Goal: Task Accomplishment & Management: Complete application form

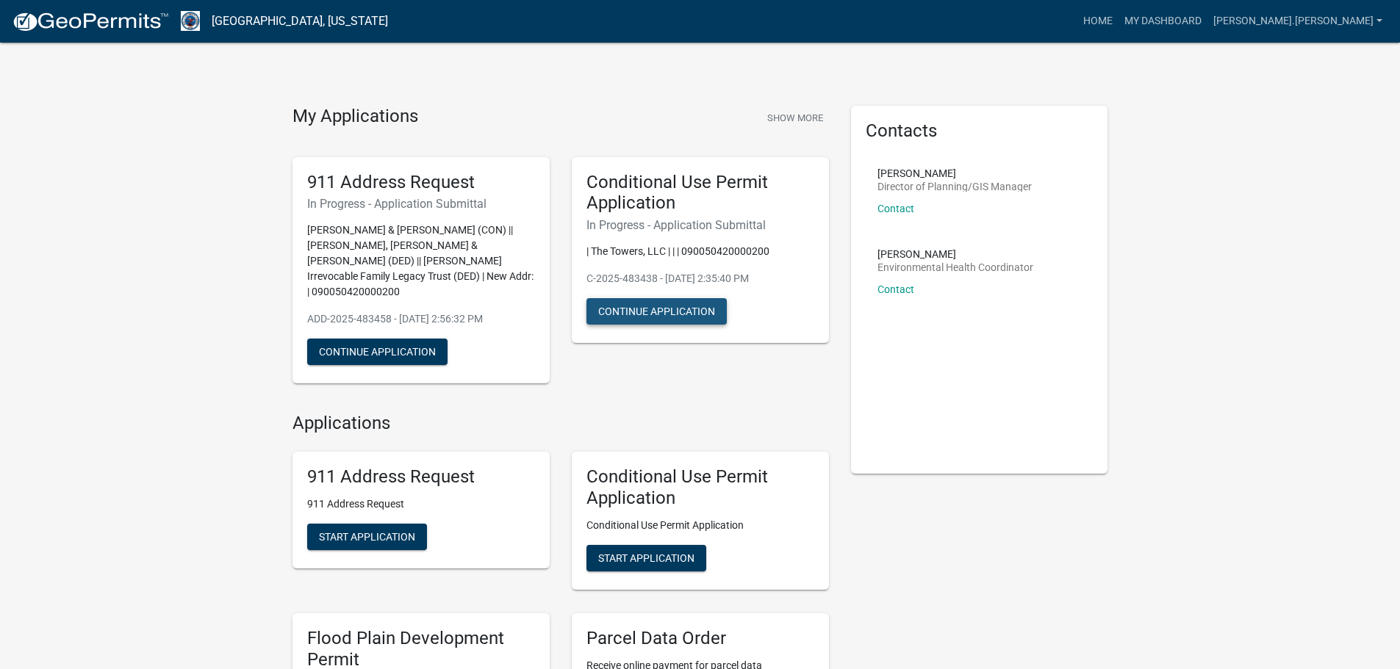
click at [663, 307] on button "Continue Application" at bounding box center [656, 311] width 140 height 26
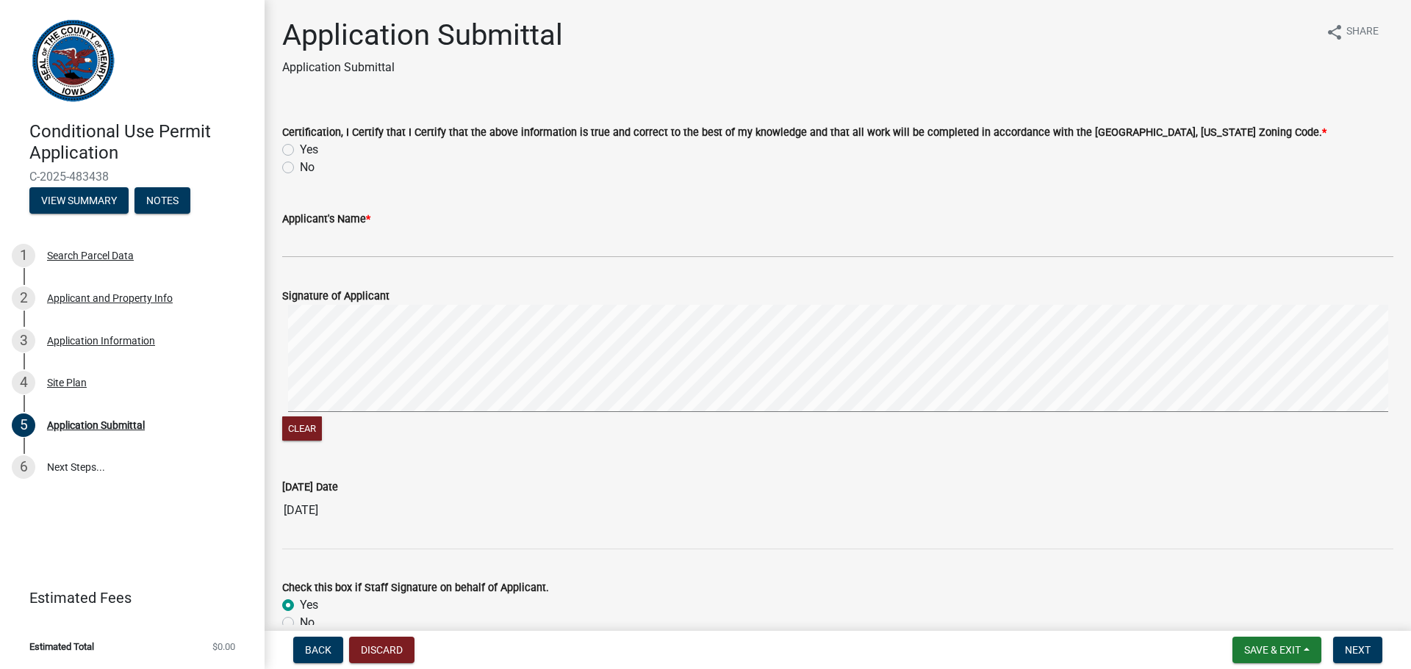
click at [300, 147] on label "Yes" at bounding box center [309, 150] width 18 height 18
click at [300, 147] on input "Yes" at bounding box center [305, 146] width 10 height 10
radio input "true"
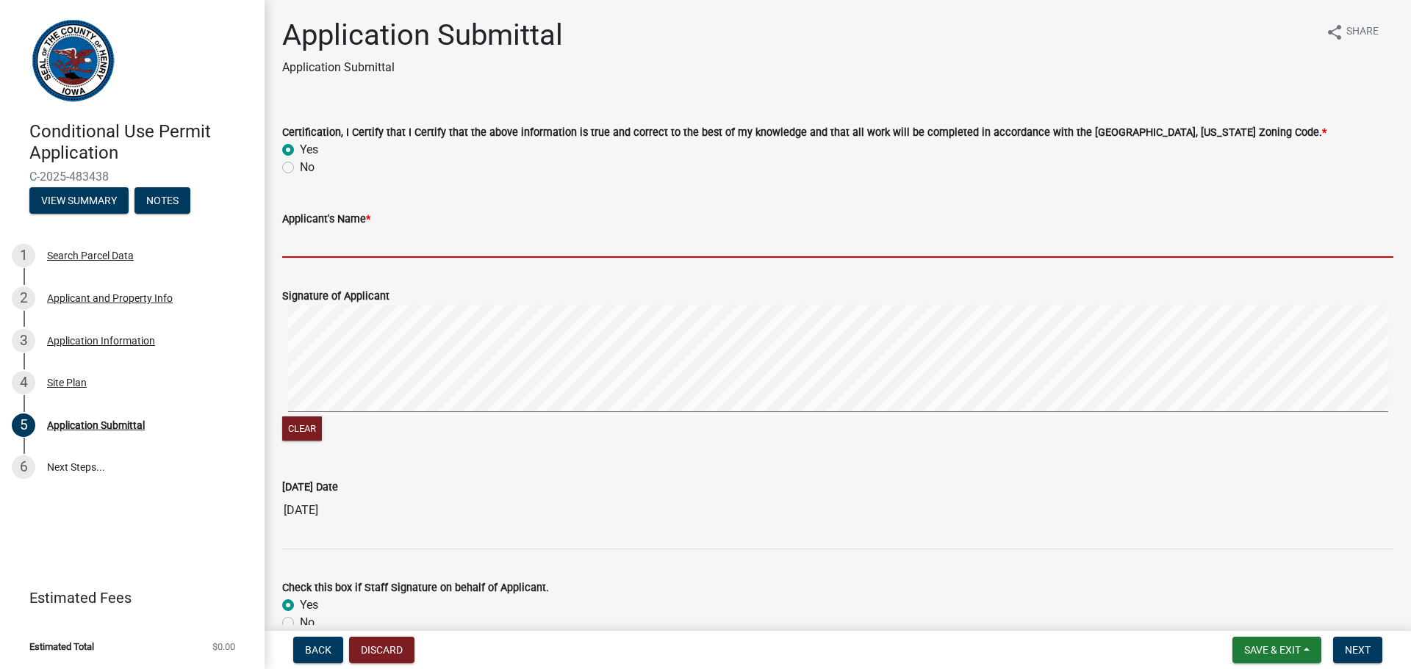
click at [338, 248] on input "Applicant's Name *" at bounding box center [837, 243] width 1111 height 30
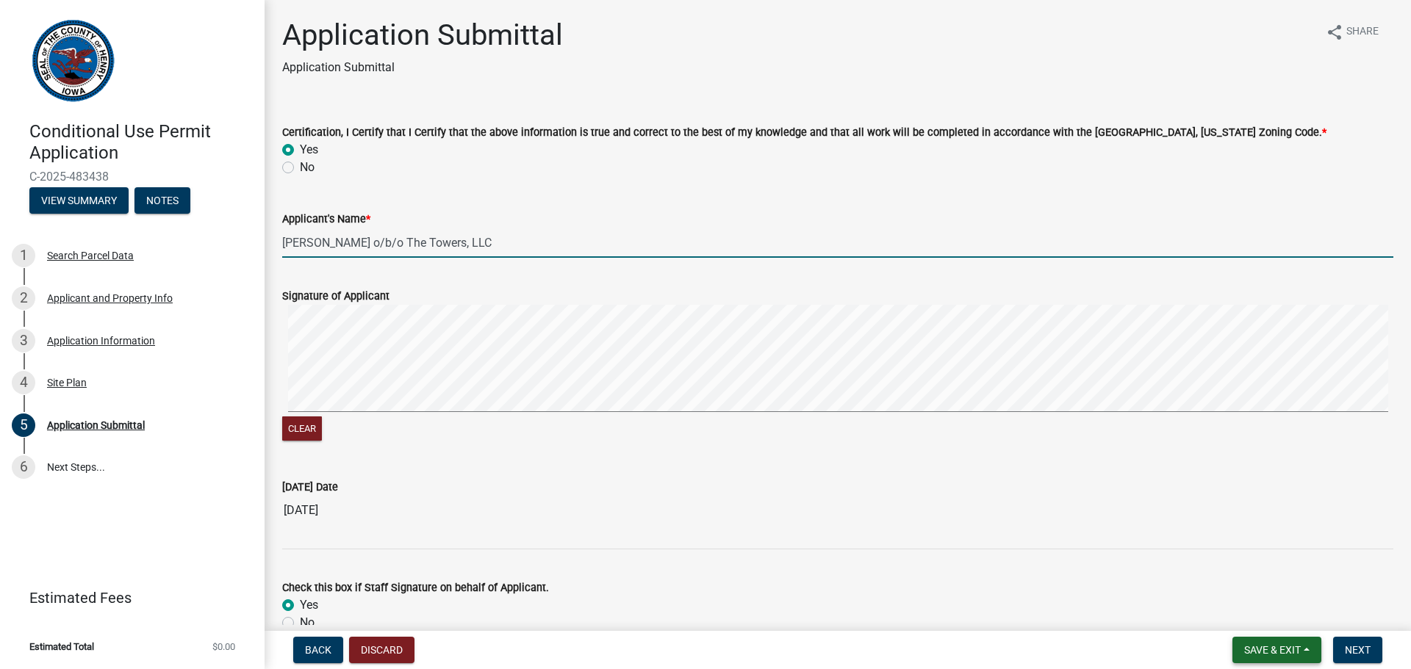
type input "Brad Witmer o/b/o The Towers, LLC"
click at [1248, 647] on span "Save & Exit" at bounding box center [1272, 650] width 57 height 12
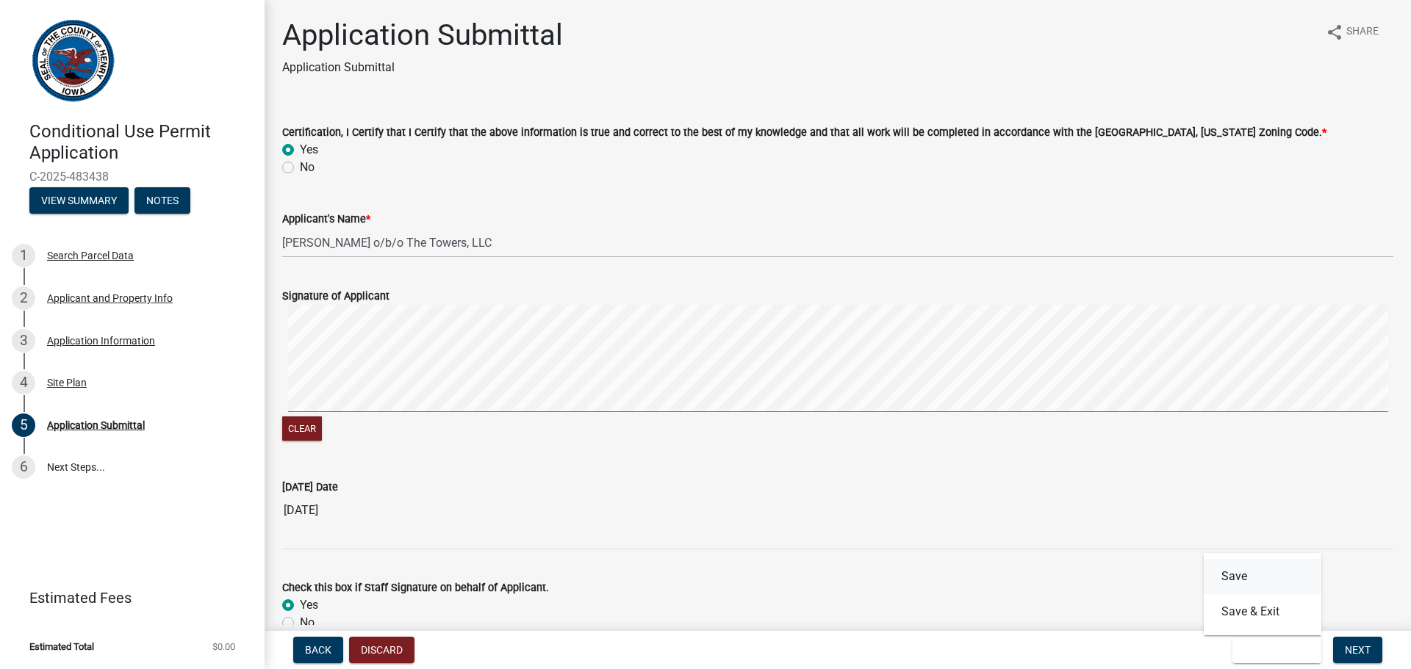
click at [1227, 575] on button "Save" at bounding box center [1263, 576] width 118 height 35
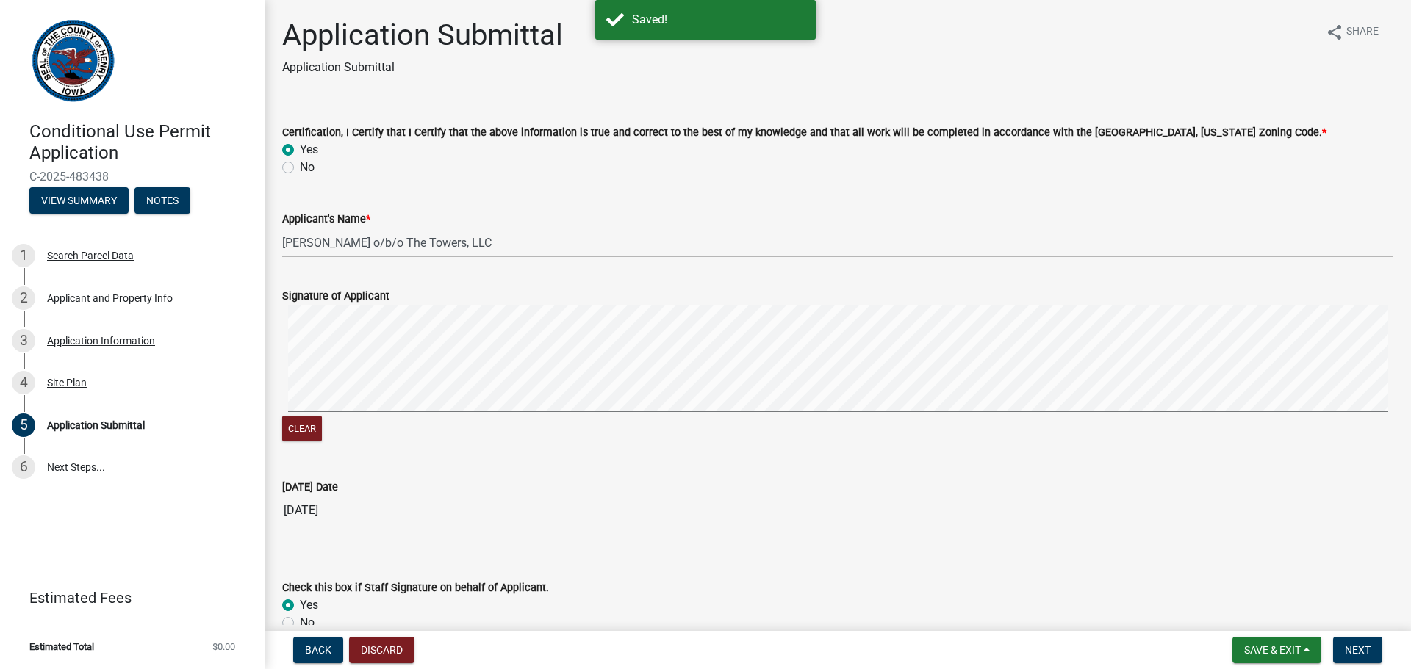
scroll to position [77, 0]
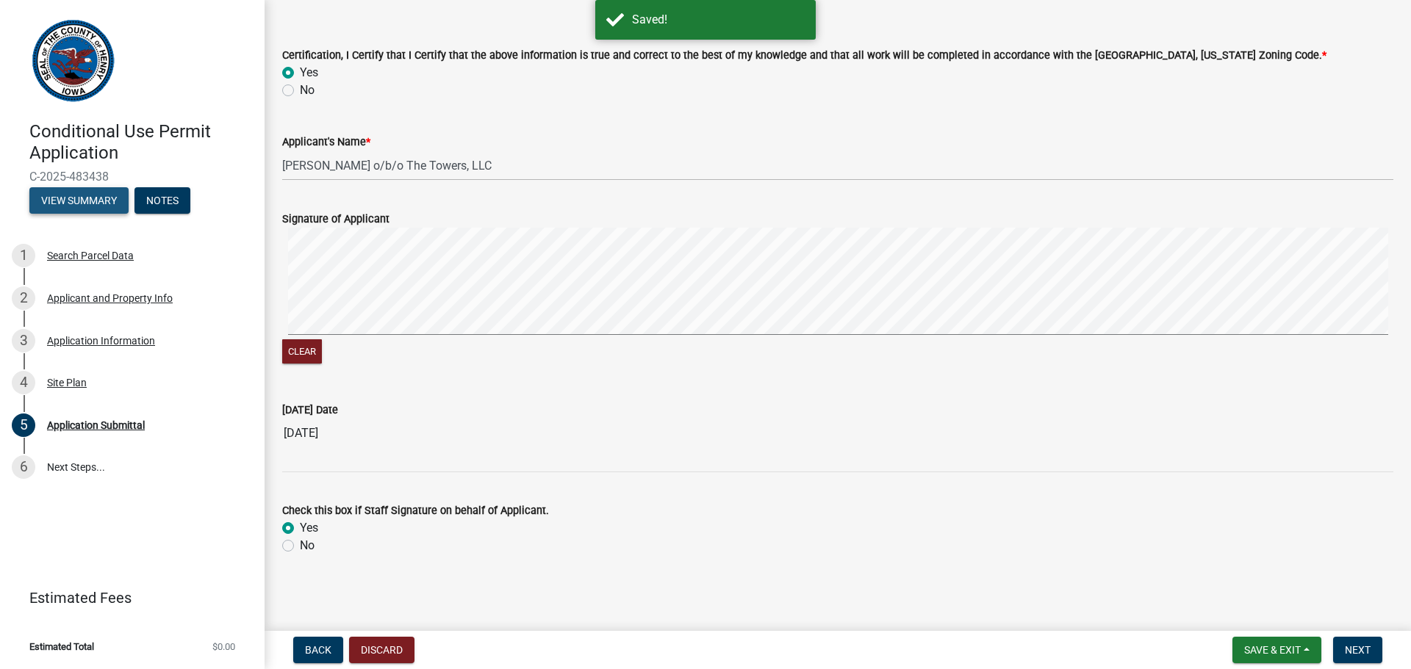
click at [84, 200] on button "View Summary" at bounding box center [78, 200] width 99 height 26
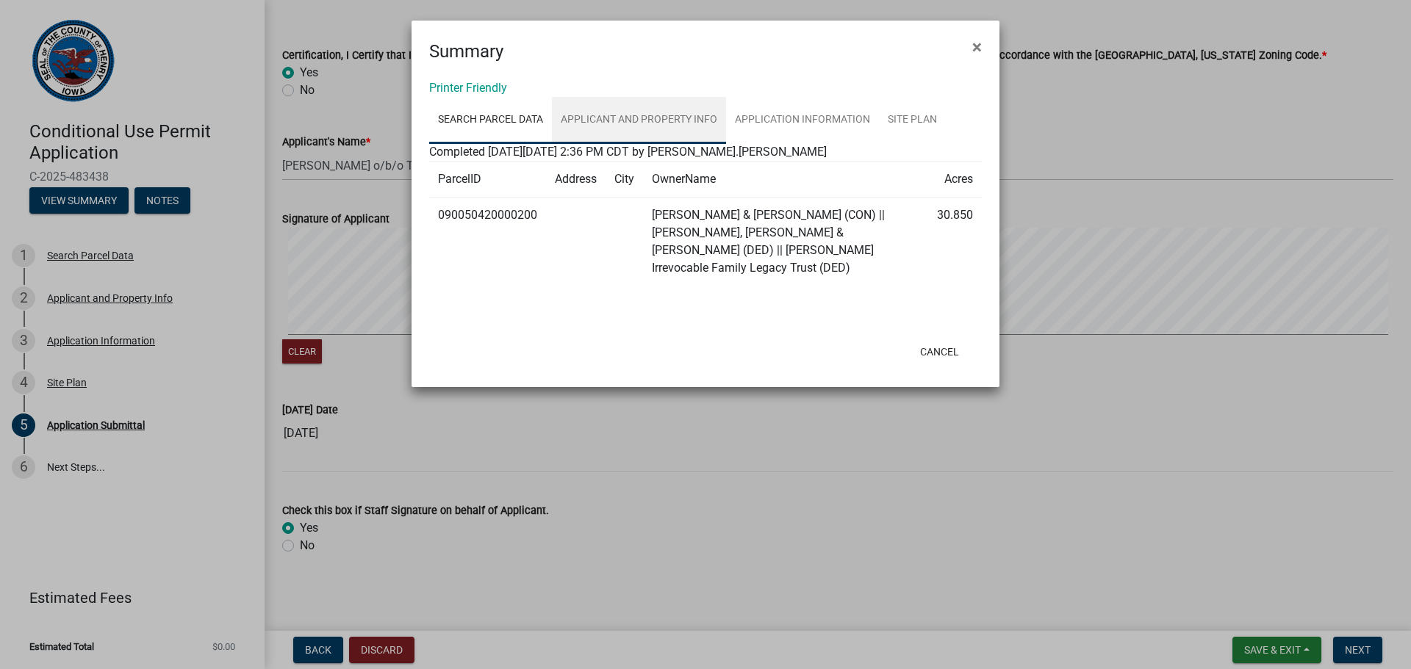
click at [691, 123] on link "Applicant and Property Info" at bounding box center [639, 120] width 174 height 47
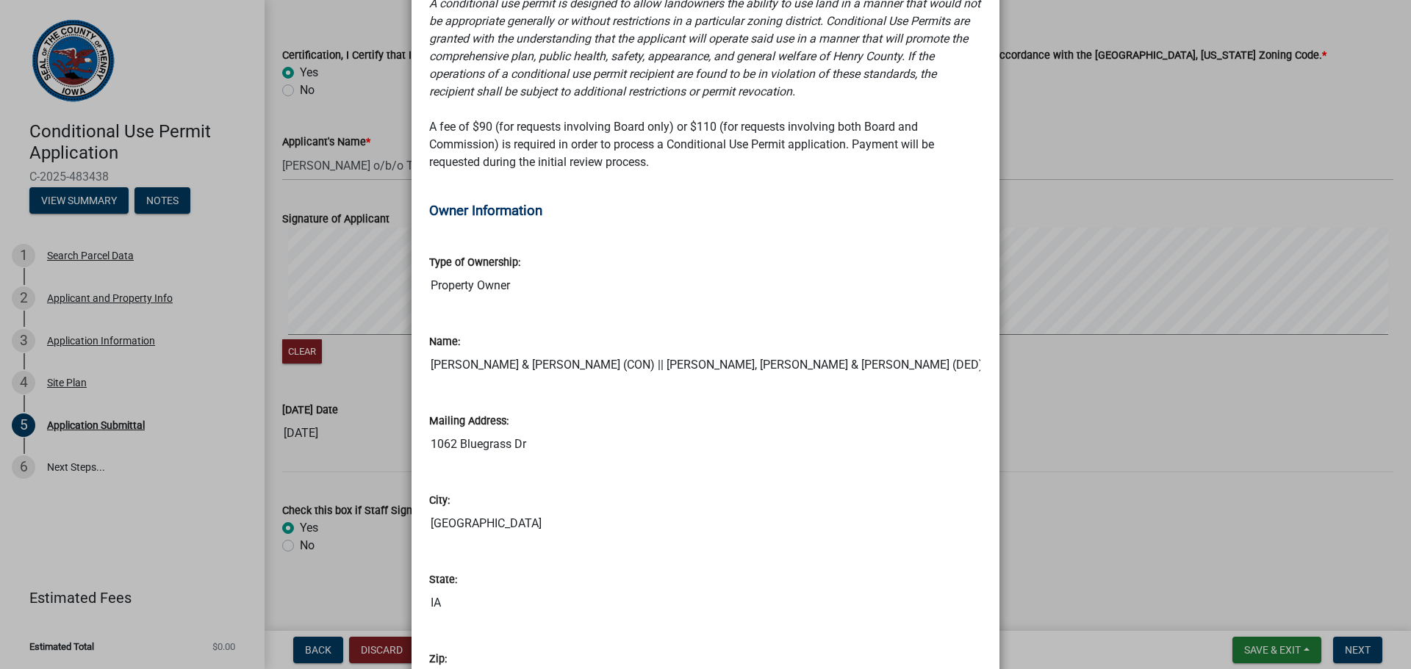
scroll to position [0, 0]
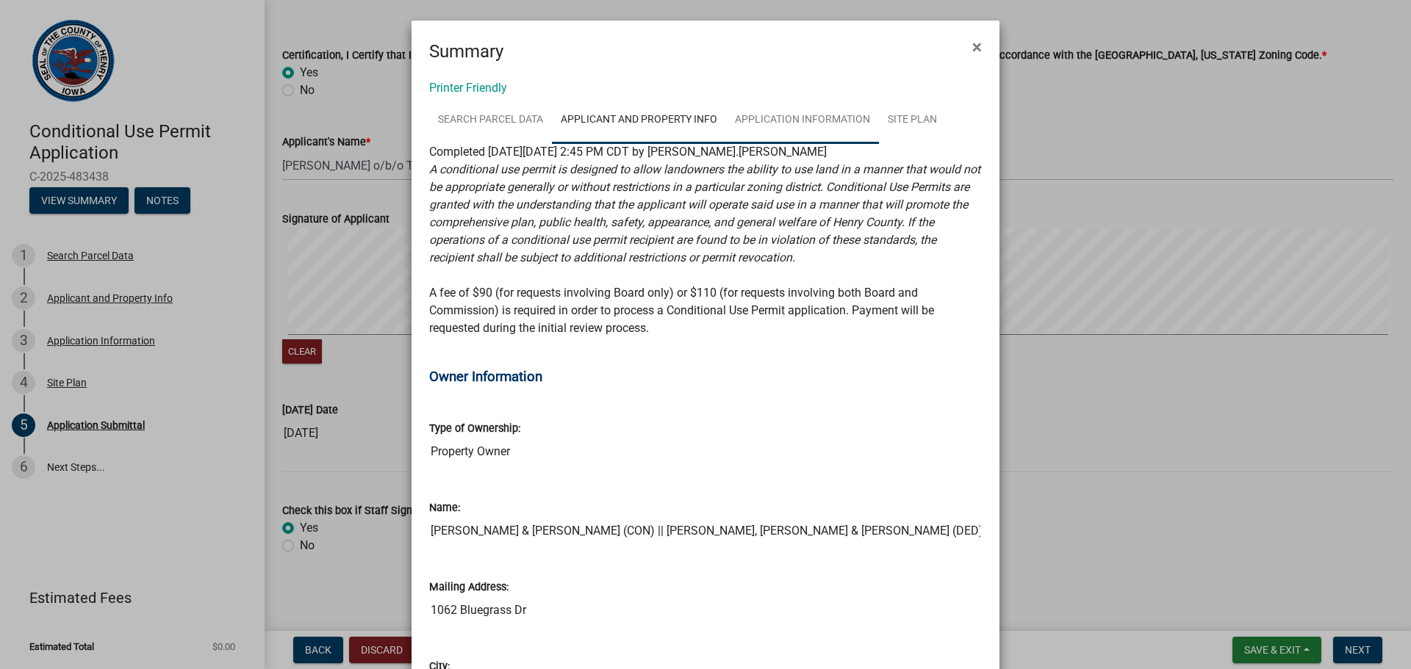
click at [802, 118] on link "Application Information" at bounding box center [802, 120] width 153 height 47
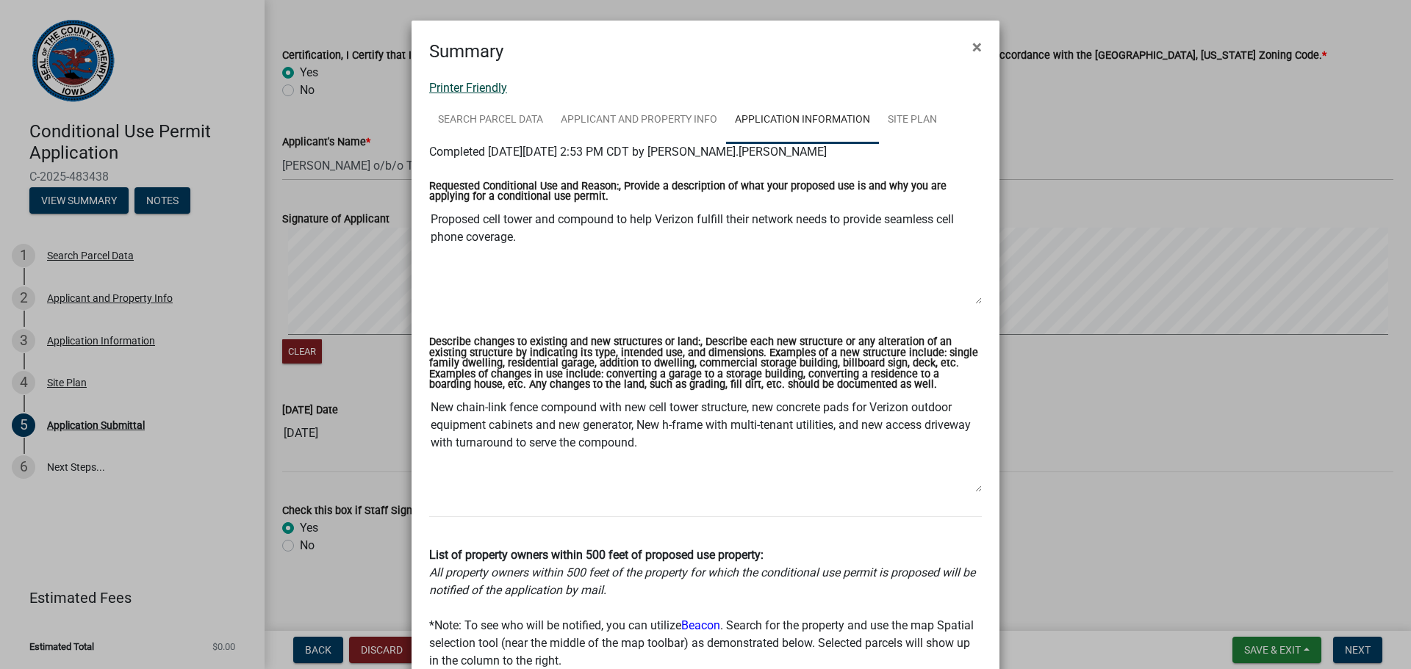
click at [472, 93] on link "Printer Friendly" at bounding box center [468, 88] width 78 height 14
click at [975, 50] on span "×" at bounding box center [977, 47] width 10 height 21
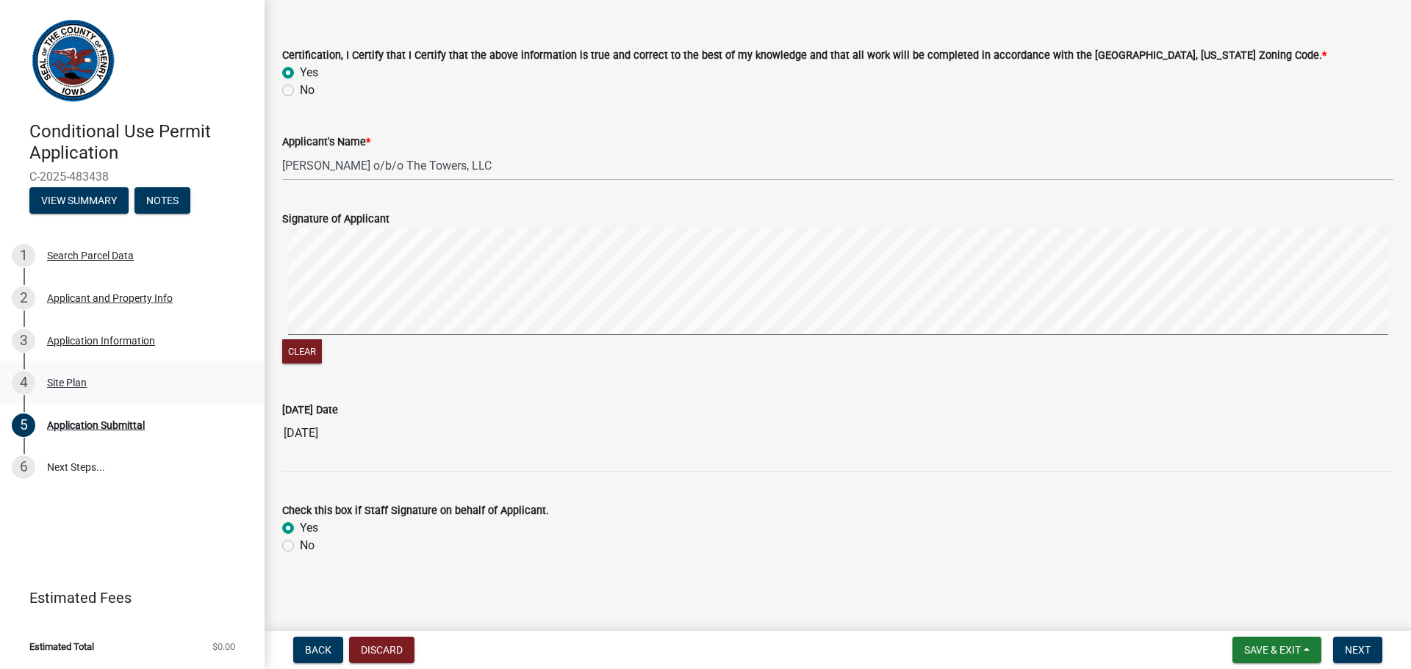
click at [68, 386] on div "Site Plan" at bounding box center [67, 383] width 40 height 10
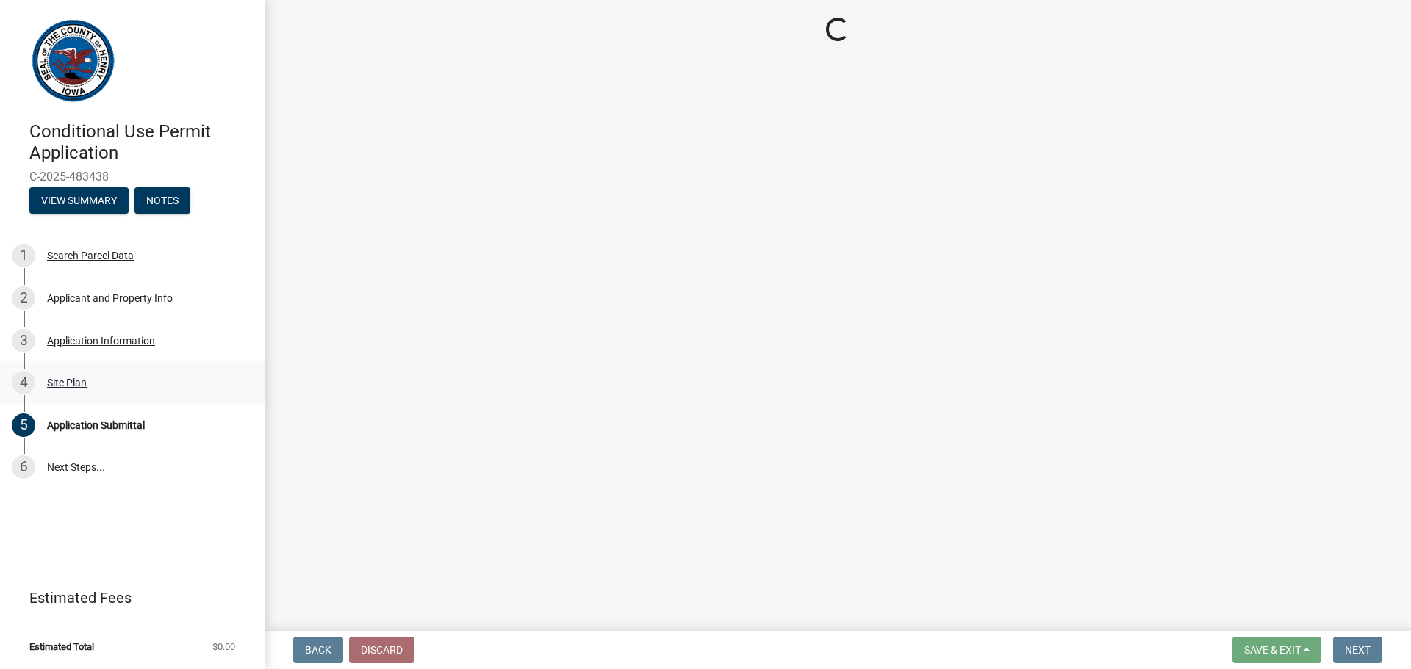
select select "fd6fe584-5a66-4fb0-80bf-639e58d1a32c"
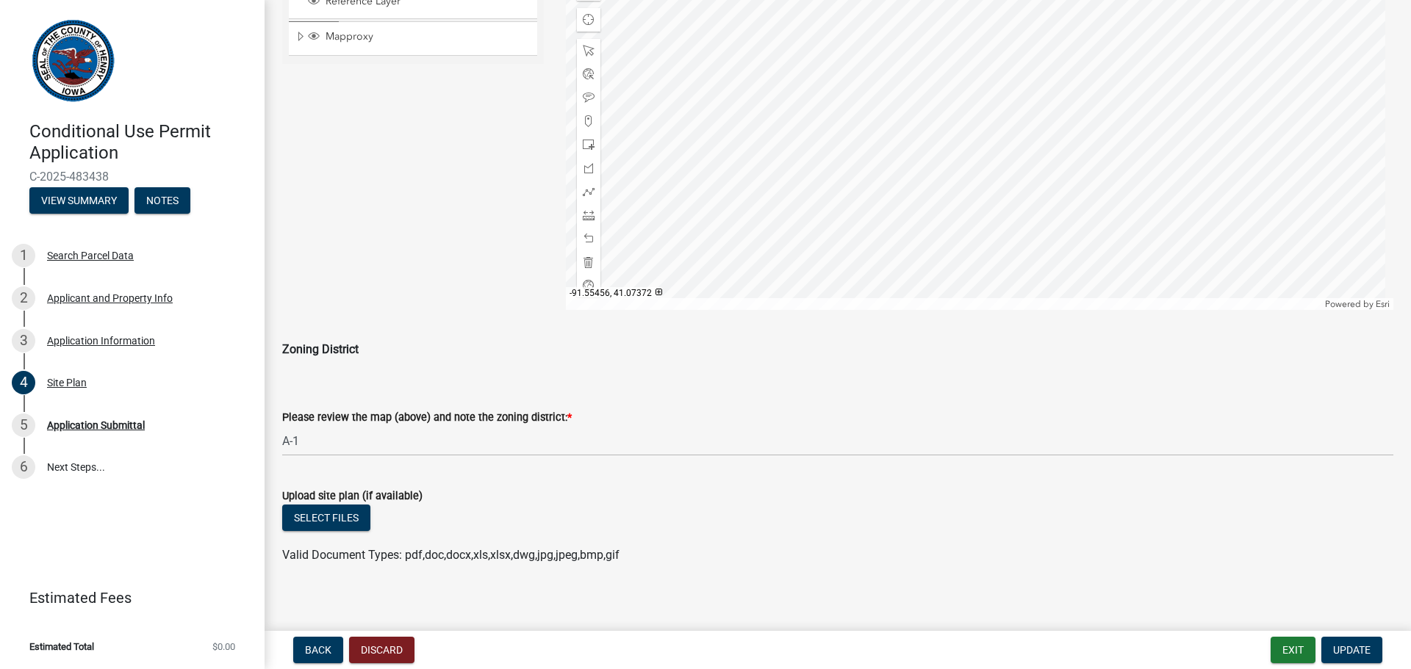
scroll to position [713, 0]
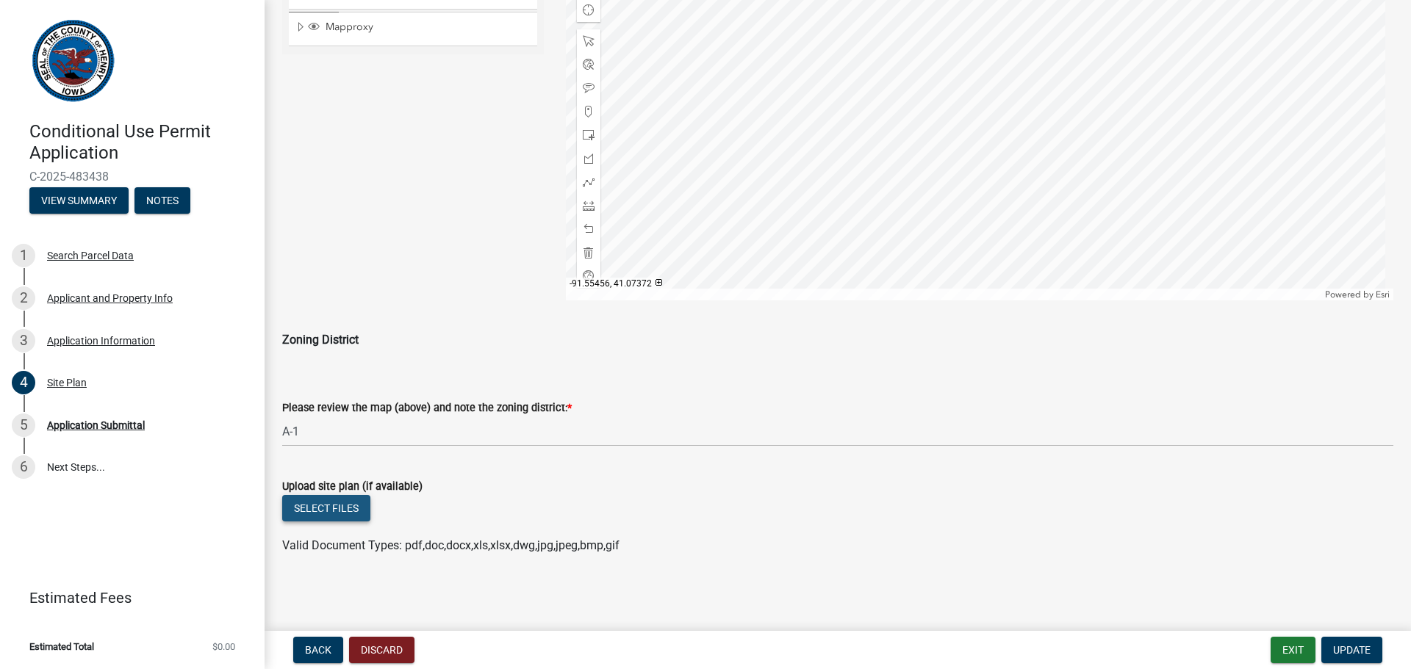
click at [331, 516] on button "Select files" at bounding box center [326, 508] width 88 height 26
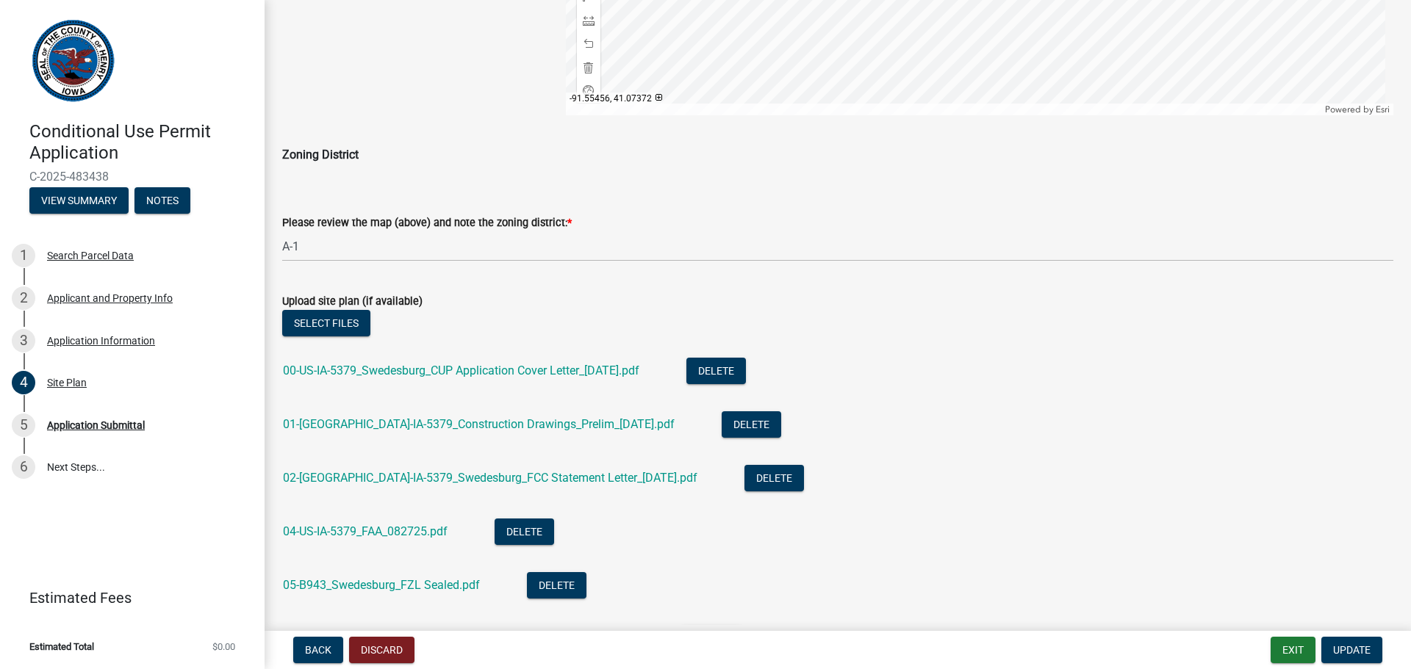
scroll to position [962, 0]
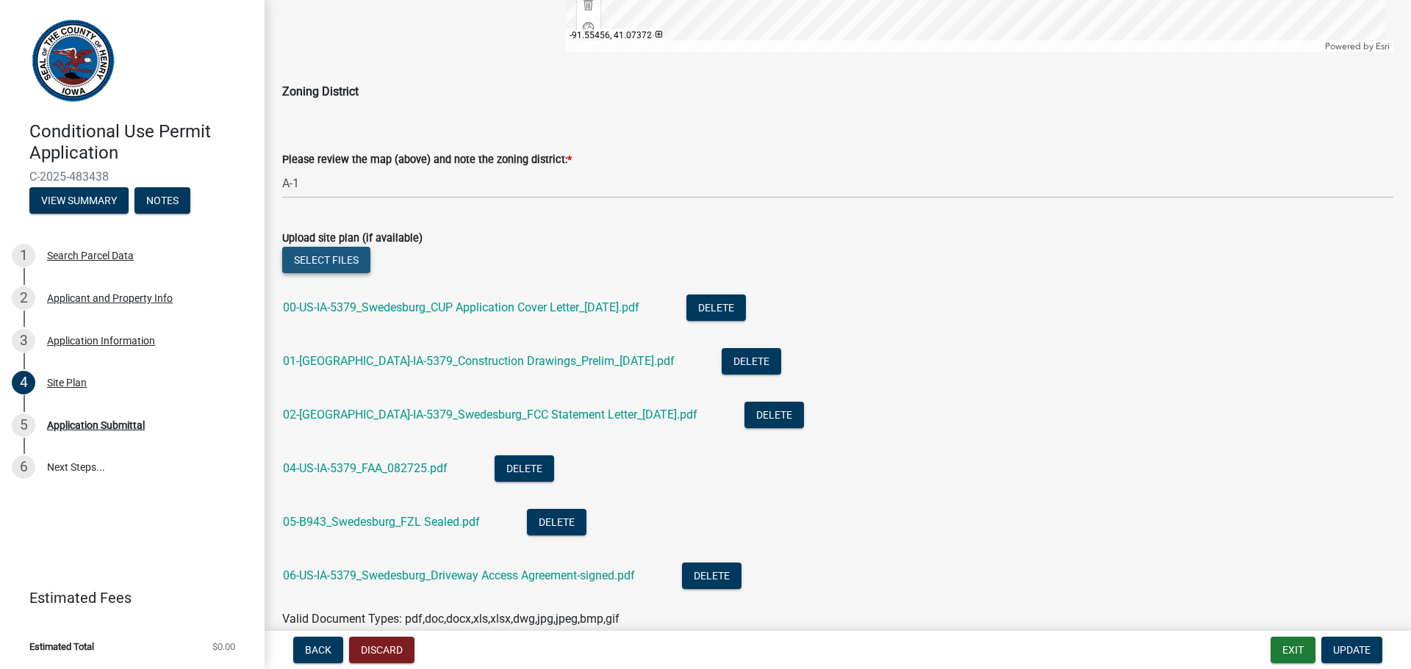
click at [347, 259] on button "Select files" at bounding box center [326, 260] width 88 height 26
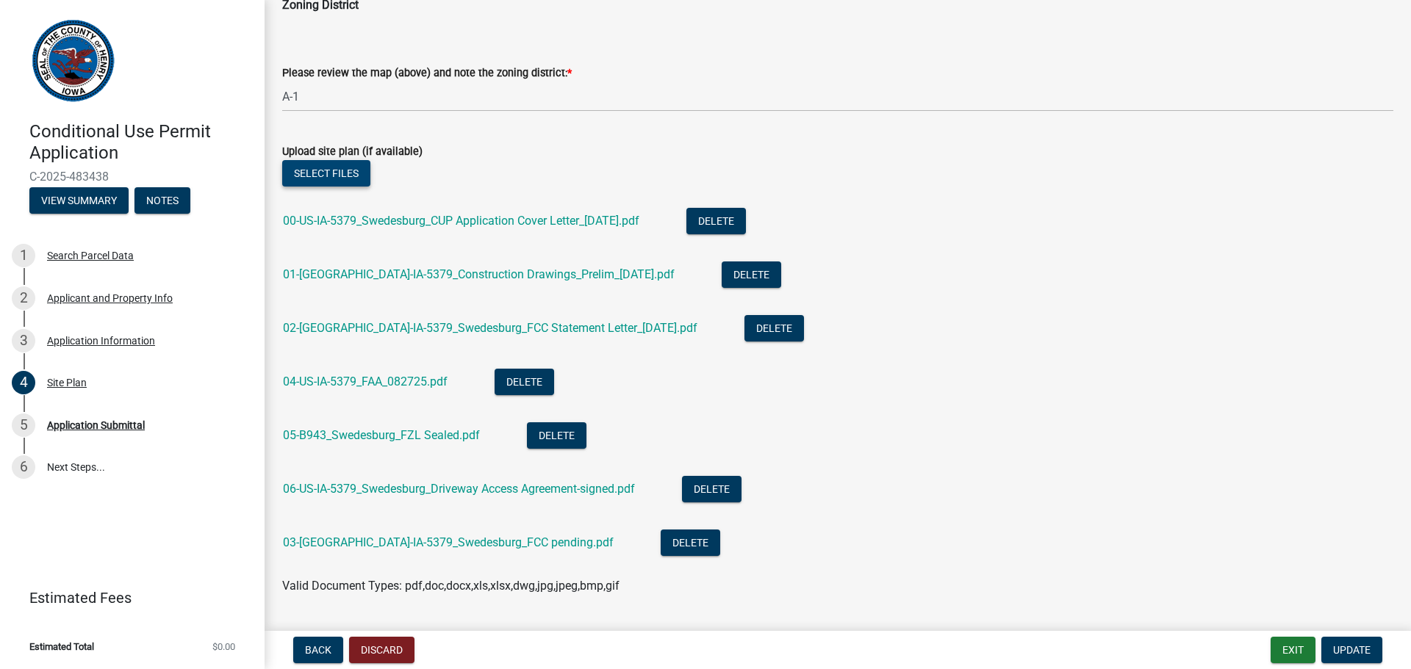
scroll to position [1089, 0]
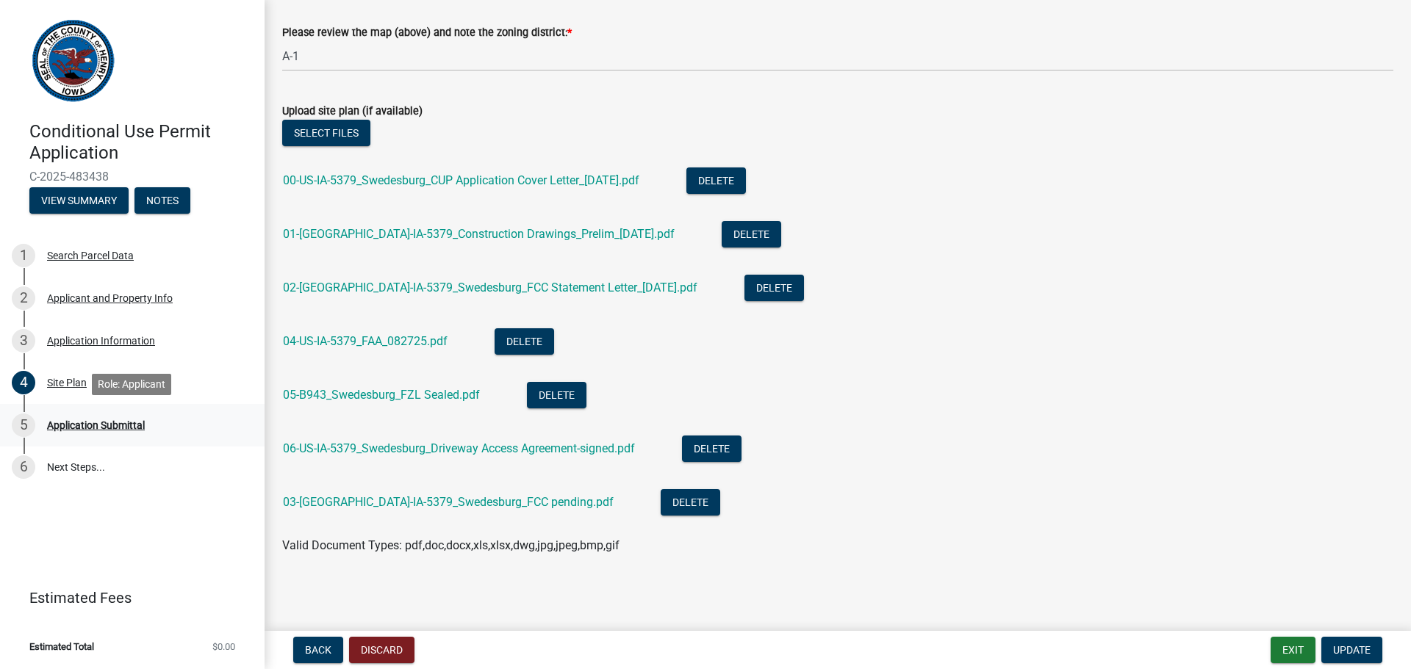
click at [133, 418] on div "5 Application Submittal" at bounding box center [126, 426] width 229 height 24
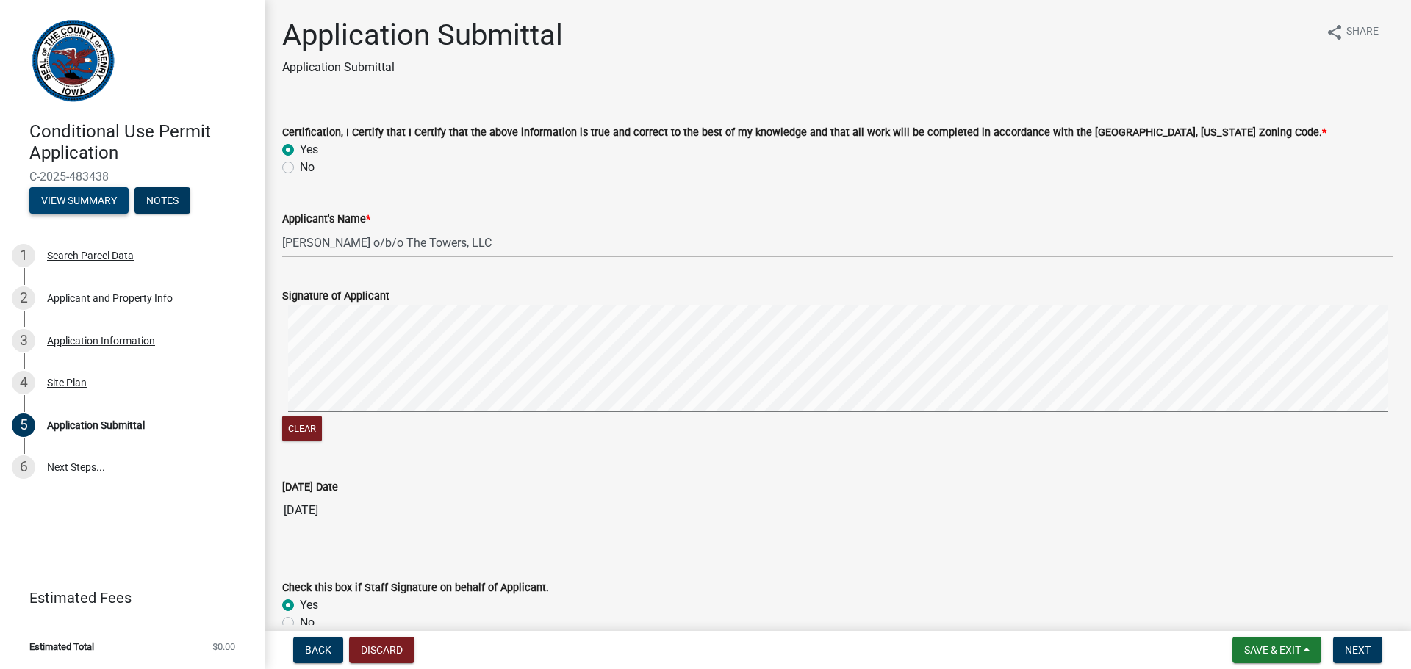
click at [95, 201] on button "View Summary" at bounding box center [78, 200] width 99 height 26
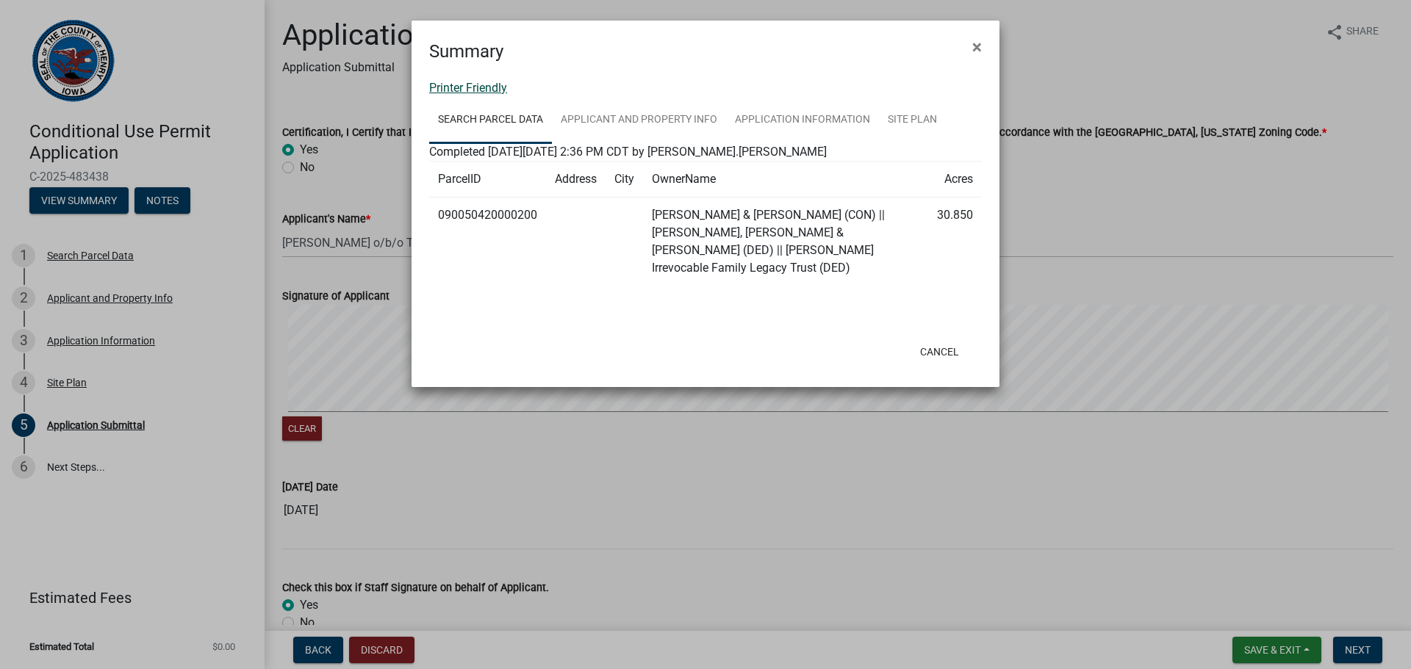
click at [491, 90] on link "Printer Friendly" at bounding box center [468, 88] width 78 height 14
click at [940, 339] on button "Cancel" at bounding box center [939, 352] width 62 height 26
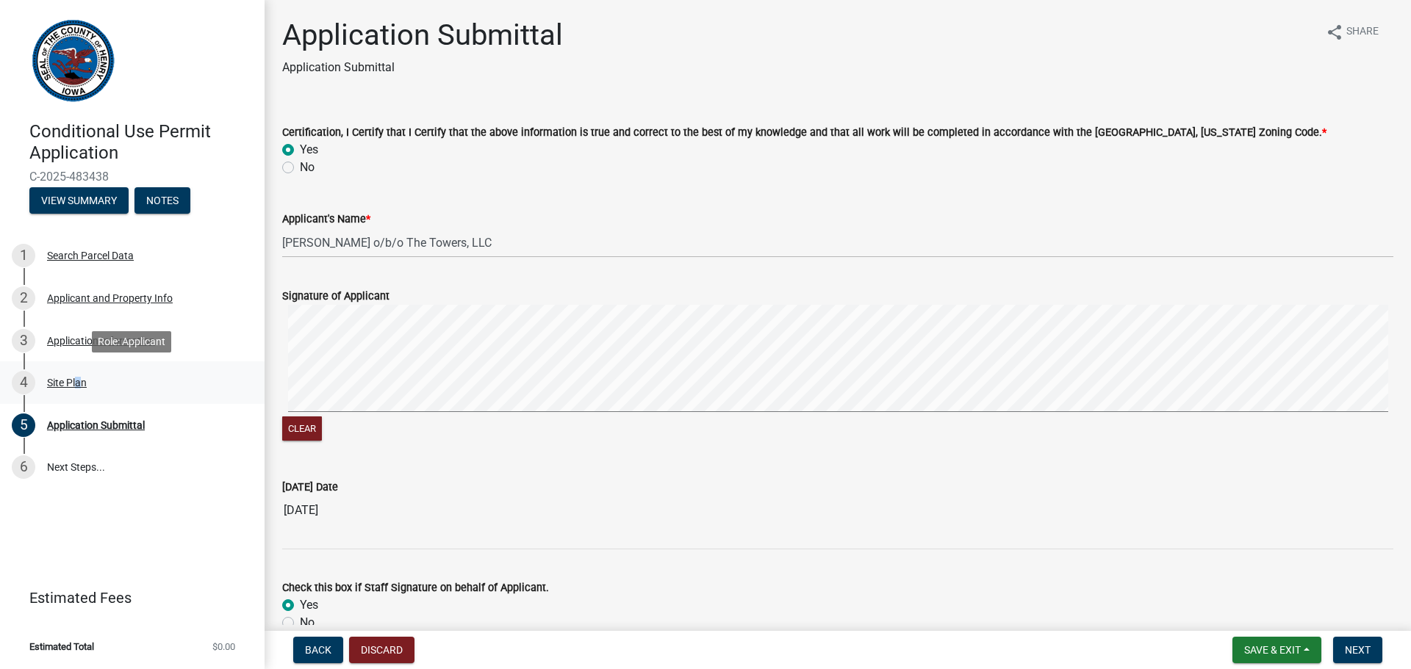
click at [76, 381] on div "Site Plan" at bounding box center [67, 383] width 40 height 10
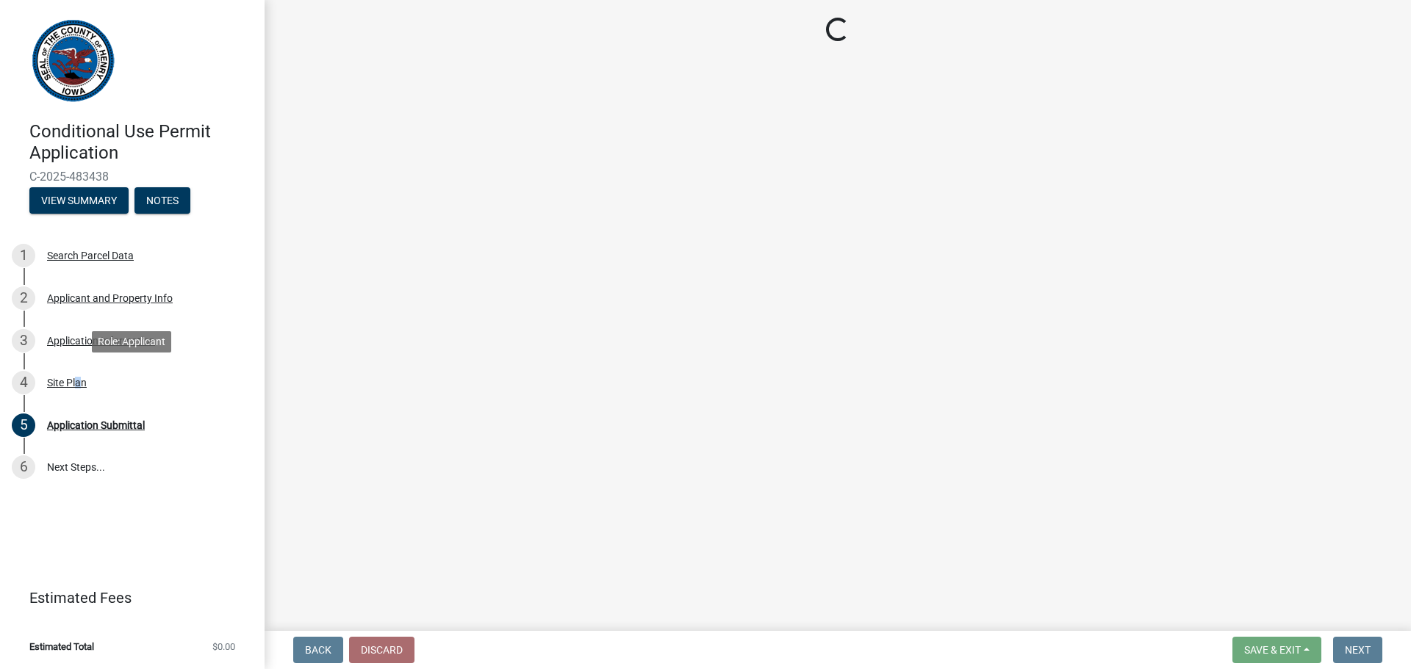
select select "fd6fe584-5a66-4fb0-80bf-639e58d1a32c"
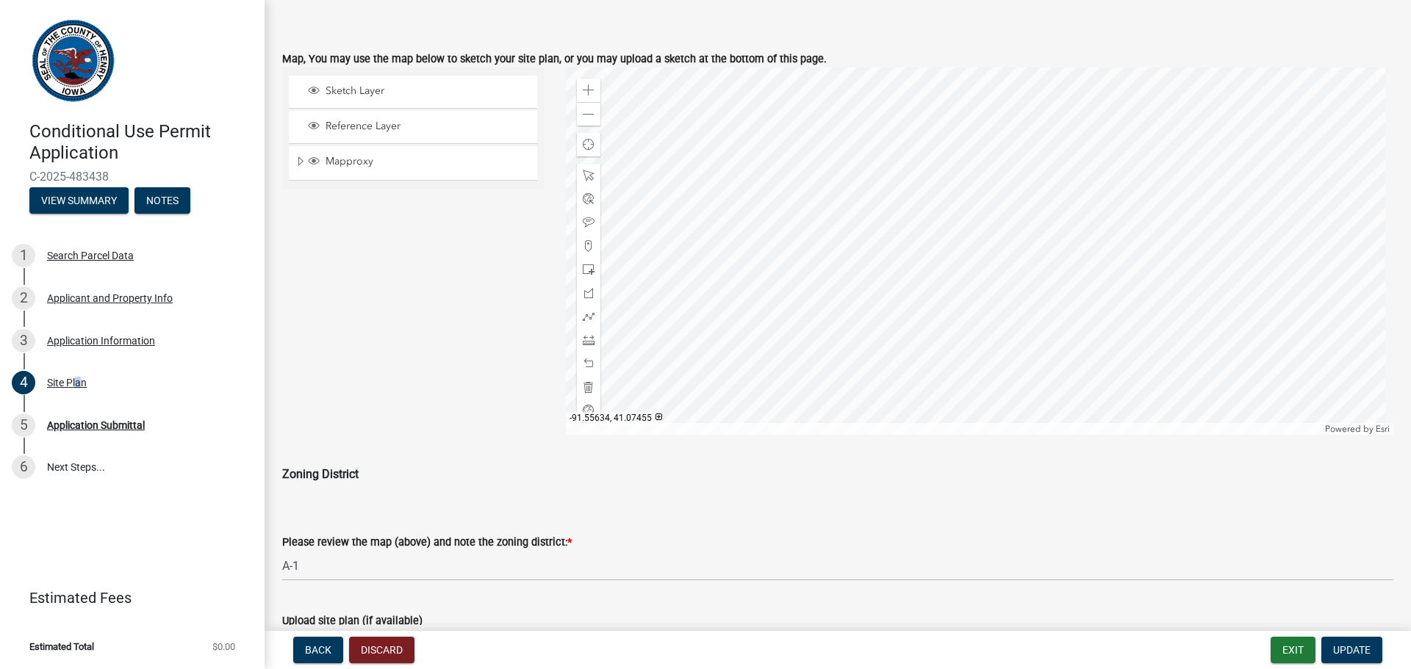
scroll to position [713, 0]
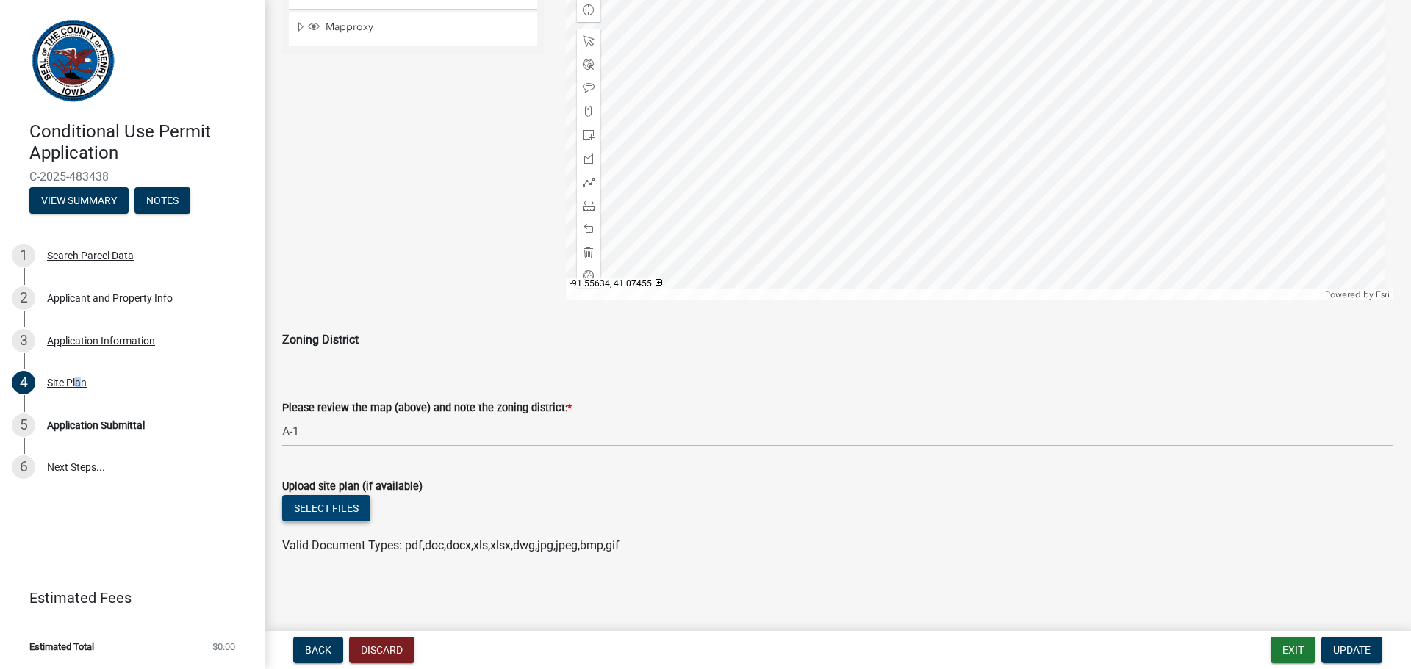
click at [333, 502] on button "Select files" at bounding box center [326, 508] width 88 height 26
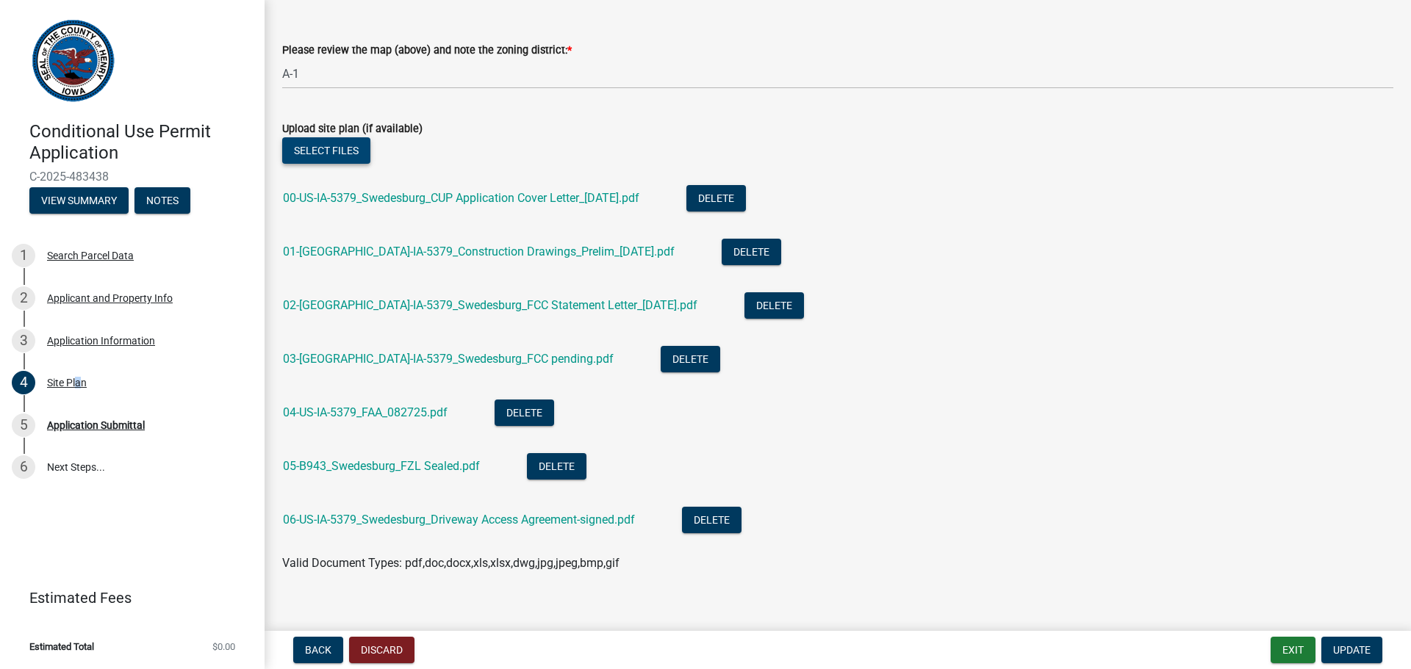
scroll to position [1089, 0]
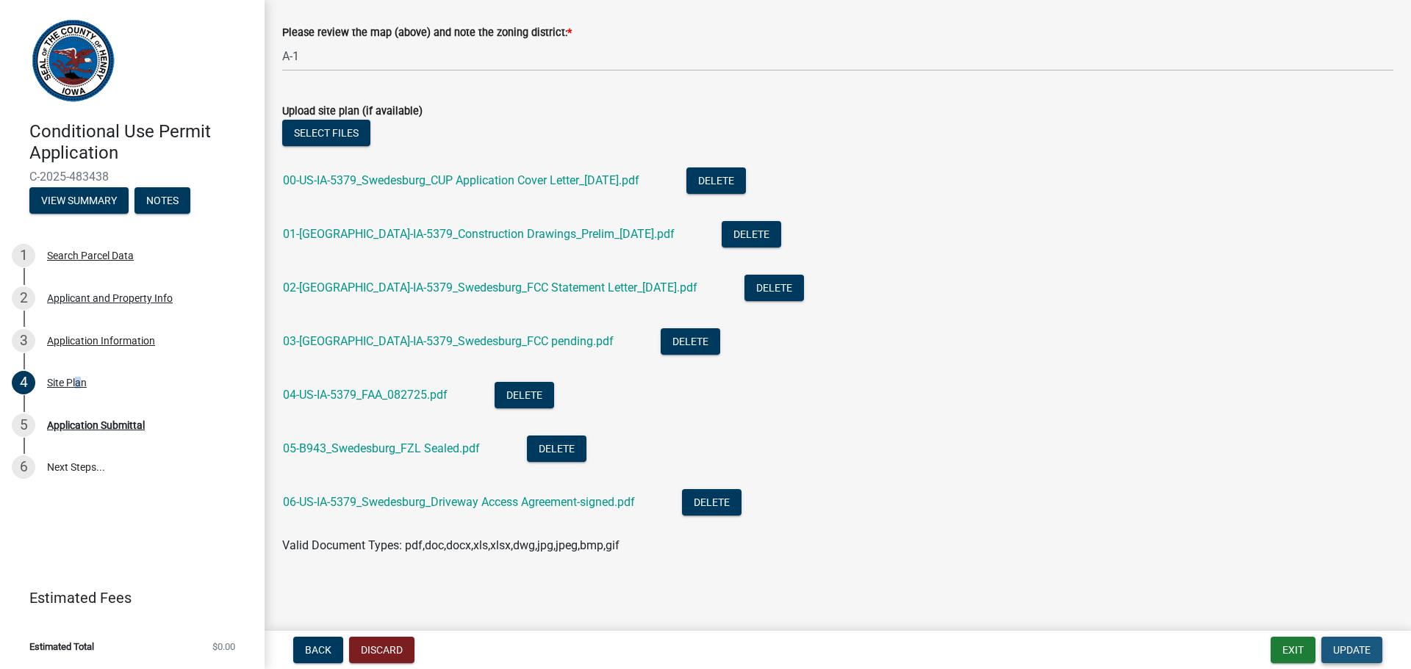
click at [1353, 652] on span "Update" at bounding box center [1351, 650] width 37 height 12
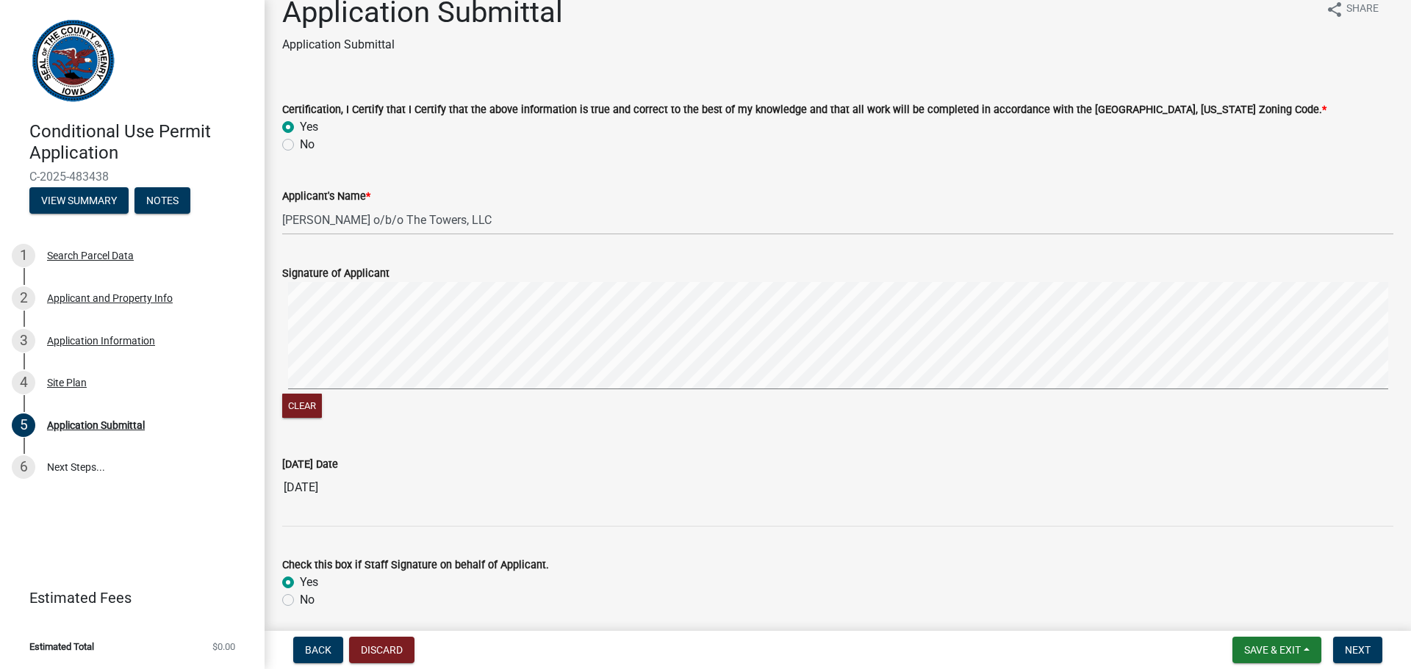
scroll to position [0, 0]
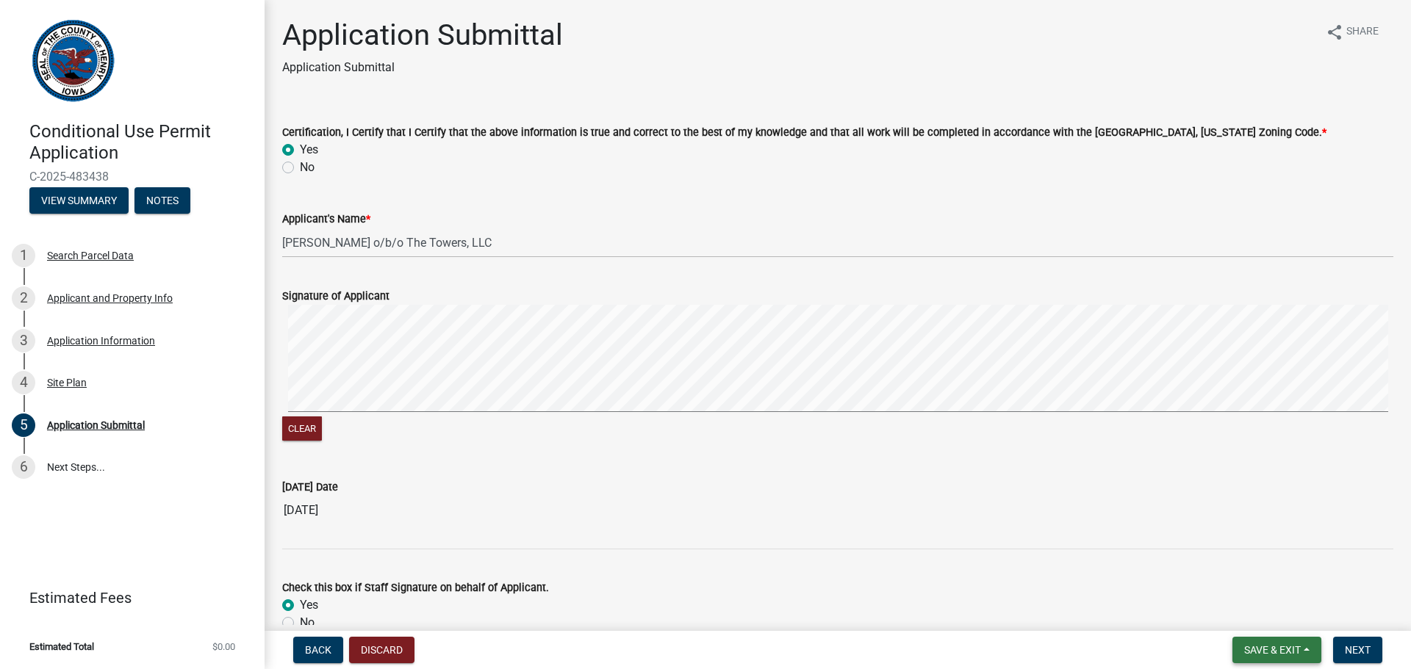
click at [1273, 652] on span "Save & Exit" at bounding box center [1272, 650] width 57 height 12
click at [1229, 575] on button "Save" at bounding box center [1263, 576] width 118 height 35
click at [55, 374] on div "4 Site Plan" at bounding box center [126, 383] width 229 height 24
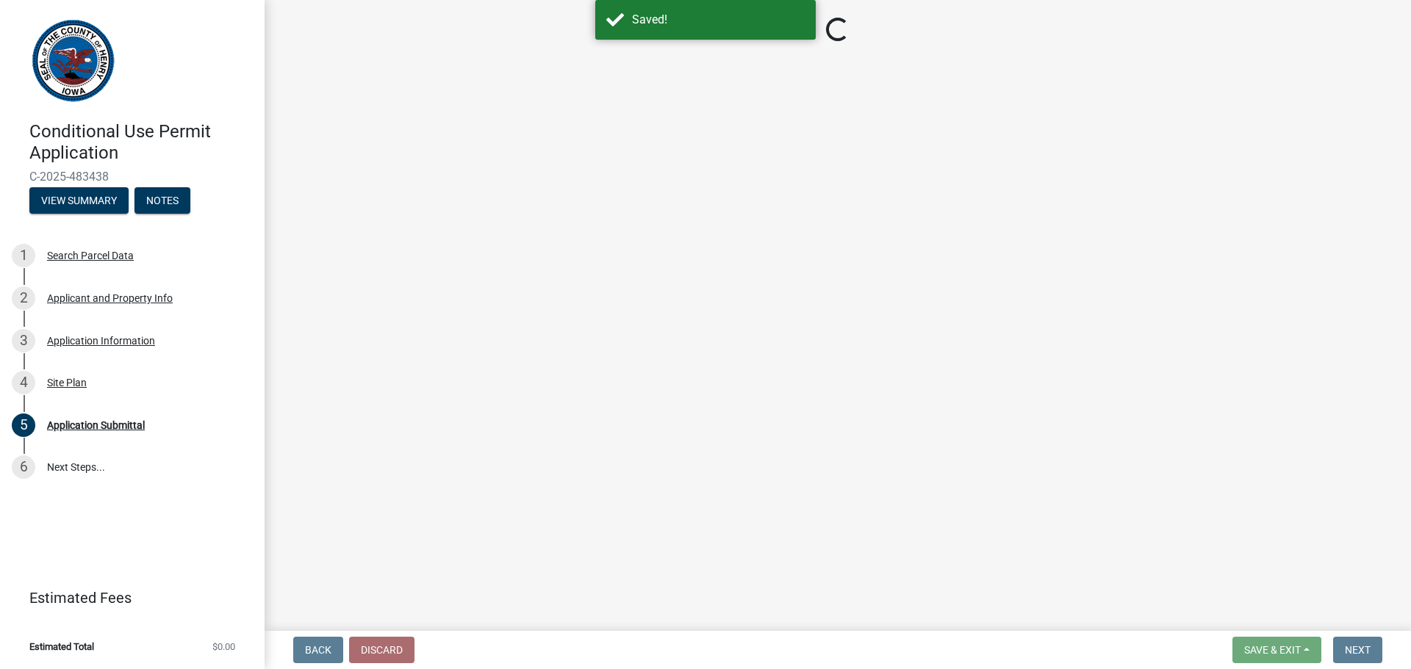
select select "fd6fe584-5a66-4fb0-80bf-639e58d1a32c"
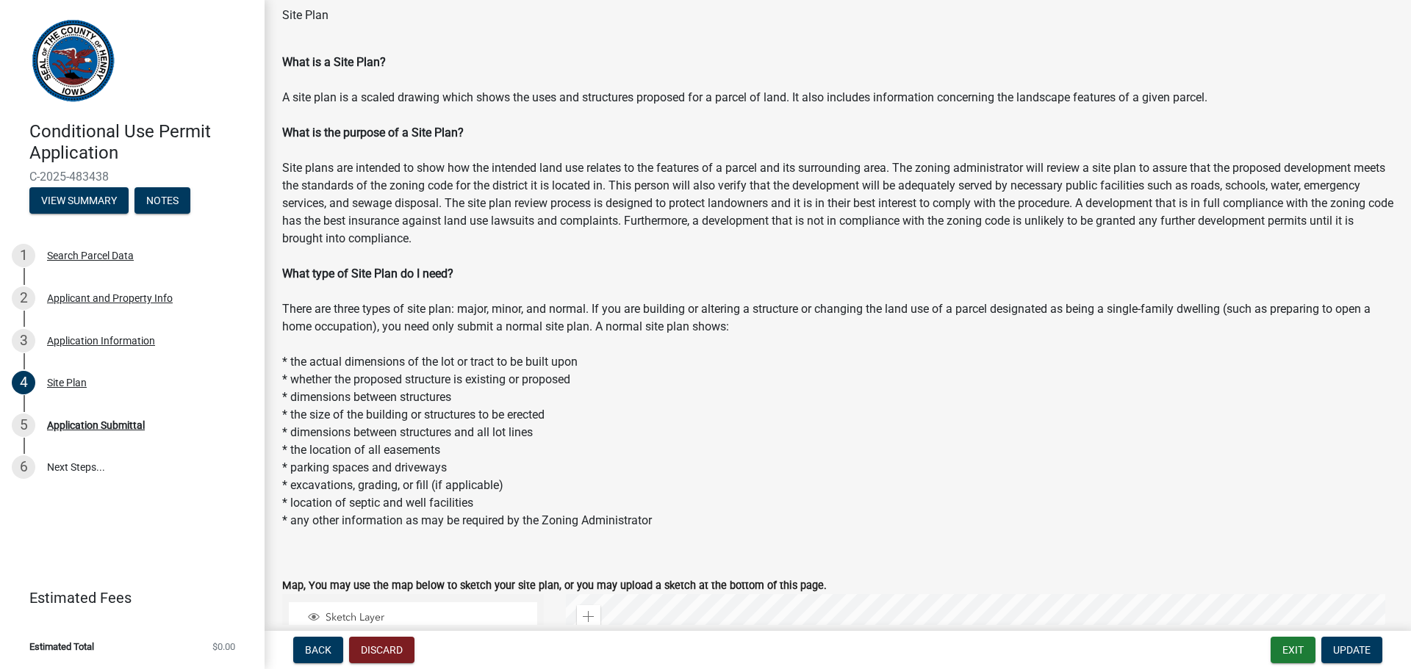
scroll to position [73, 0]
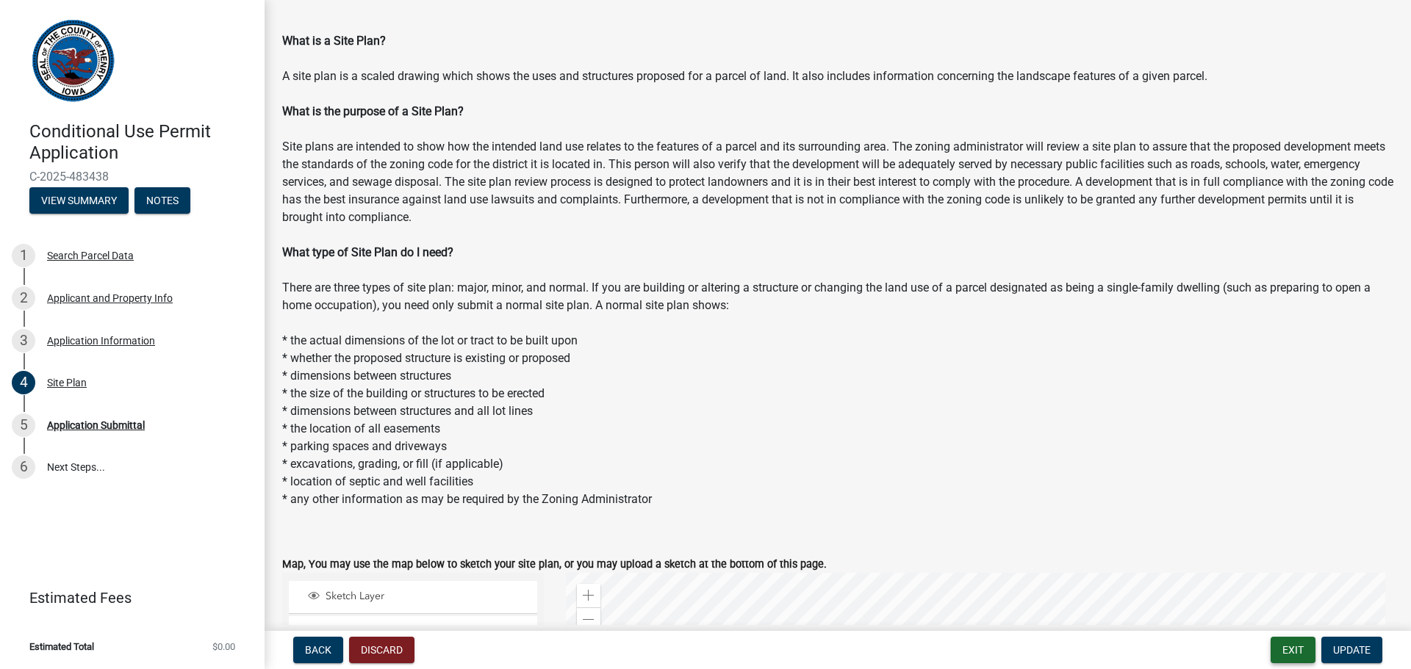
click at [1288, 642] on button "Exit" at bounding box center [1292, 650] width 45 height 26
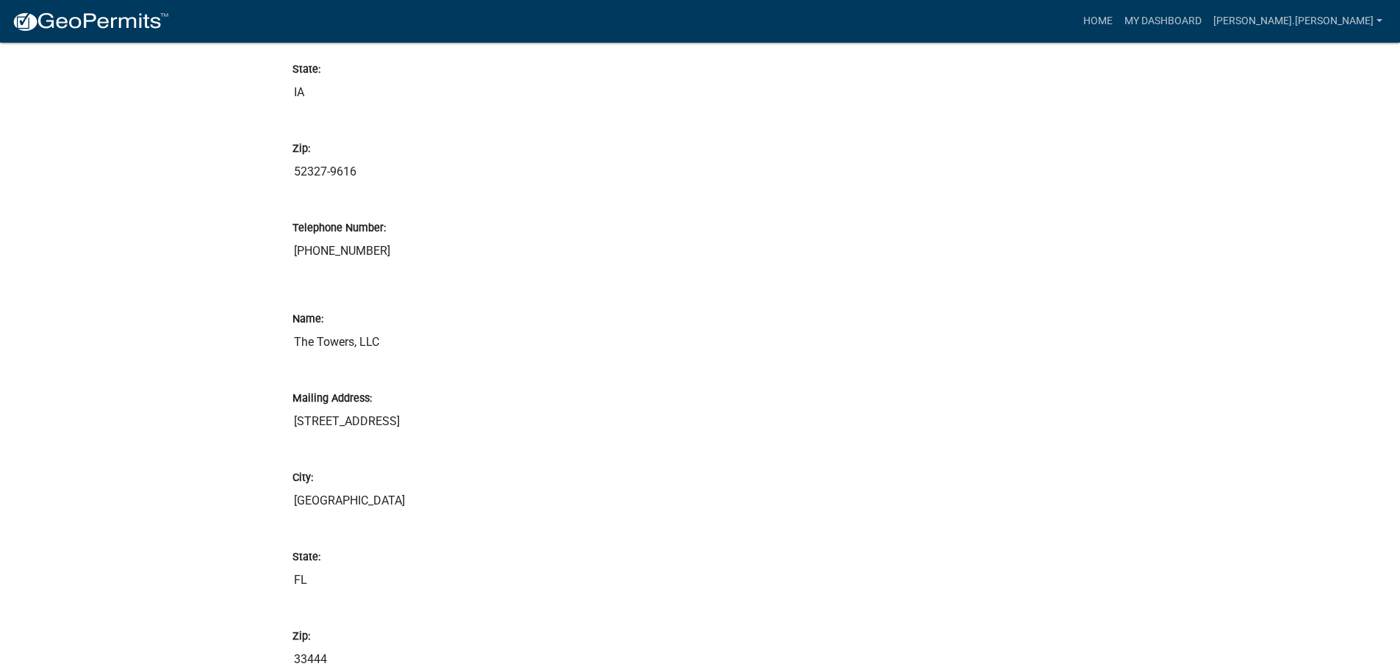
scroll to position [770, 0]
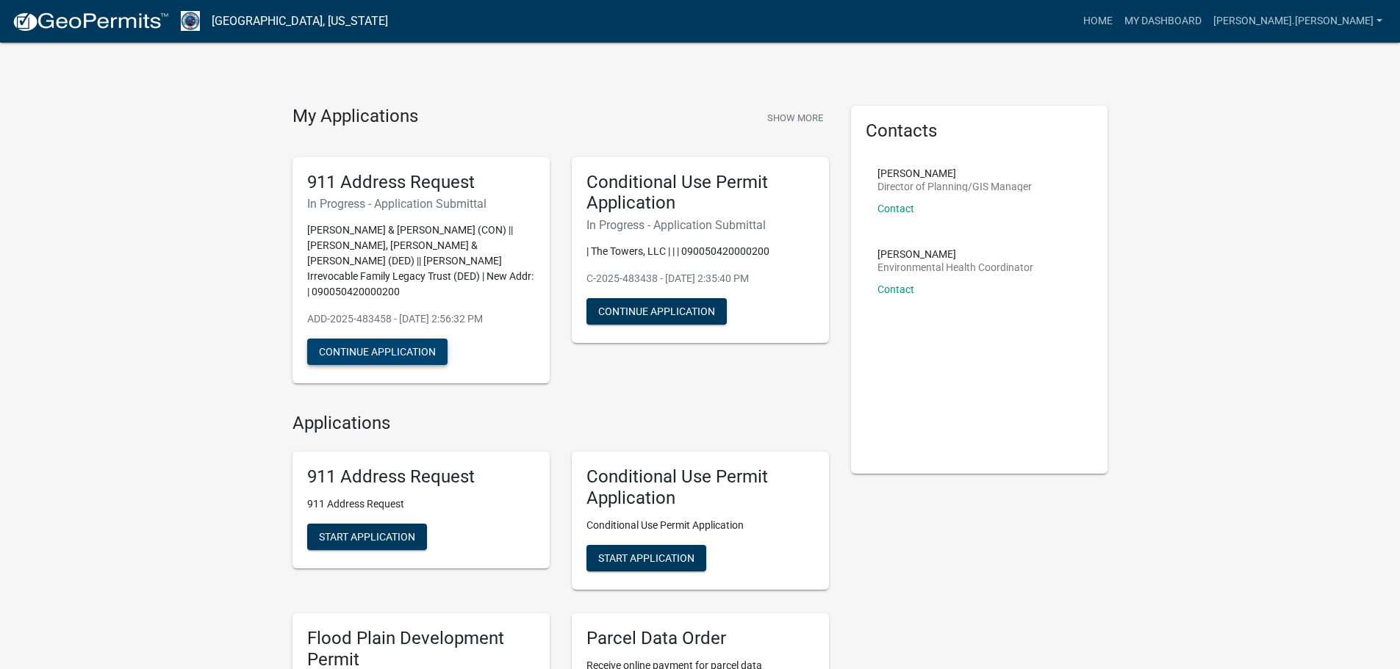
click at [404, 339] on button "Continue Application" at bounding box center [377, 352] width 140 height 26
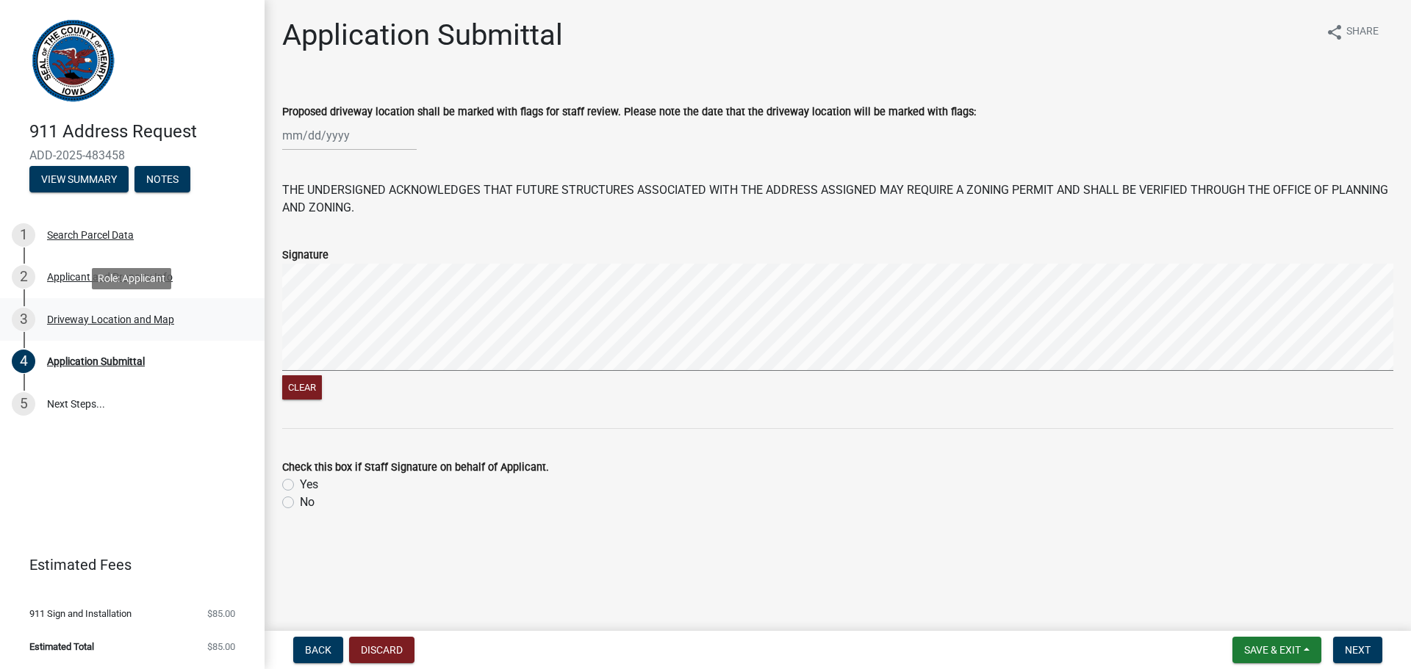
click at [123, 311] on div "3 Driveway Location and Map" at bounding box center [126, 320] width 229 height 24
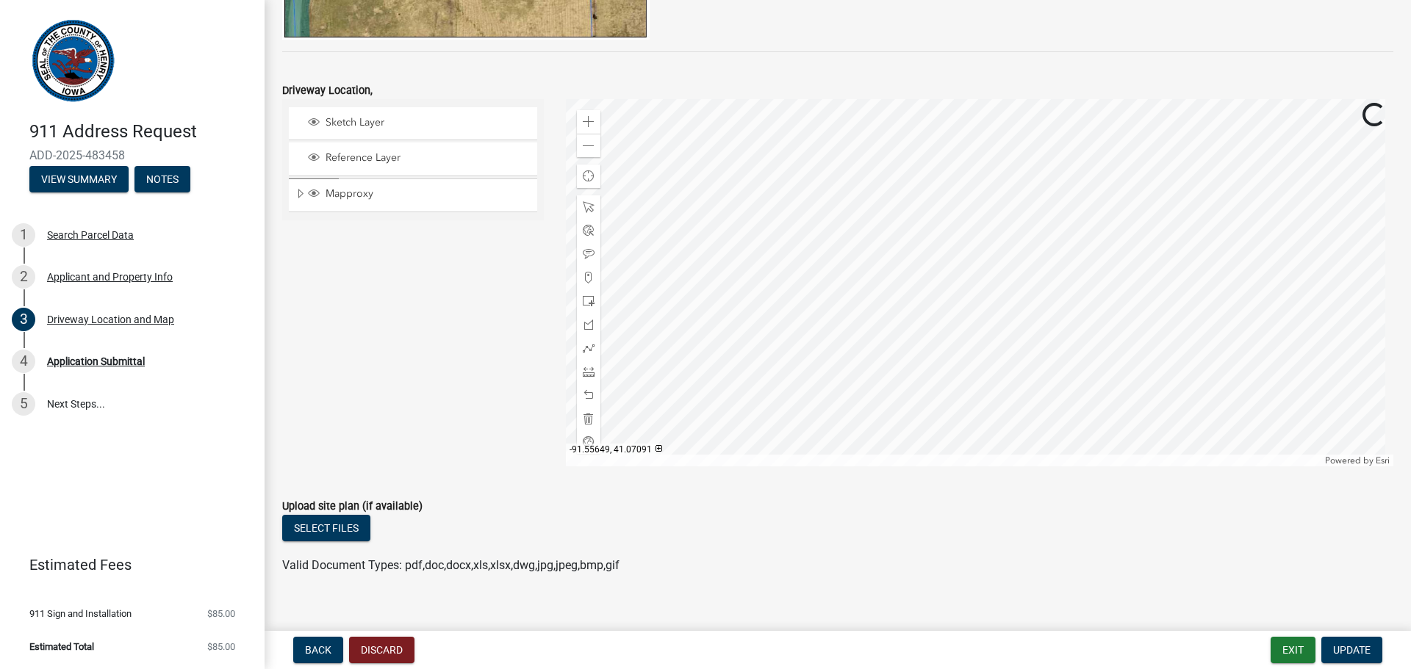
scroll to position [438, 0]
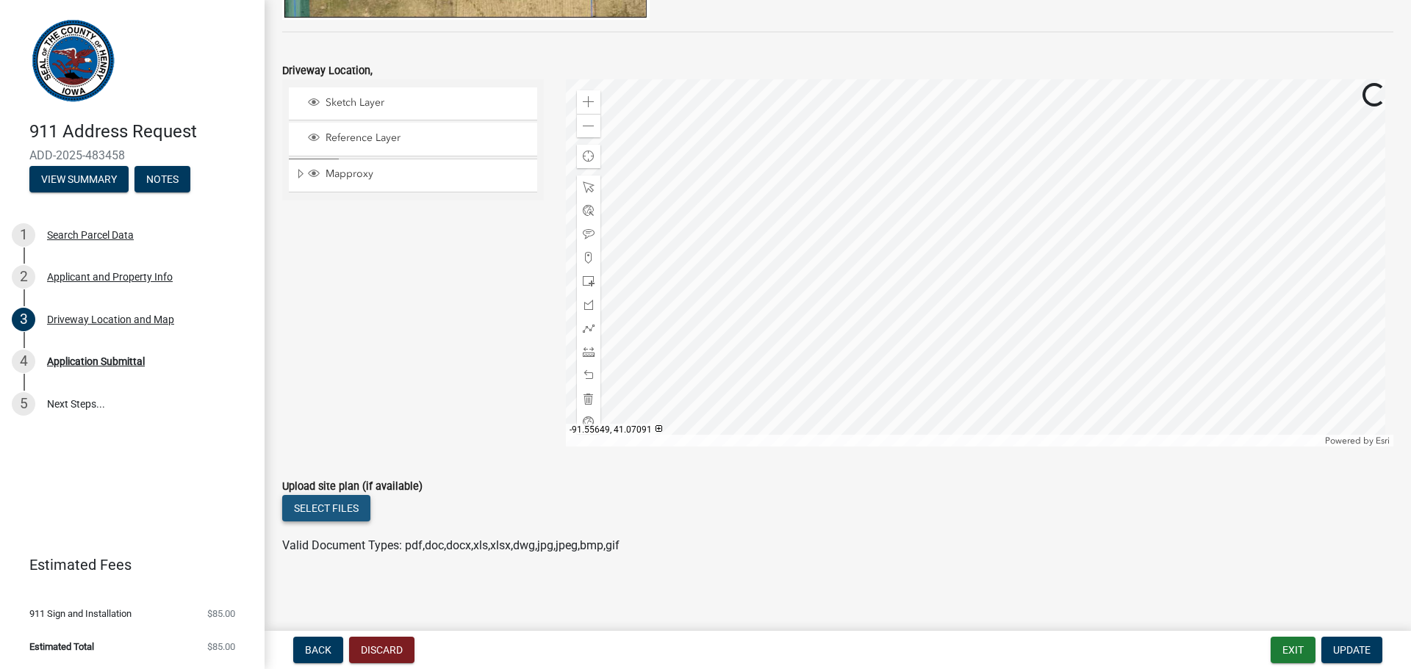
click at [336, 504] on button "Select files" at bounding box center [326, 508] width 88 height 26
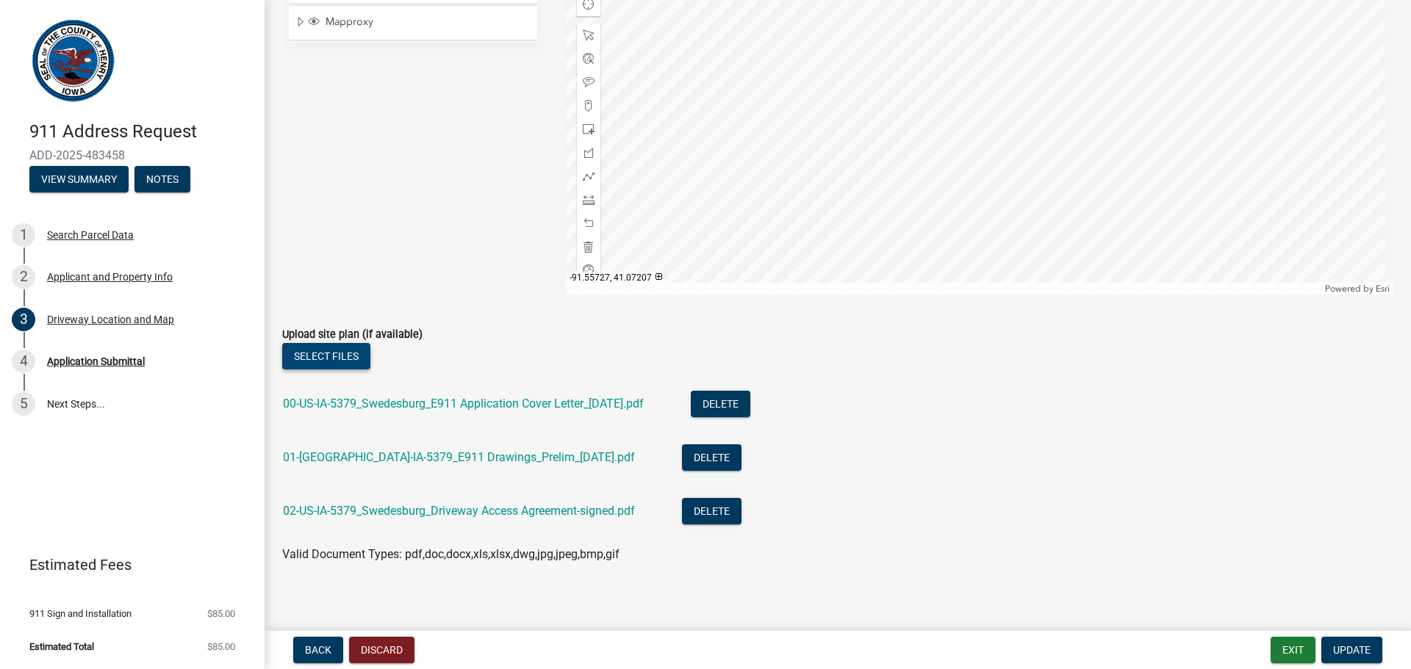
scroll to position [599, 0]
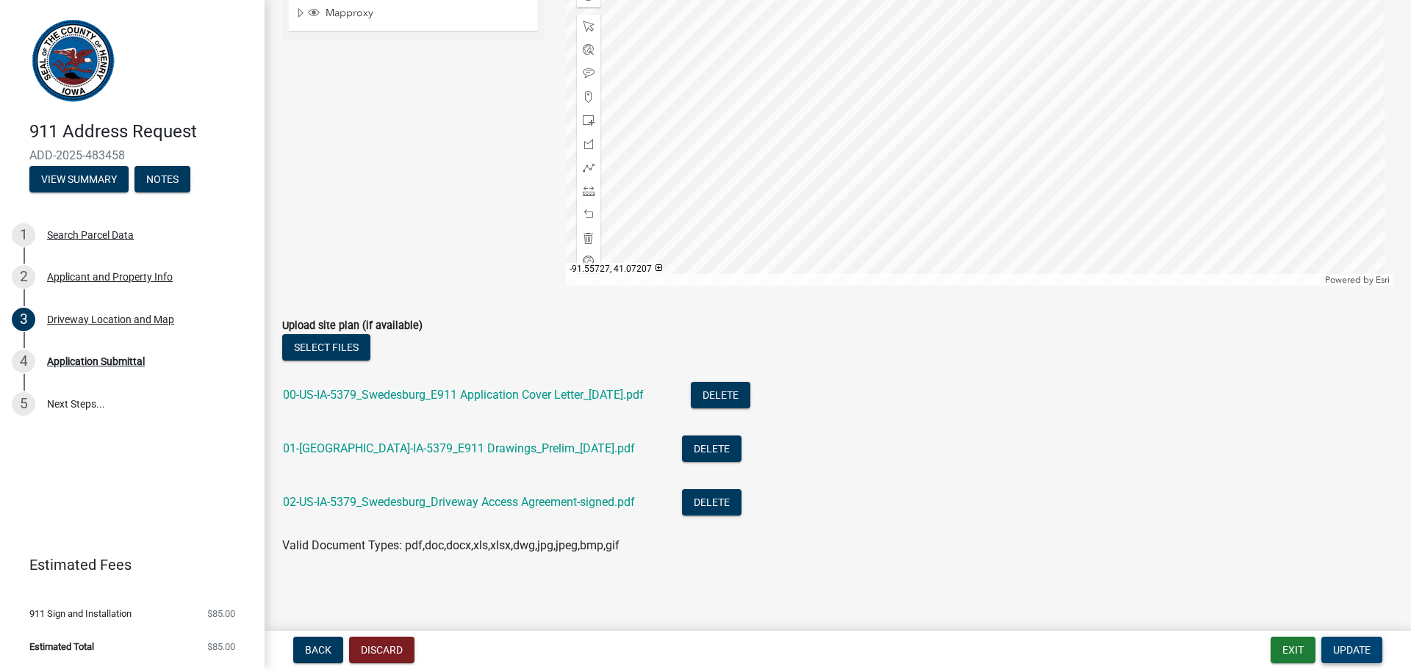
click at [1335, 648] on span "Update" at bounding box center [1351, 650] width 37 height 12
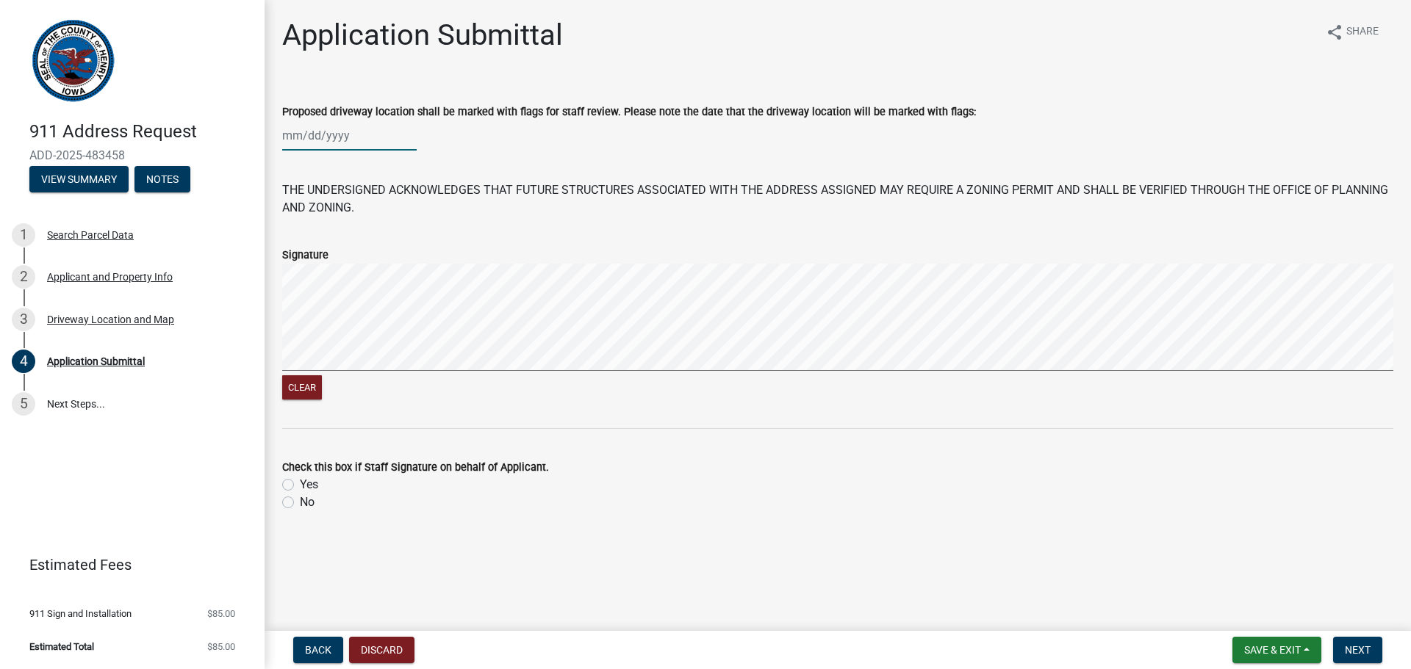
click at [350, 143] on div at bounding box center [349, 136] width 134 height 30
select select "9"
select select "2025"
click at [317, 311] on div "30" at bounding box center [321, 308] width 24 height 24
type input "09/30/2025"
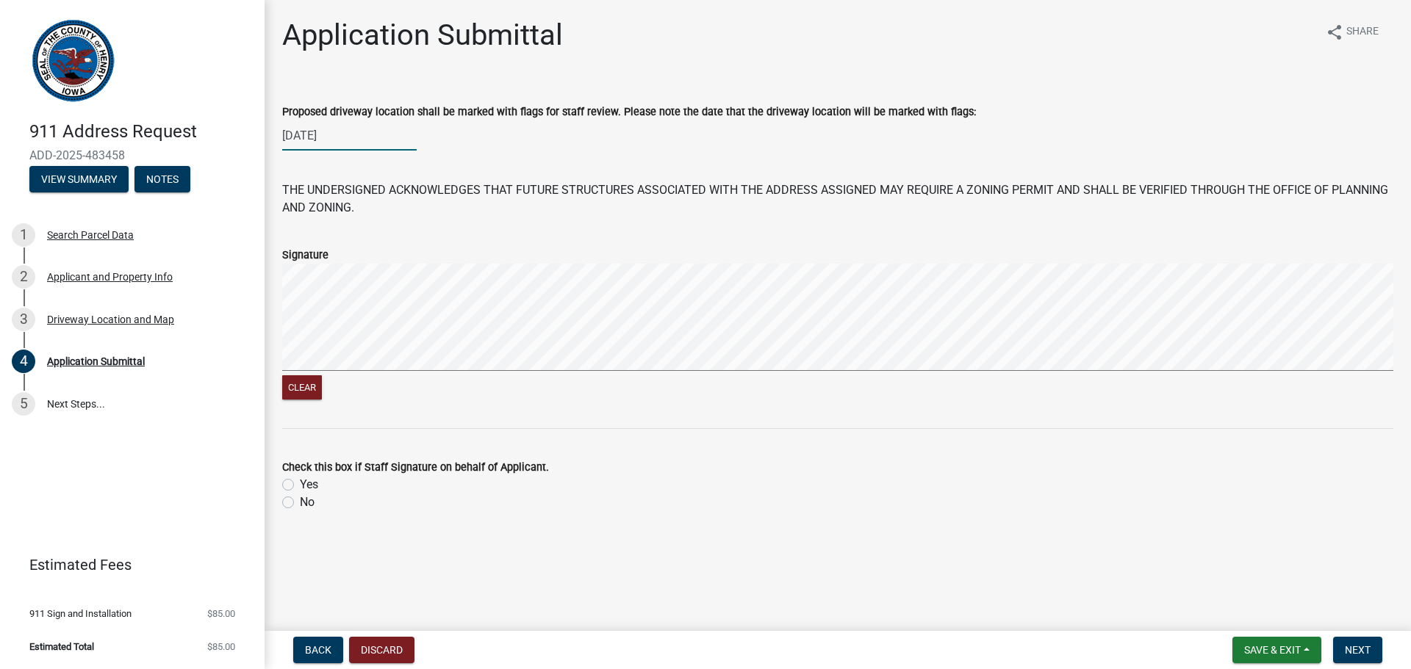
click at [370, 148] on div "09/30/2025" at bounding box center [349, 136] width 134 height 30
select select "9"
select select "2025"
drag, startPoint x: 362, startPoint y: 138, endPoint x: 268, endPoint y: 134, distance: 93.4
click at [268, 134] on div "Application Submittal share Share Proposed driveway location shall be marked wi…" at bounding box center [838, 278] width 1146 height 520
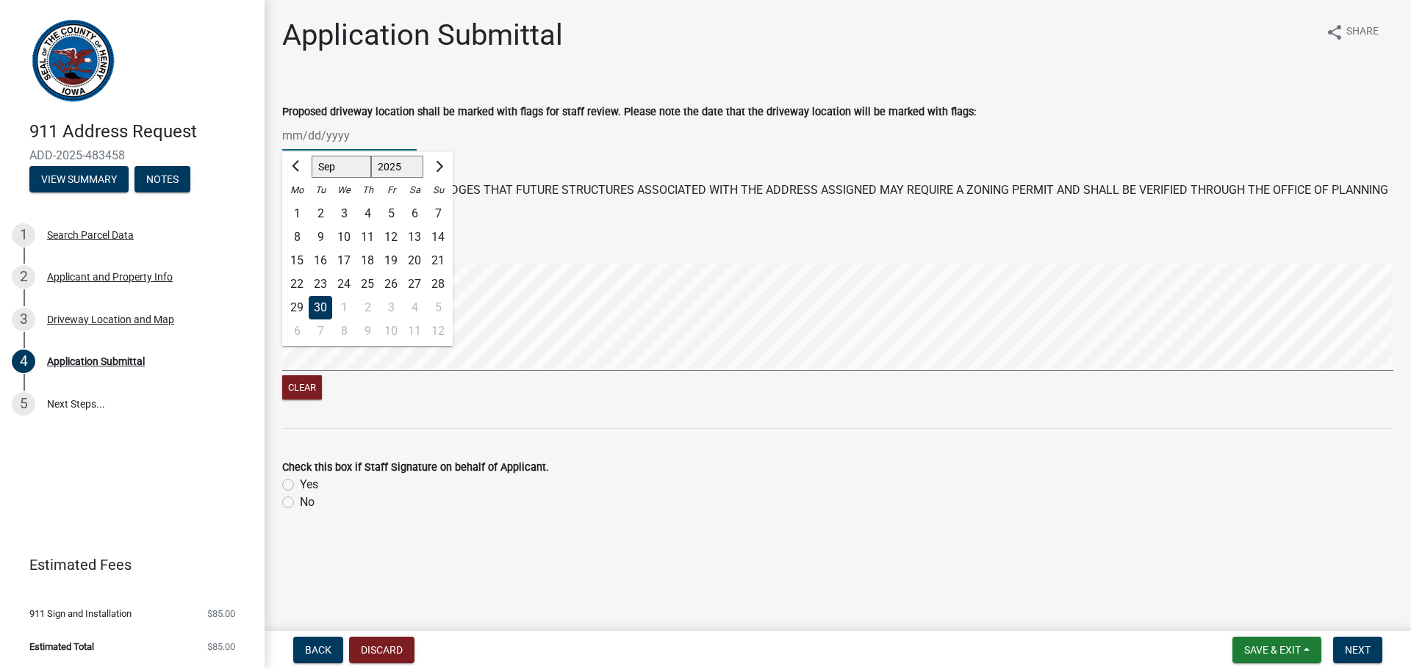
click at [528, 149] on div "Jan Feb Mar Apr May Jun Jul Aug Sep Oct Nov Dec 1525 1526 1527 1528 1529 1530 1…" at bounding box center [837, 136] width 1111 height 30
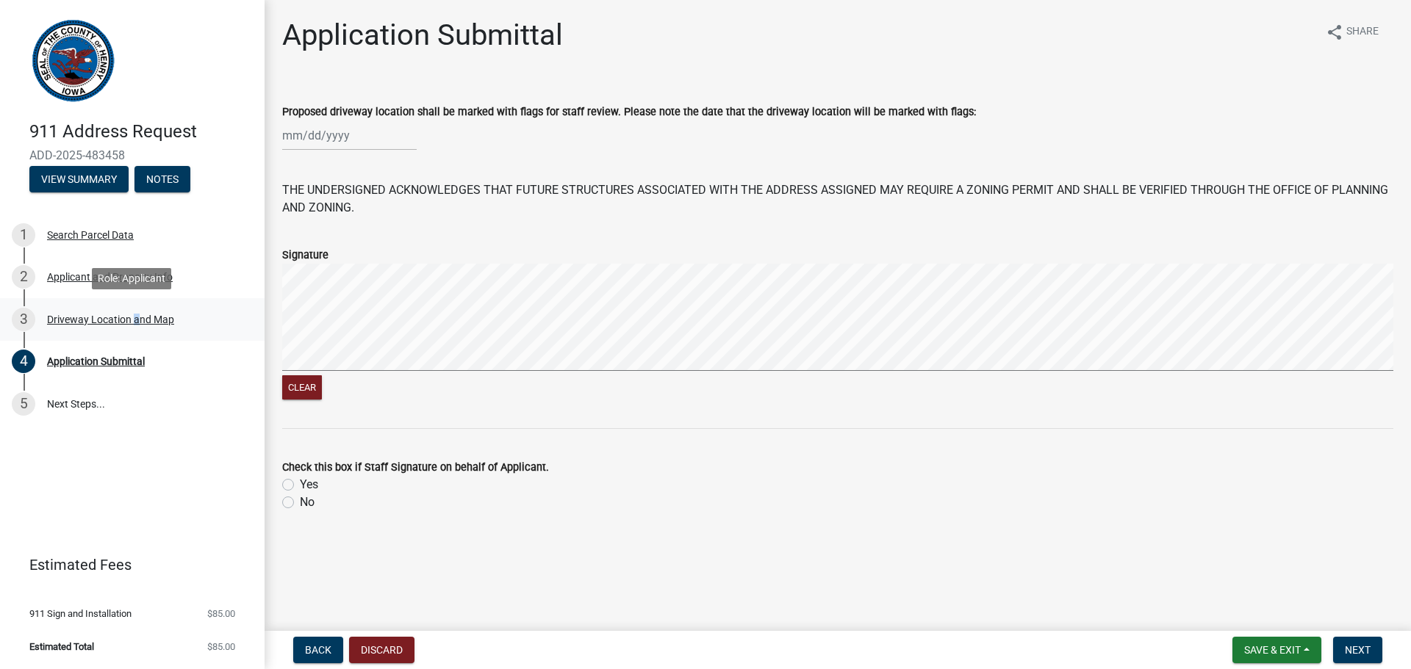
click at [132, 327] on div "3 Driveway Location and Map" at bounding box center [126, 320] width 229 height 24
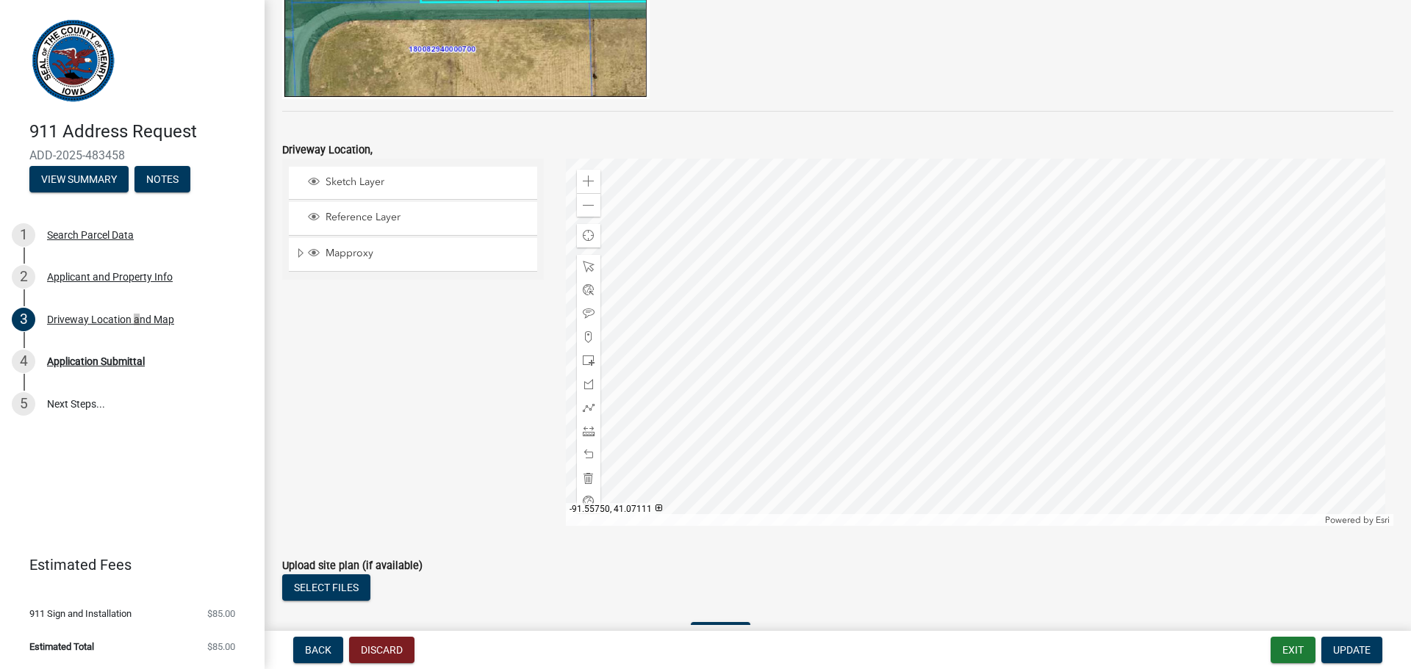
scroll to position [378, 0]
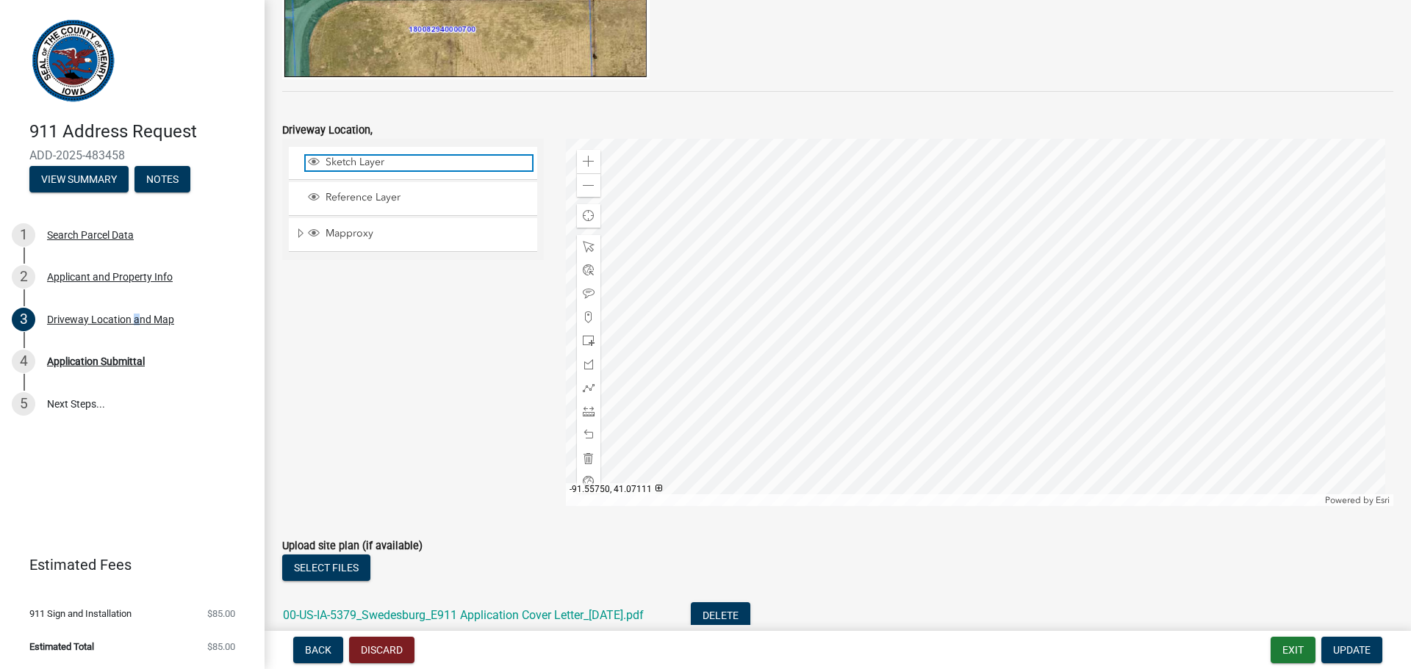
click at [356, 165] on span "Sketch Layer" at bounding box center [427, 162] width 210 height 13
click at [337, 160] on span "Sketch Layer" at bounding box center [427, 162] width 210 height 13
click at [591, 250] on div at bounding box center [589, 247] width 24 height 24
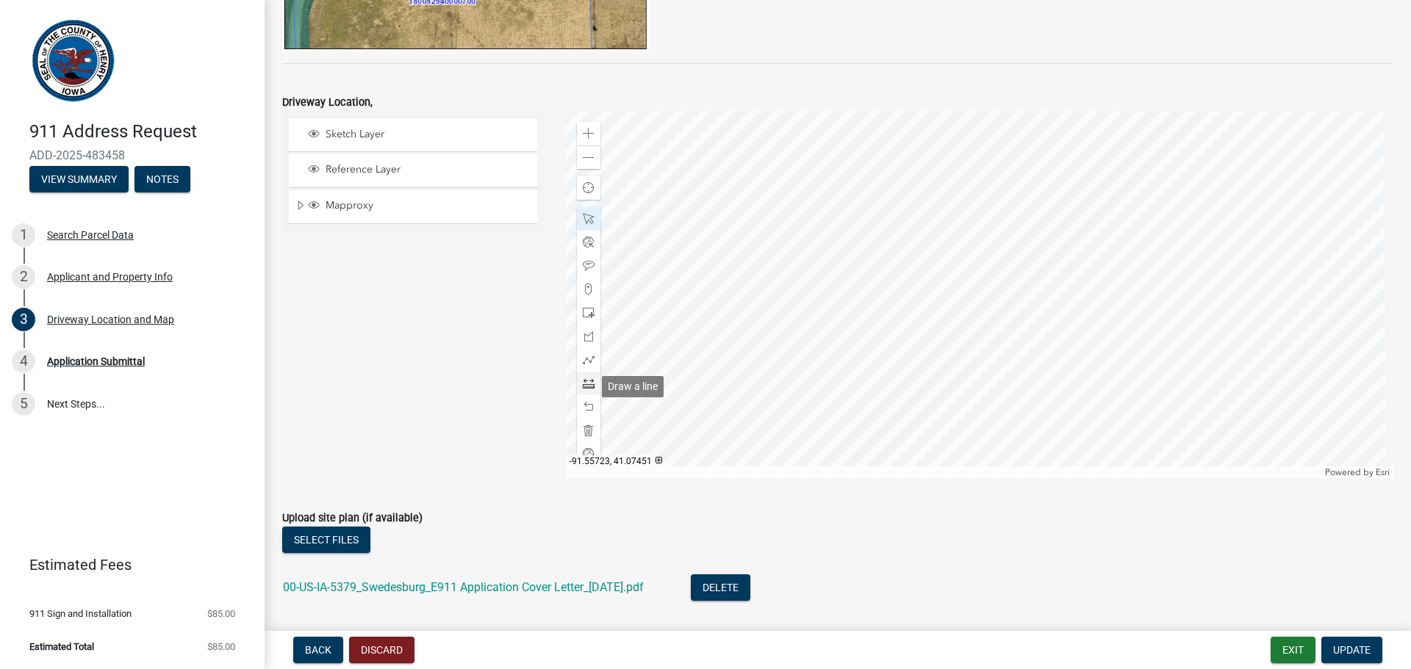
scroll to position [452, 0]
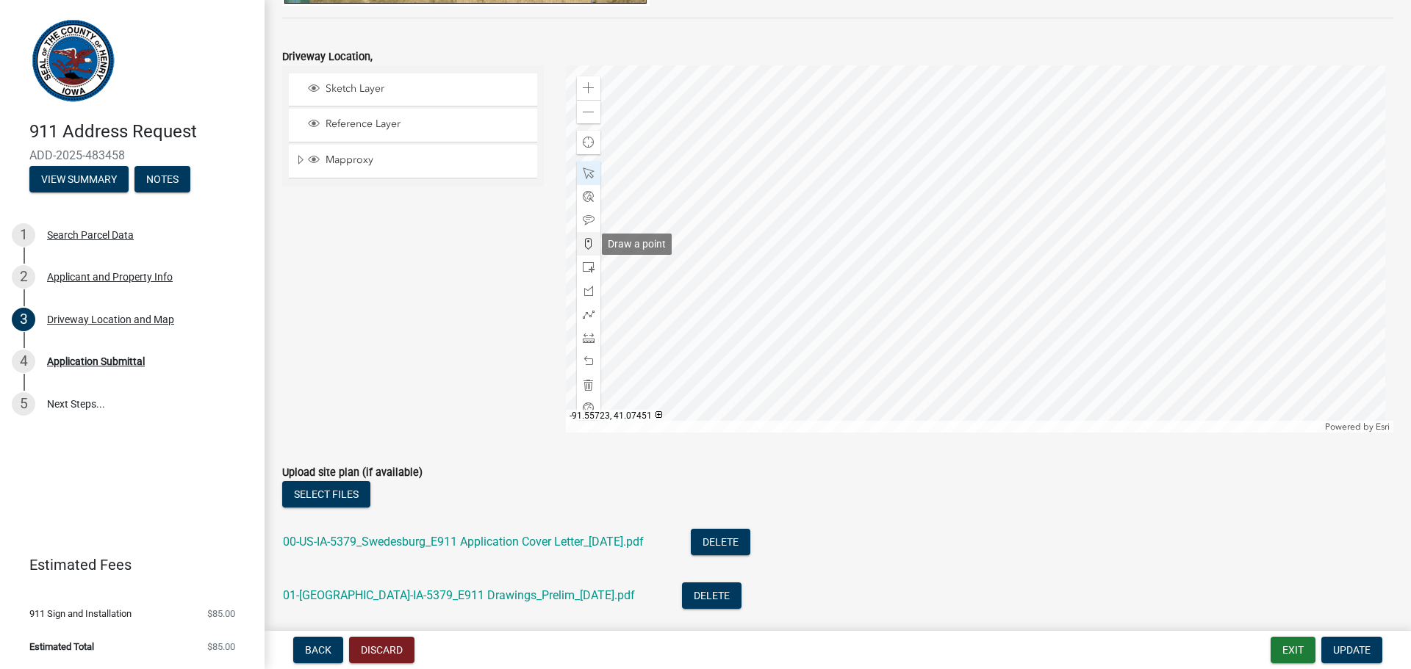
click at [585, 245] on span at bounding box center [589, 244] width 12 height 12
click at [1052, 343] on div at bounding box center [980, 248] width 828 height 367
click at [585, 218] on span at bounding box center [589, 221] width 12 height 12
click at [1062, 349] on div at bounding box center [980, 248] width 828 height 367
click at [585, 167] on div at bounding box center [589, 174] width 24 height 24
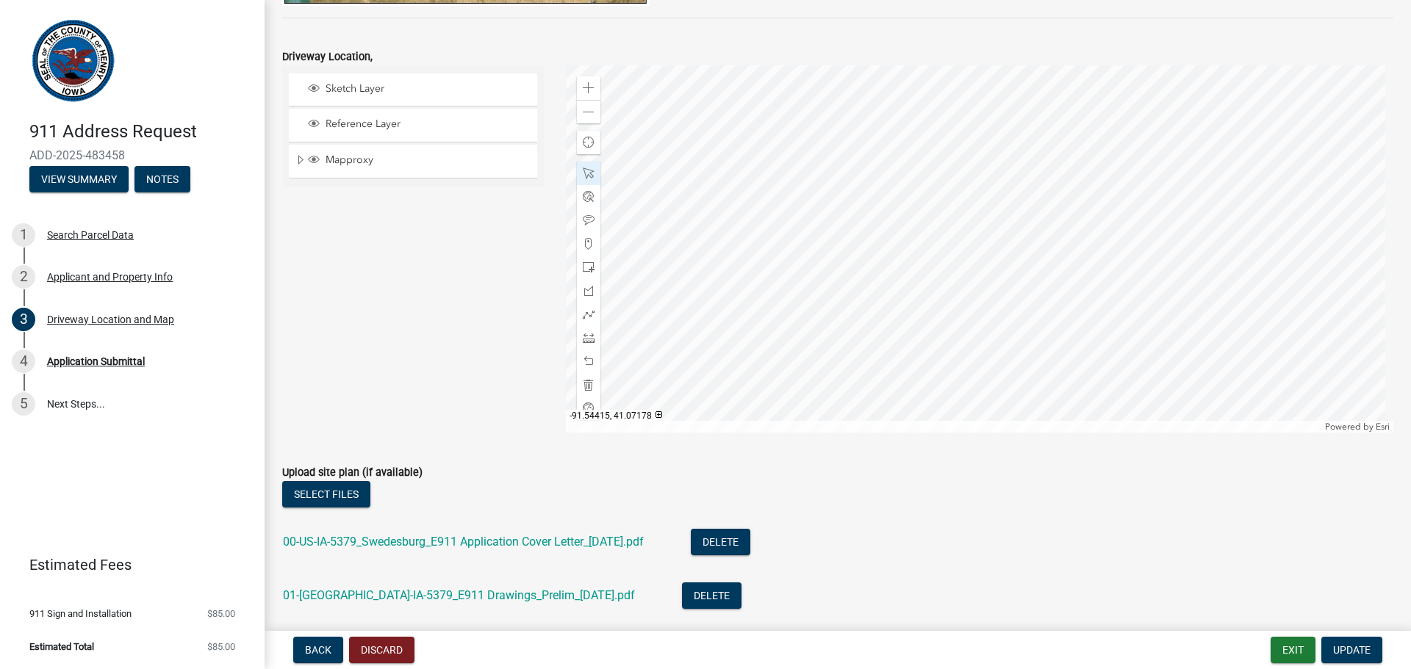
click at [1087, 364] on div at bounding box center [980, 248] width 828 height 367
click at [1090, 361] on div at bounding box center [980, 248] width 828 height 367
click at [1079, 356] on div at bounding box center [980, 248] width 828 height 367
click at [1212, 291] on span "Close" at bounding box center [1213, 291] width 12 height 12
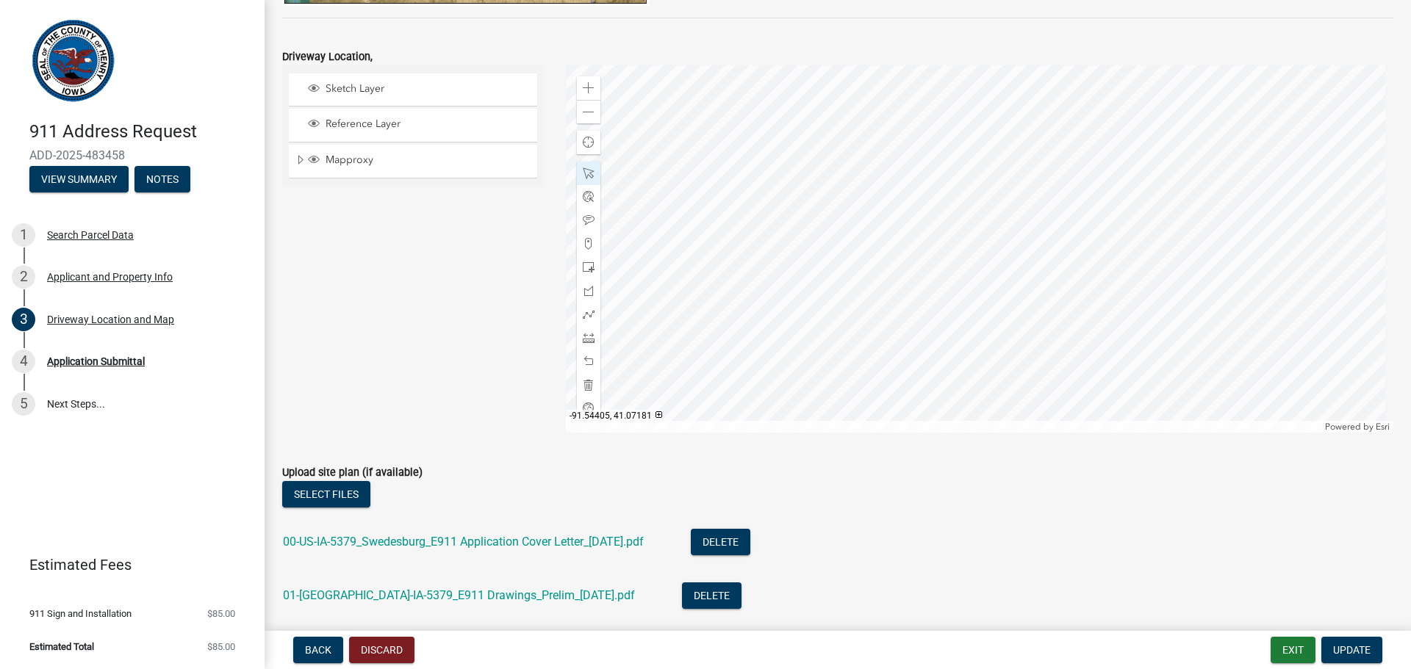
click at [1077, 352] on div at bounding box center [980, 248] width 828 height 367
click at [344, 85] on span "Sketch Layer" at bounding box center [427, 88] width 210 height 13
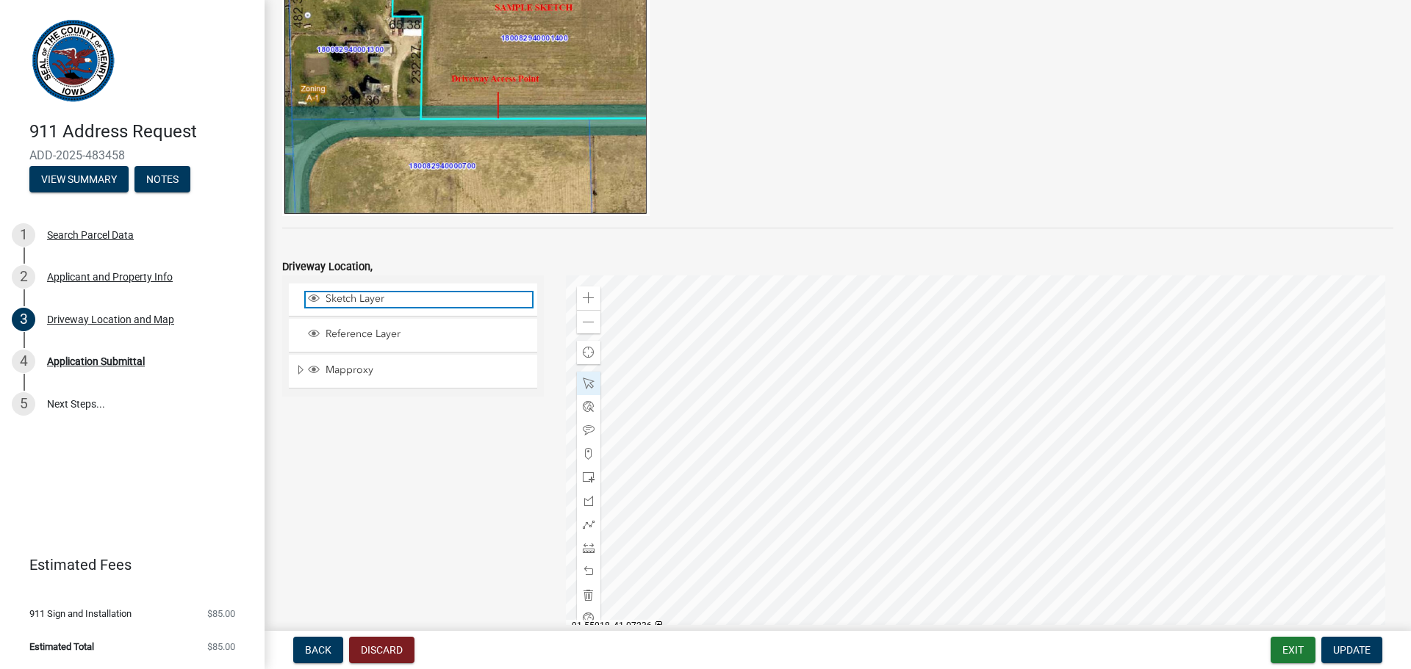
scroll to position [231, 0]
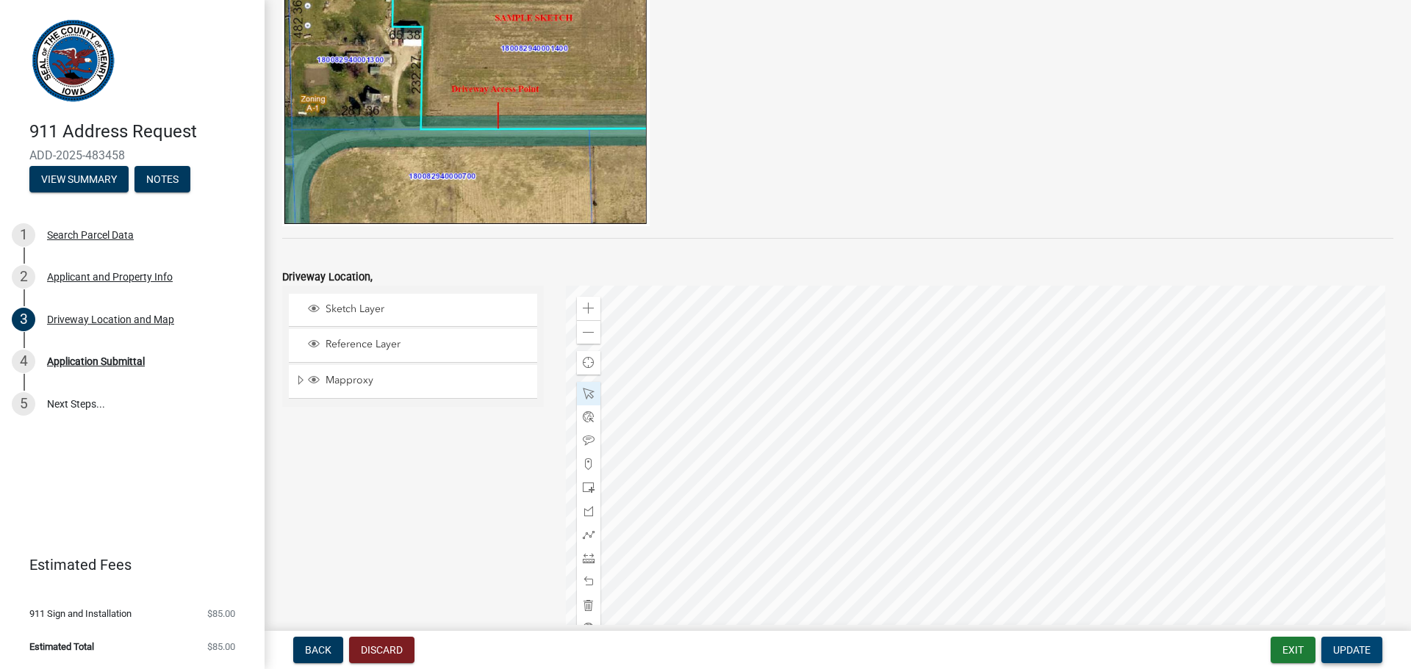
click at [1344, 643] on button "Update" at bounding box center [1351, 650] width 61 height 26
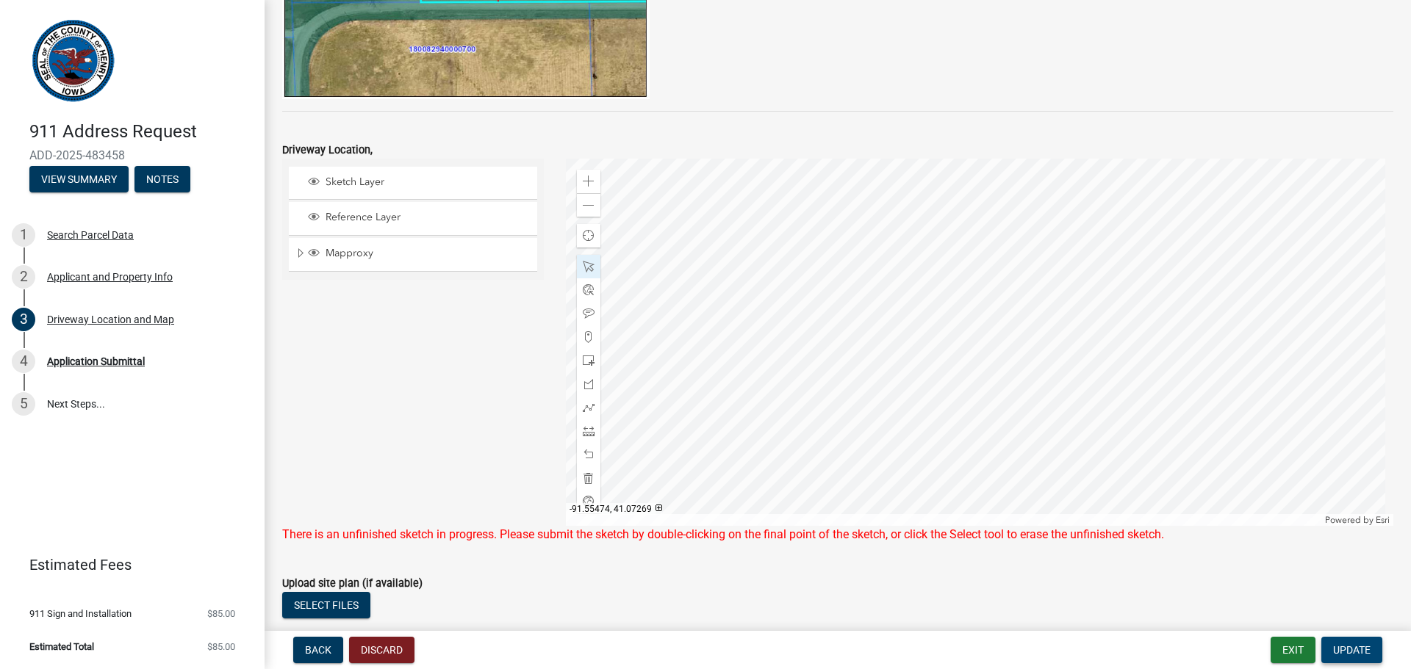
scroll to position [378, 0]
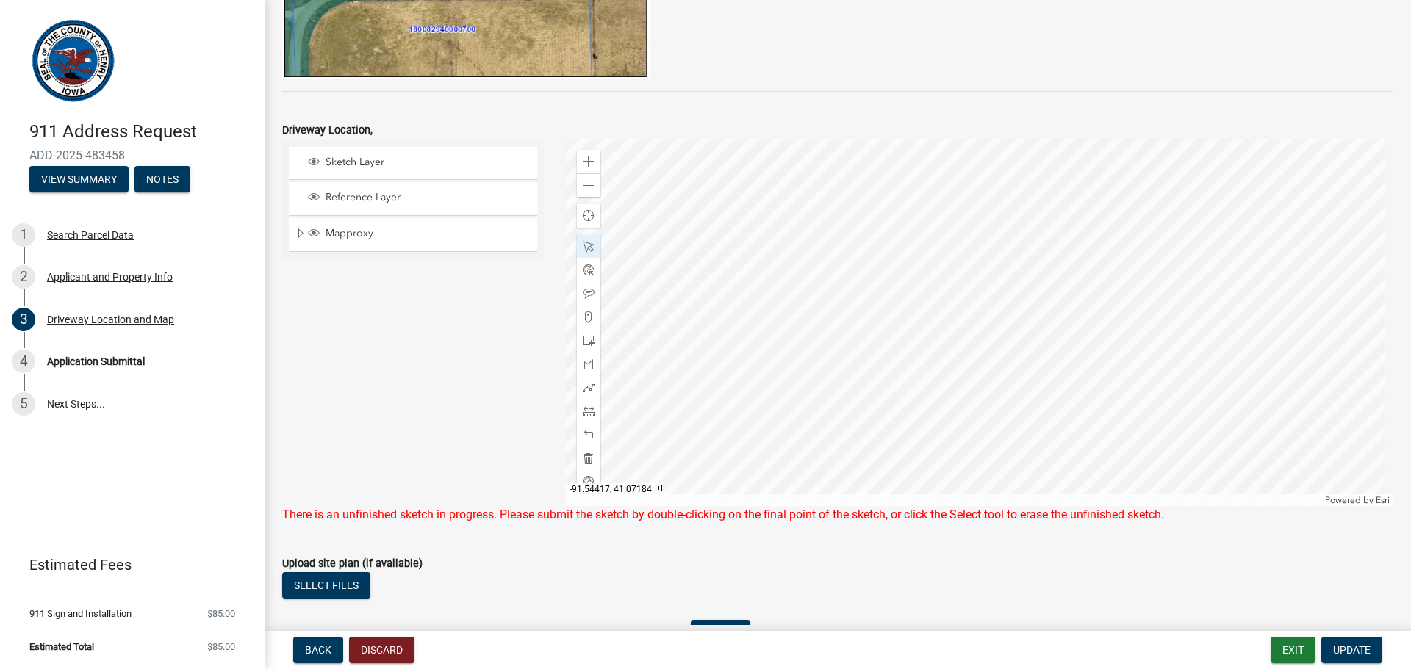
click at [1073, 424] on div at bounding box center [980, 322] width 828 height 367
click at [583, 456] on span at bounding box center [589, 459] width 12 height 12
click at [586, 322] on span at bounding box center [589, 318] width 12 height 12
click at [1020, 396] on div at bounding box center [980, 322] width 828 height 367
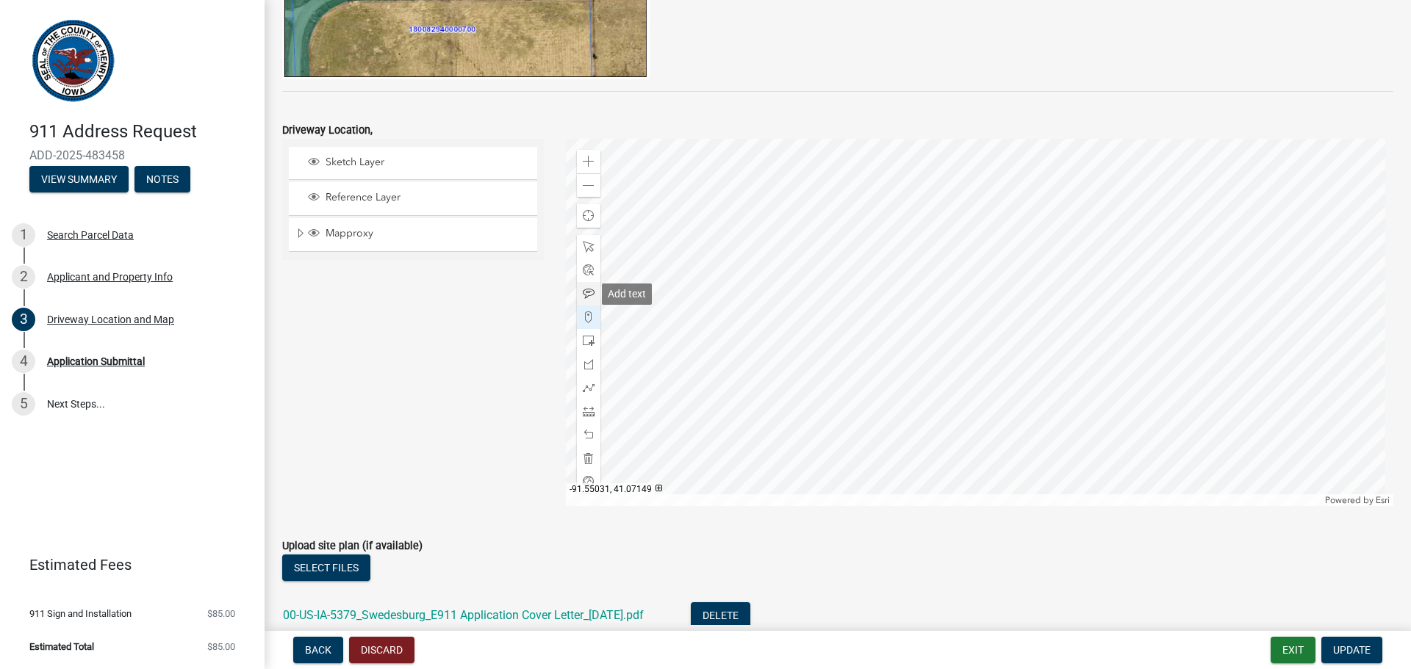
click at [588, 290] on span at bounding box center [589, 294] width 12 height 12
click at [1036, 417] on div at bounding box center [980, 322] width 828 height 367
click at [1343, 647] on span "Update" at bounding box center [1351, 650] width 37 height 12
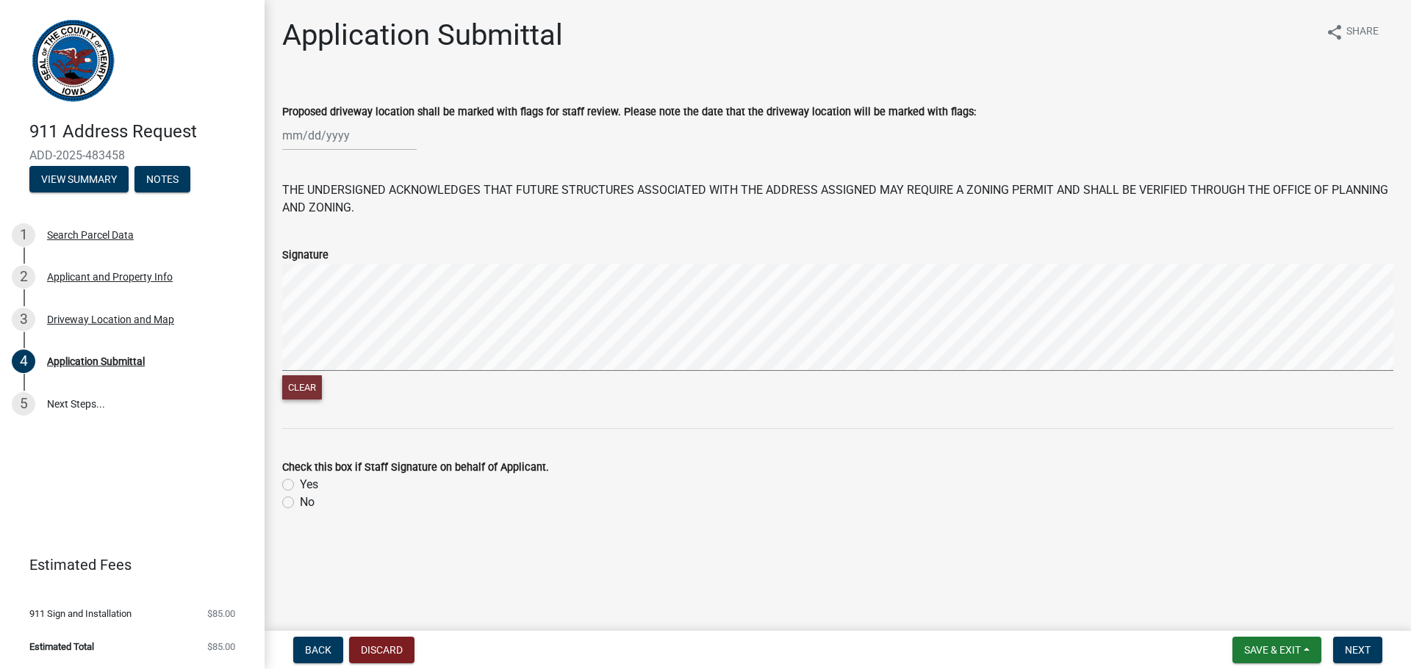
click at [310, 386] on button "Clear" at bounding box center [302, 387] width 40 height 24
click at [278, 384] on div "Signature Clear" at bounding box center [837, 316] width 1133 height 175
click at [262, 351] on div "911 Address Request ADD-2025-483458 View Summary Notes 1 Search Parcel Data 2 A…" at bounding box center [705, 334] width 1411 height 669
click at [300, 481] on label "Yes" at bounding box center [309, 485] width 18 height 18
click at [300, 481] on input "Yes" at bounding box center [305, 481] width 10 height 10
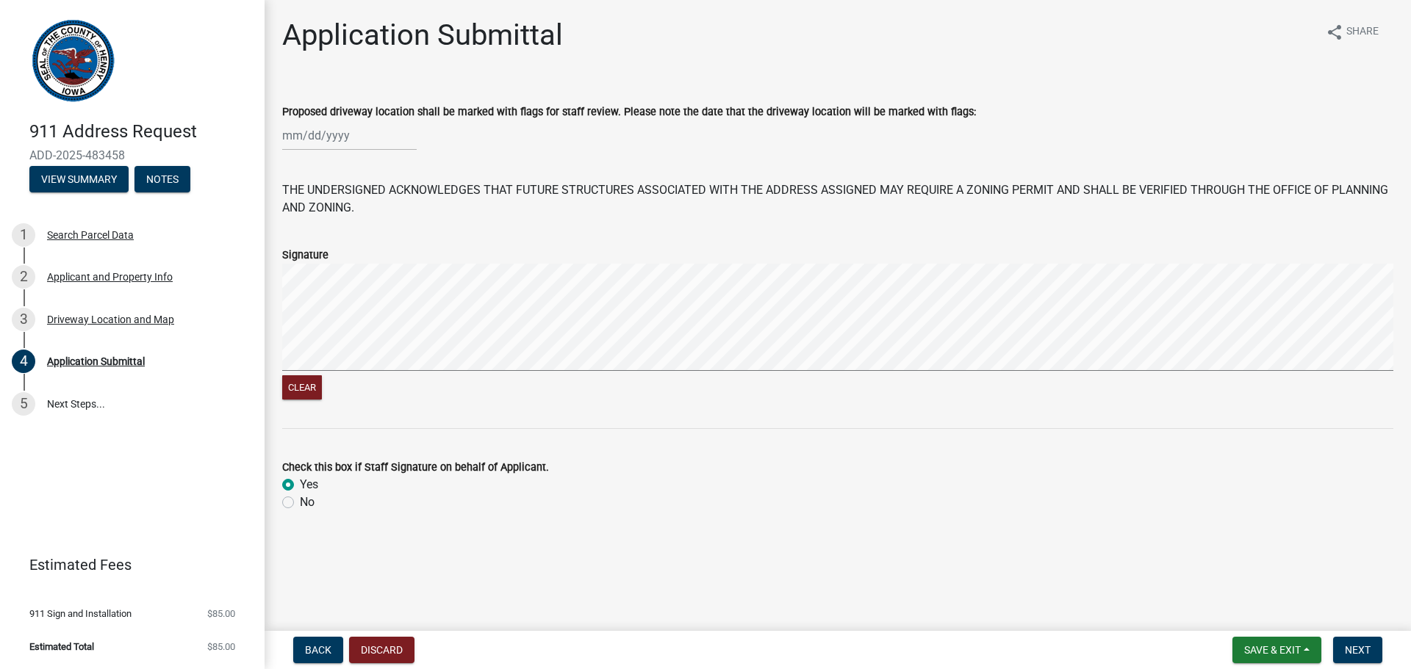
radio input "true"
click at [1248, 647] on span "Save & Exit" at bounding box center [1272, 650] width 57 height 12
click at [1230, 583] on button "Save" at bounding box center [1263, 576] width 118 height 35
click at [74, 188] on button "View Summary" at bounding box center [78, 179] width 99 height 26
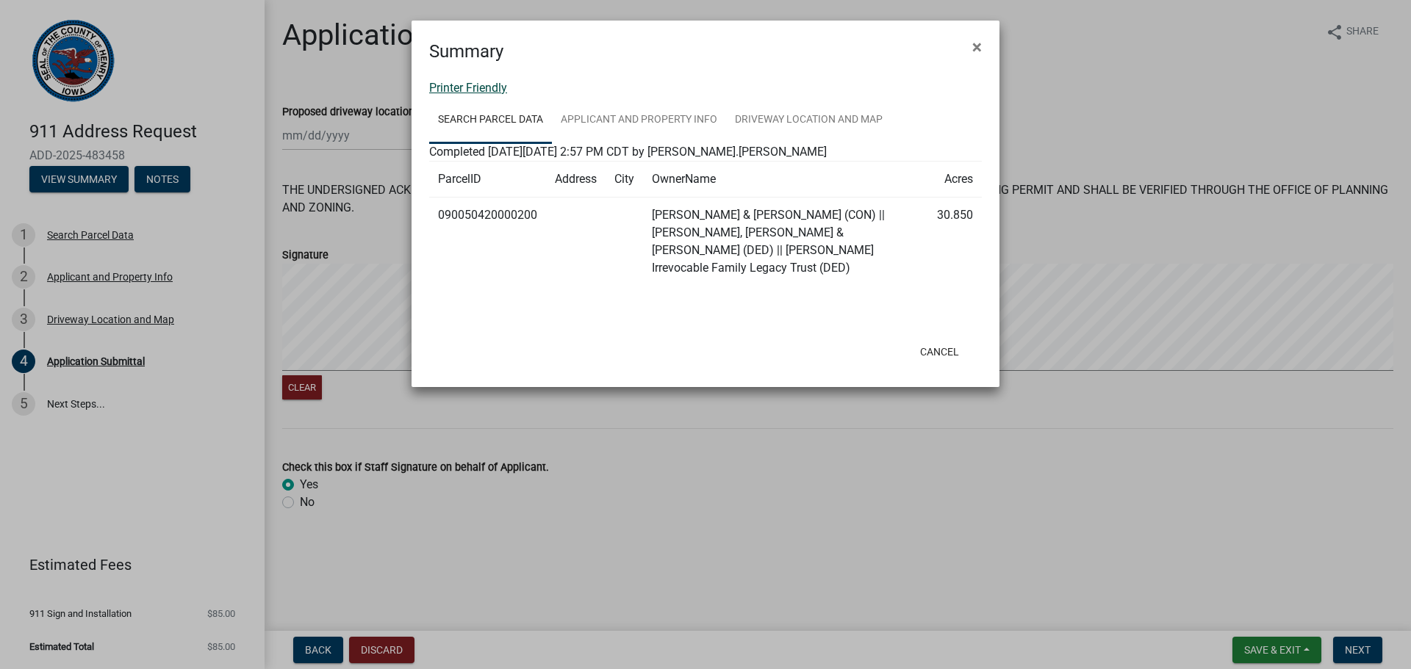
click at [443, 93] on link "Printer Friendly" at bounding box center [468, 88] width 78 height 14
click at [935, 339] on button "Cancel" at bounding box center [939, 352] width 62 height 26
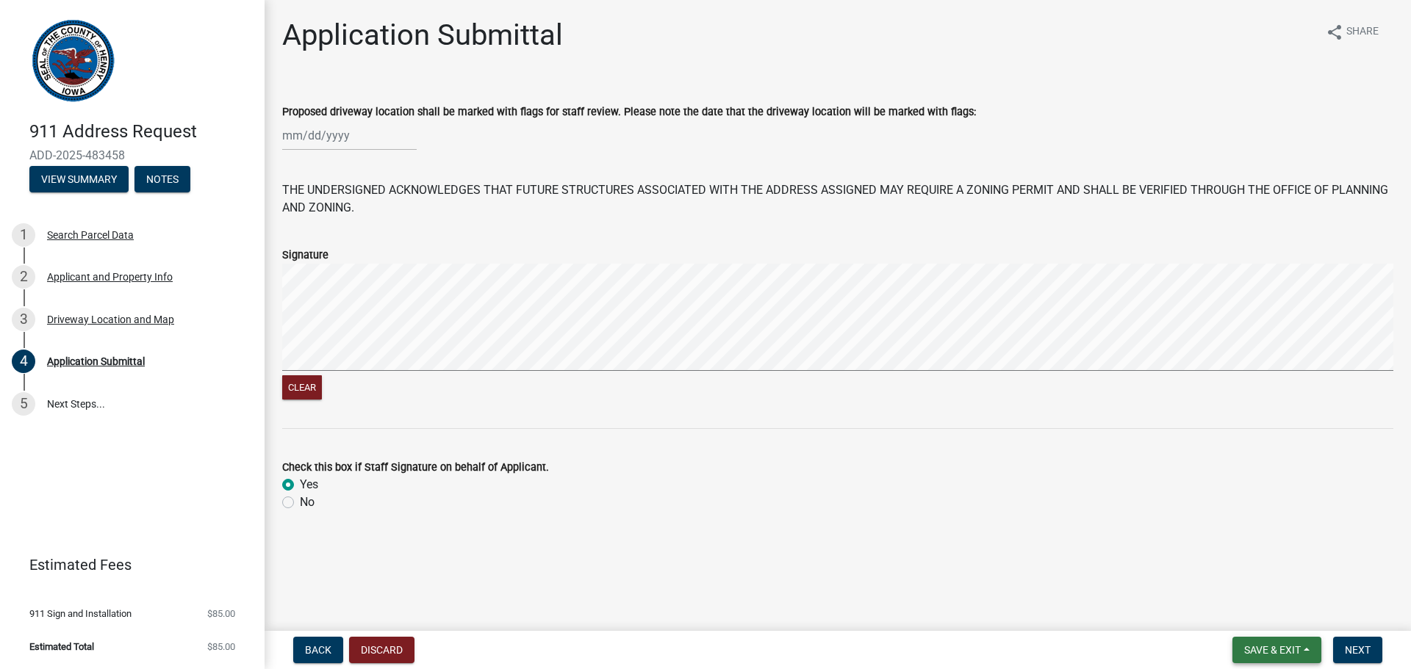
click at [1290, 647] on span "Save & Exit" at bounding box center [1272, 650] width 57 height 12
click at [1265, 619] on button "Save & Exit" at bounding box center [1263, 611] width 118 height 35
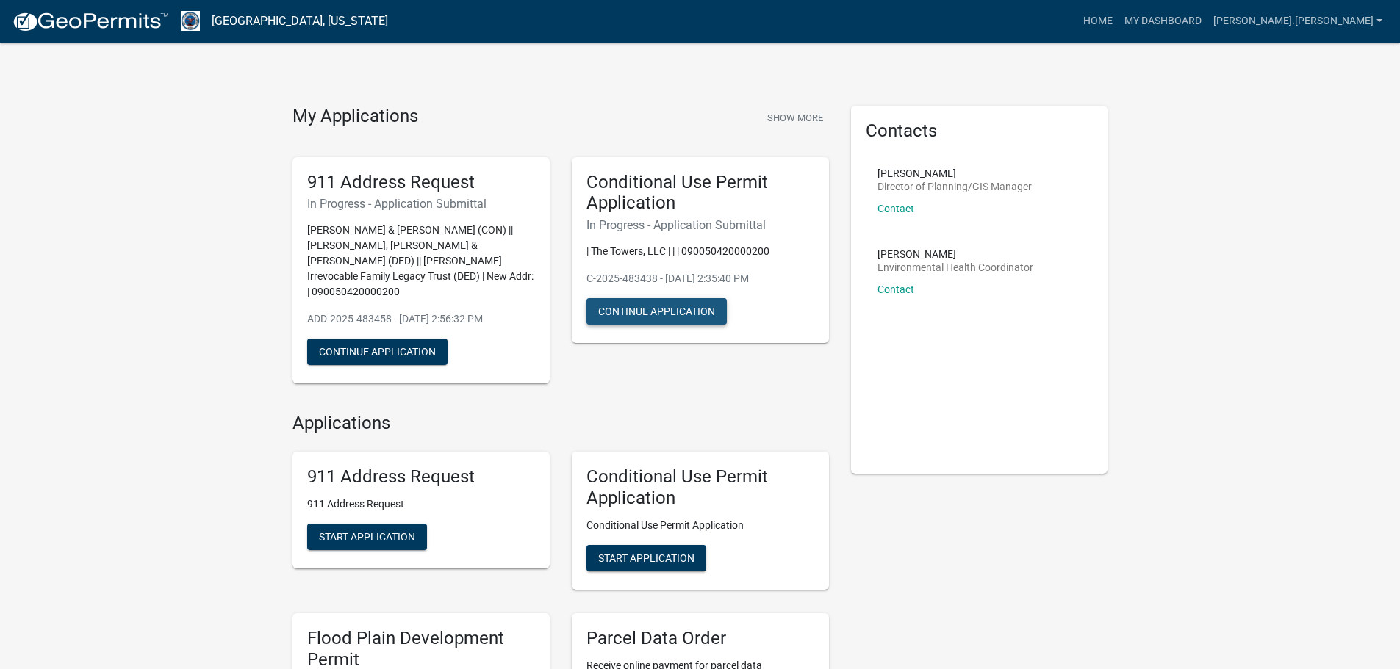
click at [666, 305] on button "Continue Application" at bounding box center [656, 311] width 140 height 26
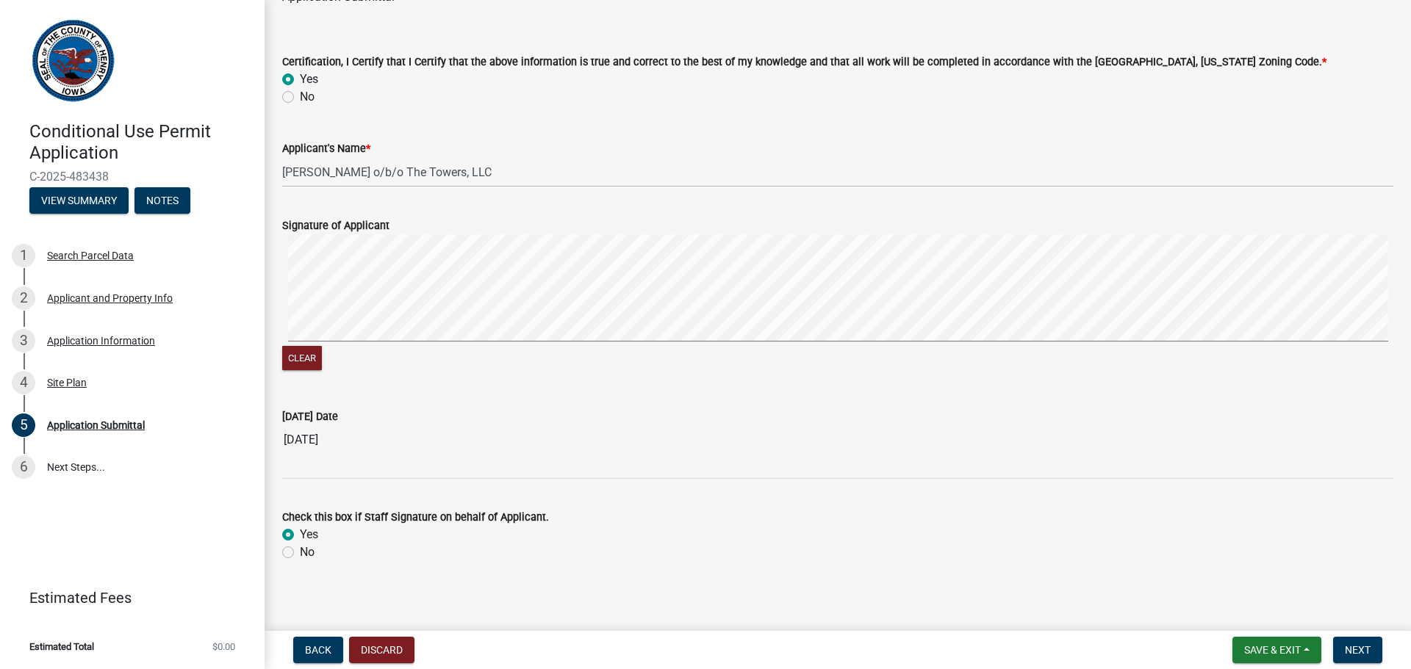
scroll to position [77, 0]
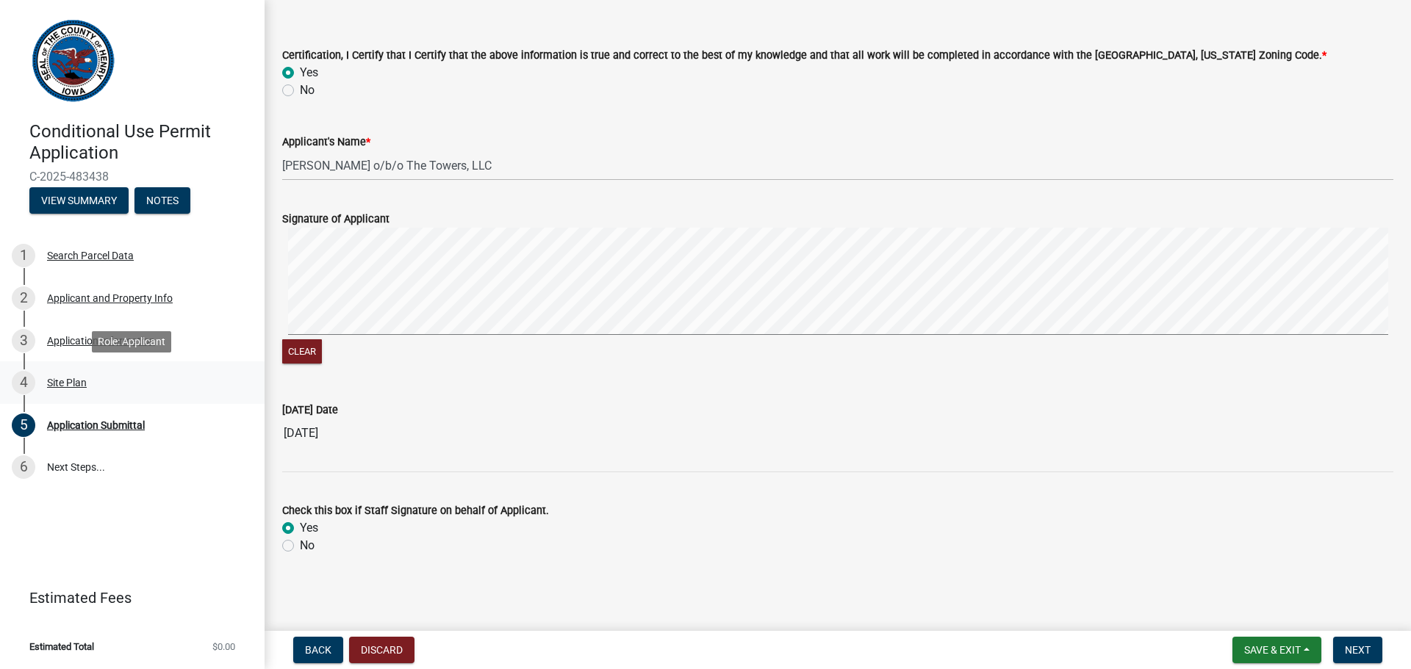
drag, startPoint x: 81, startPoint y: 378, endPoint x: 88, endPoint y: 377, distance: 7.4
click at [82, 378] on div "Site Plan" at bounding box center [67, 383] width 40 height 10
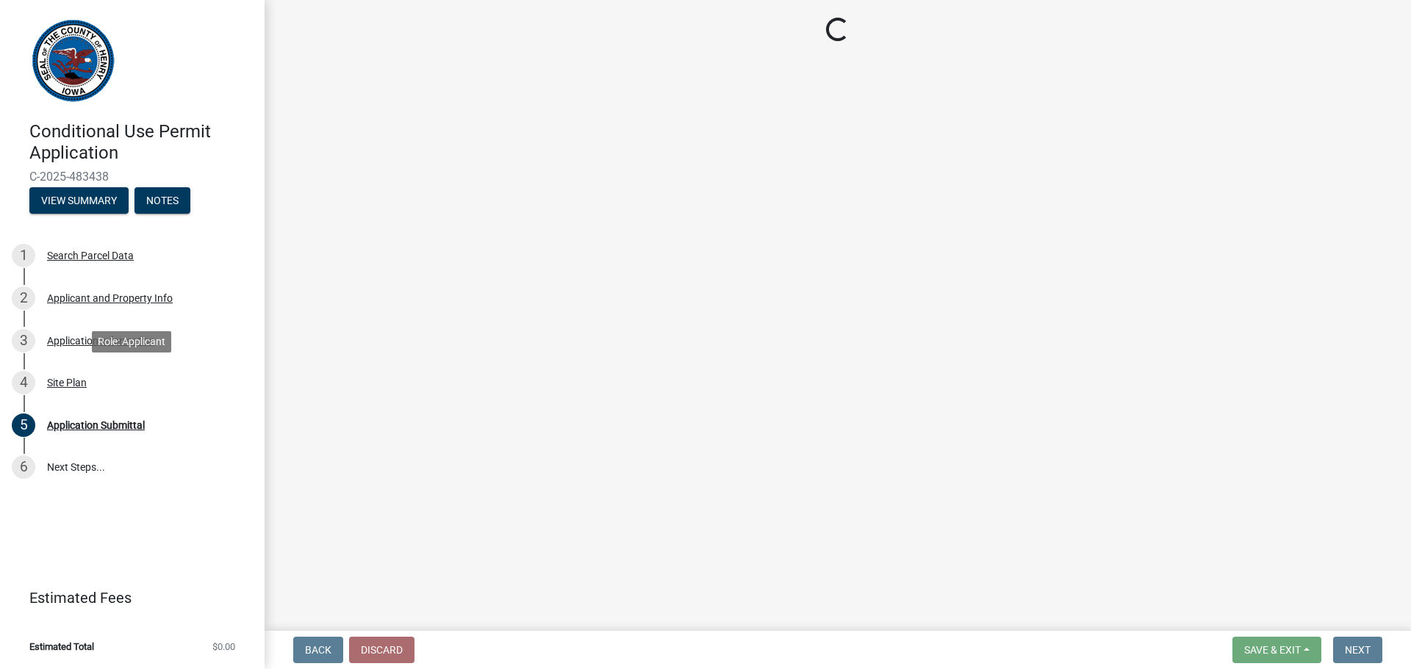
select select "fd6fe584-5a66-4fb0-80bf-639e58d1a32c"
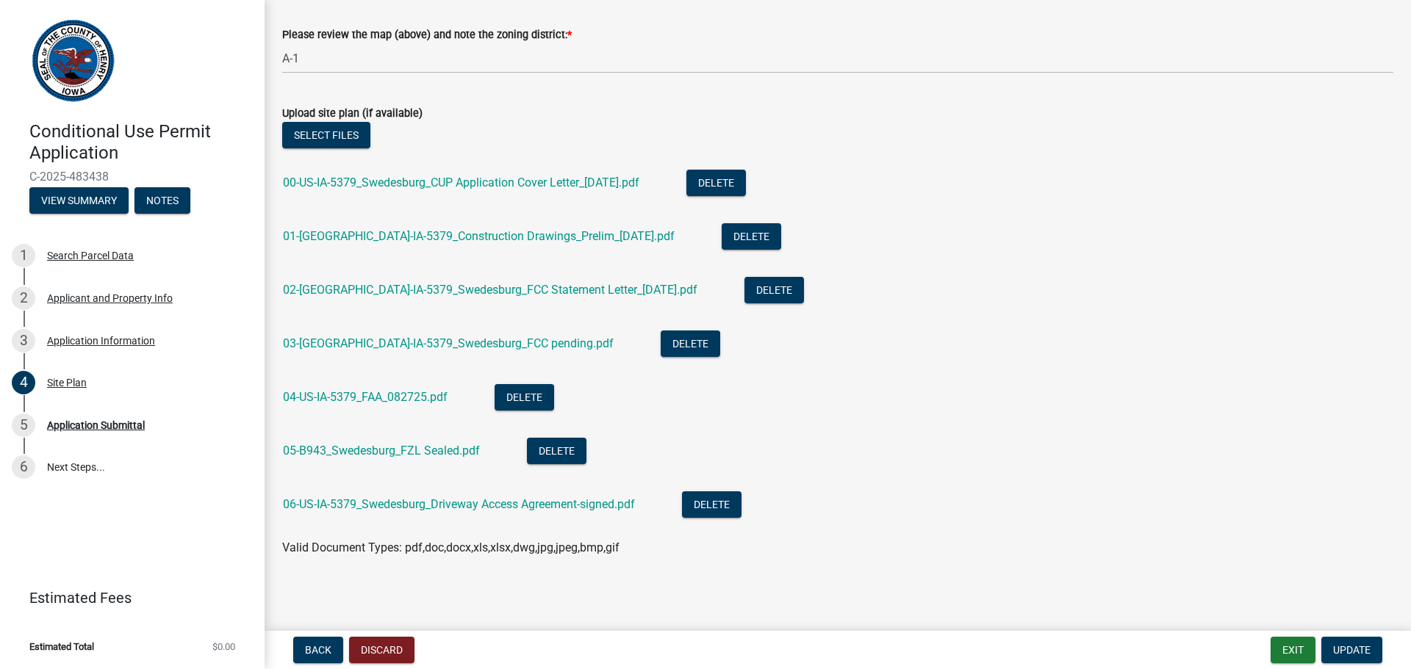
scroll to position [1089, 0]
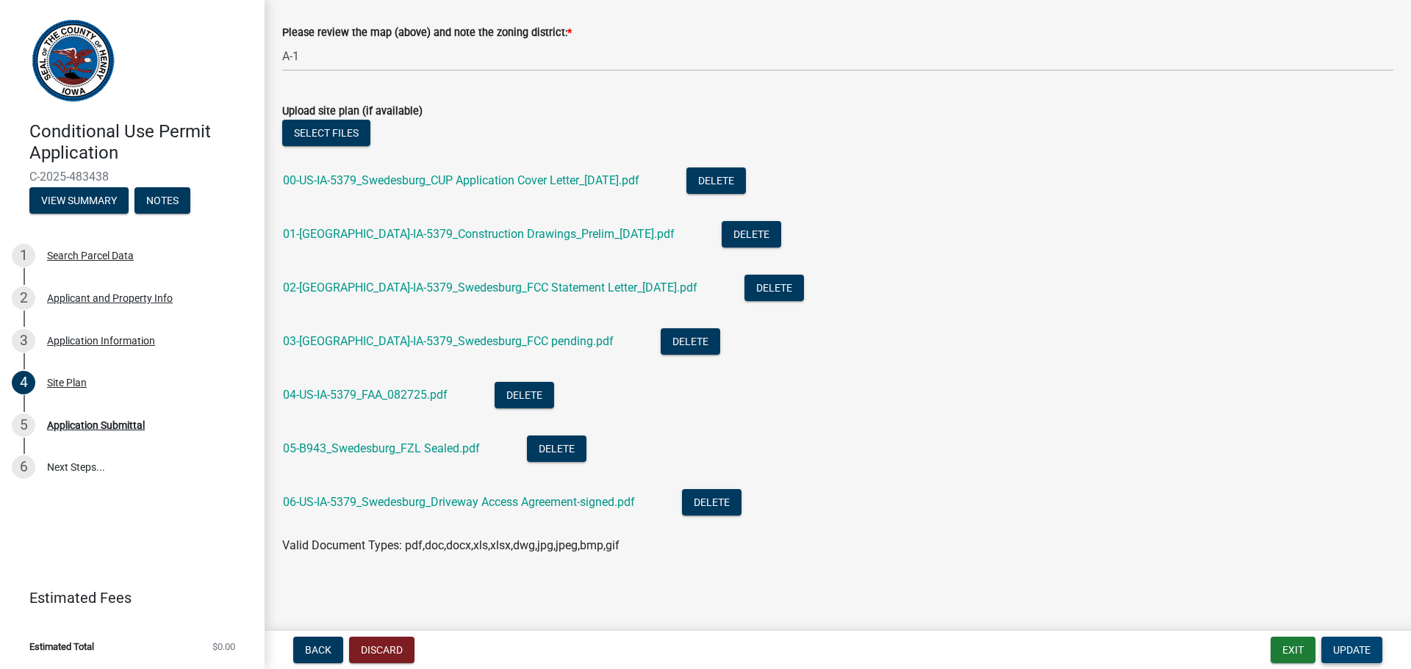
click at [1351, 644] on span "Update" at bounding box center [1351, 650] width 37 height 12
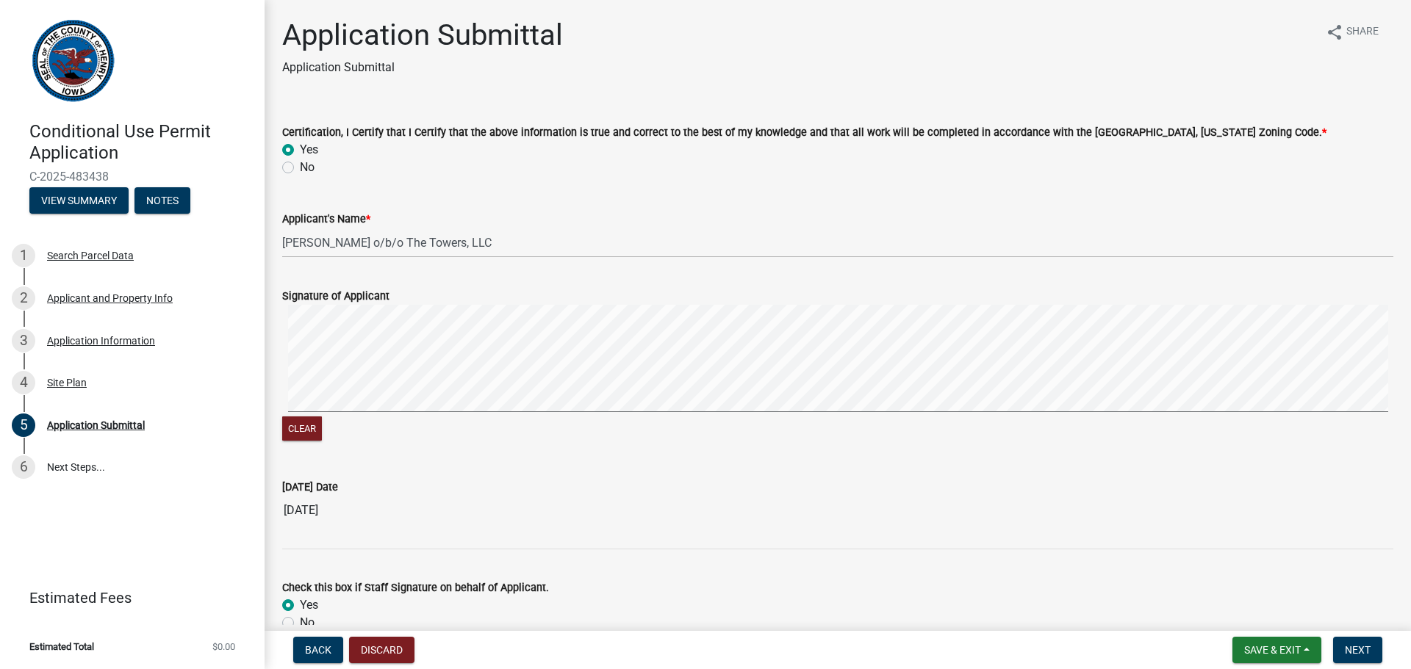
scroll to position [77, 0]
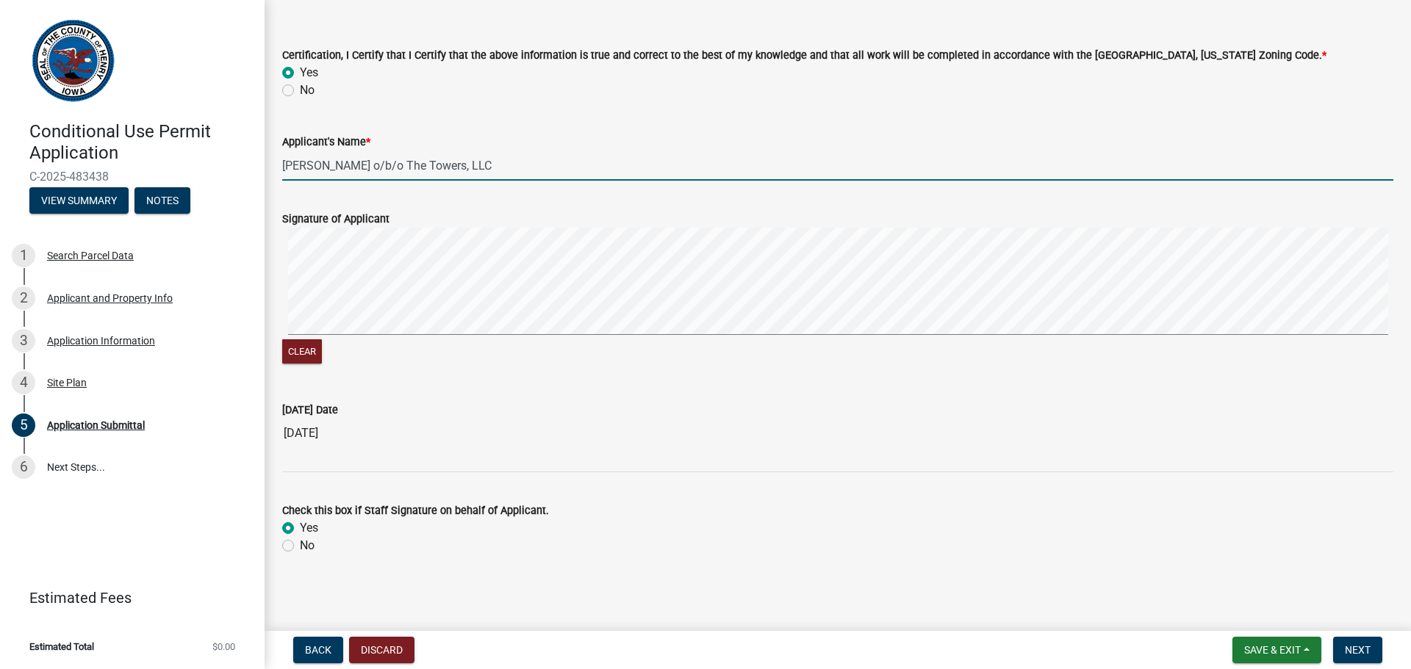
click at [304, 165] on input "[PERSON_NAME] o/b/o The Towers, LLC" at bounding box center [837, 166] width 1111 height 30
type input "[PERSON_NAME] o/b/o The Towers, LLC"
click at [1352, 647] on span "Next" at bounding box center [1358, 650] width 26 height 12
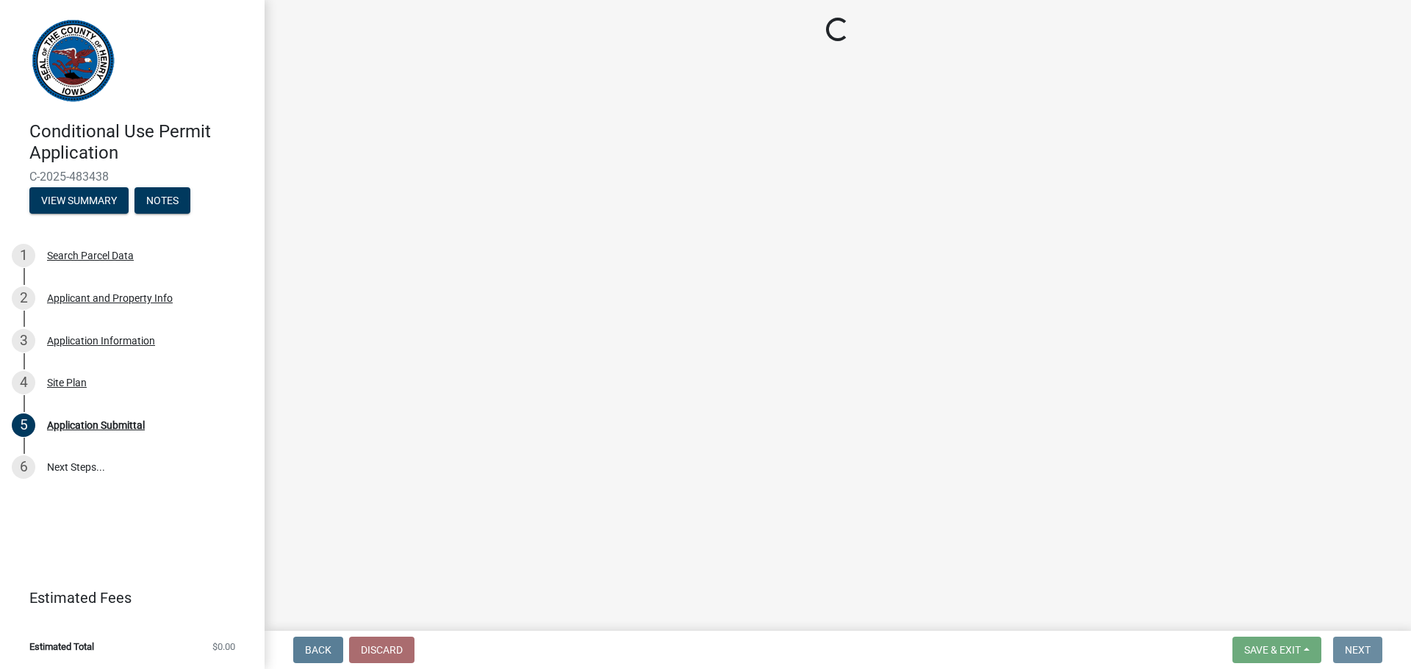
scroll to position [0, 0]
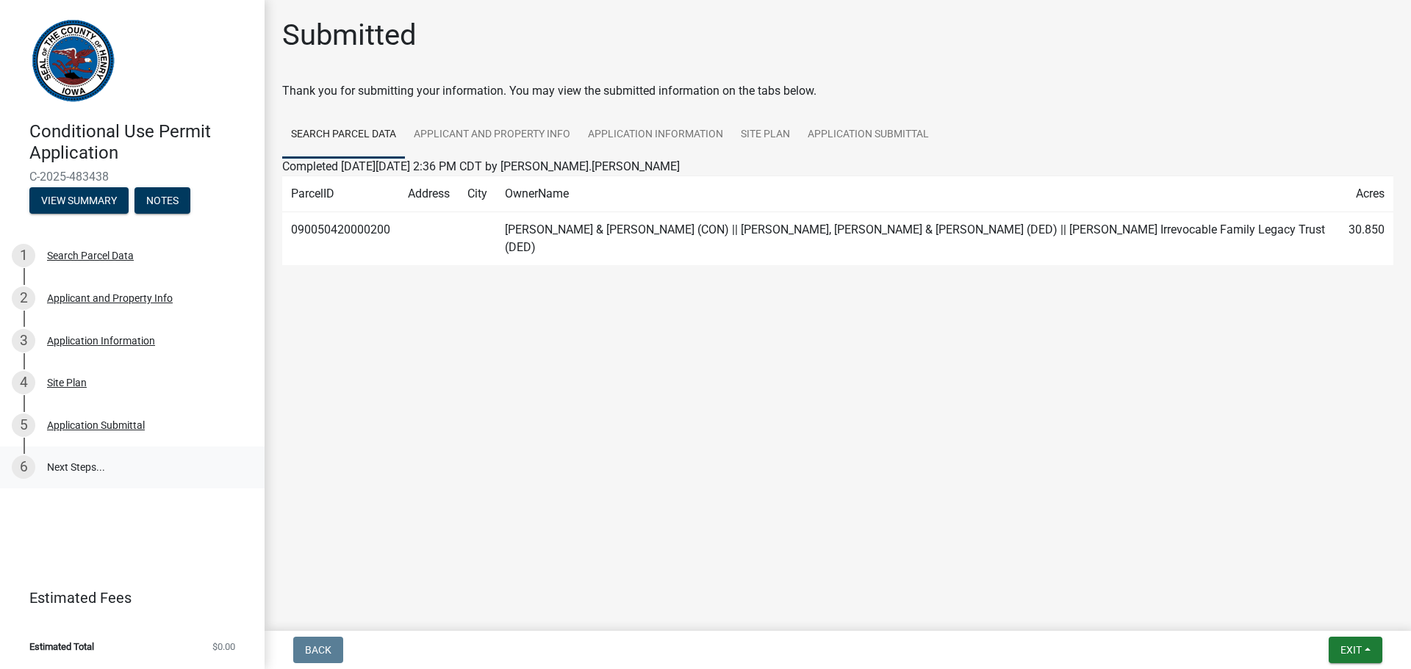
click at [64, 464] on link "6 Next Steps..." at bounding box center [132, 468] width 265 height 43
click at [687, 410] on main "Submitted Thank you for submitting your information. You may view the submitted…" at bounding box center [838, 312] width 1146 height 625
click at [1346, 650] on span "Exit" at bounding box center [1350, 650] width 21 height 12
click at [1332, 613] on button "Save & Exit" at bounding box center [1324, 611] width 118 height 35
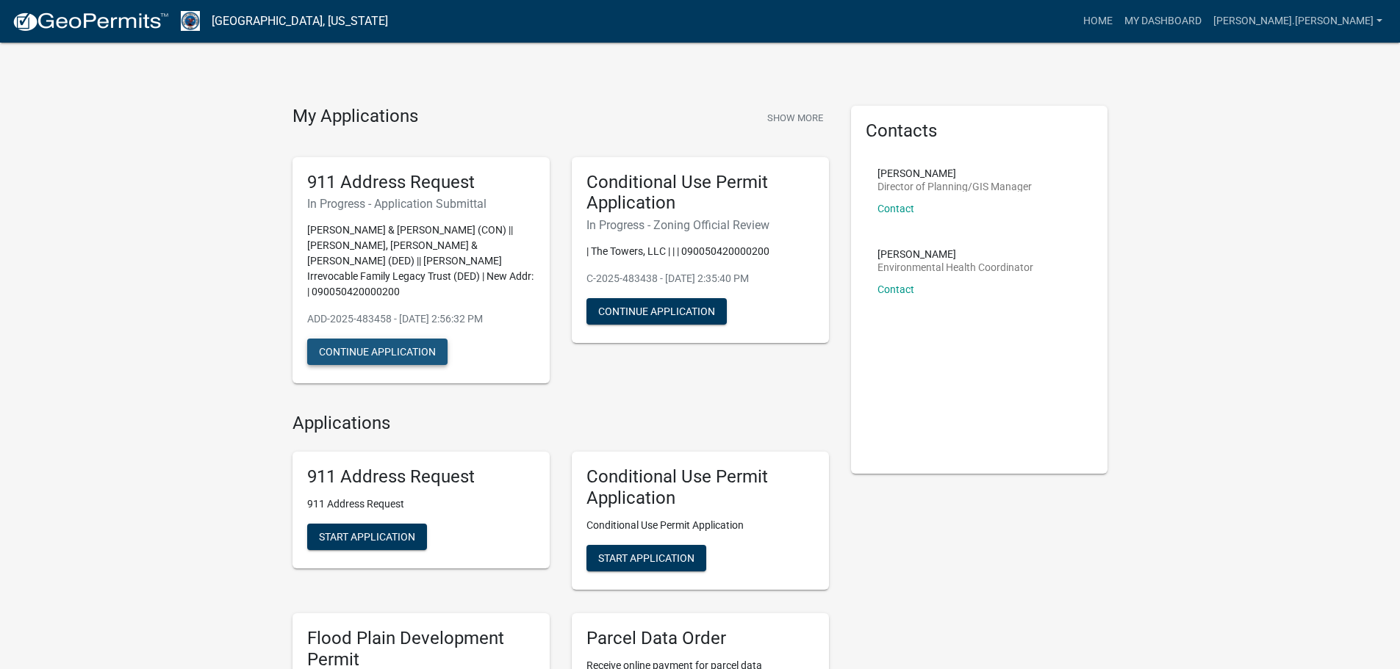
click at [369, 339] on button "Continue Application" at bounding box center [377, 352] width 140 height 26
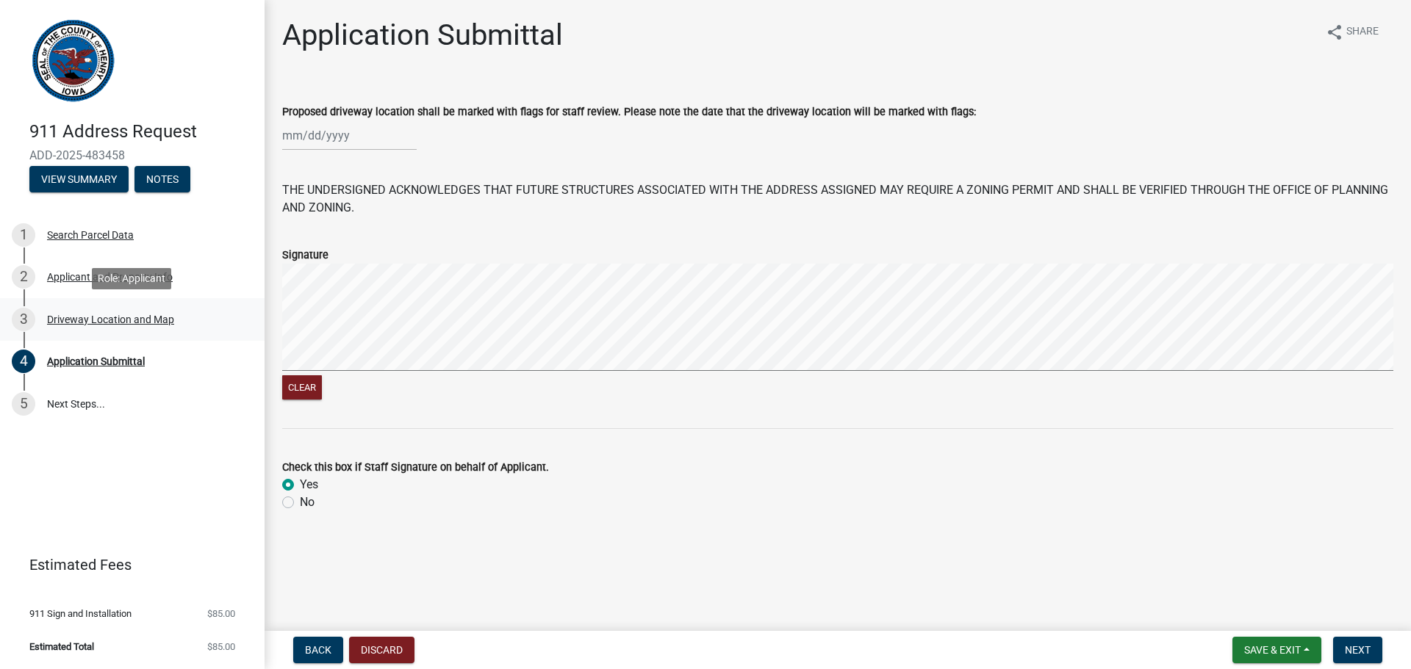
click at [112, 318] on div "Driveway Location and Map" at bounding box center [110, 319] width 127 height 10
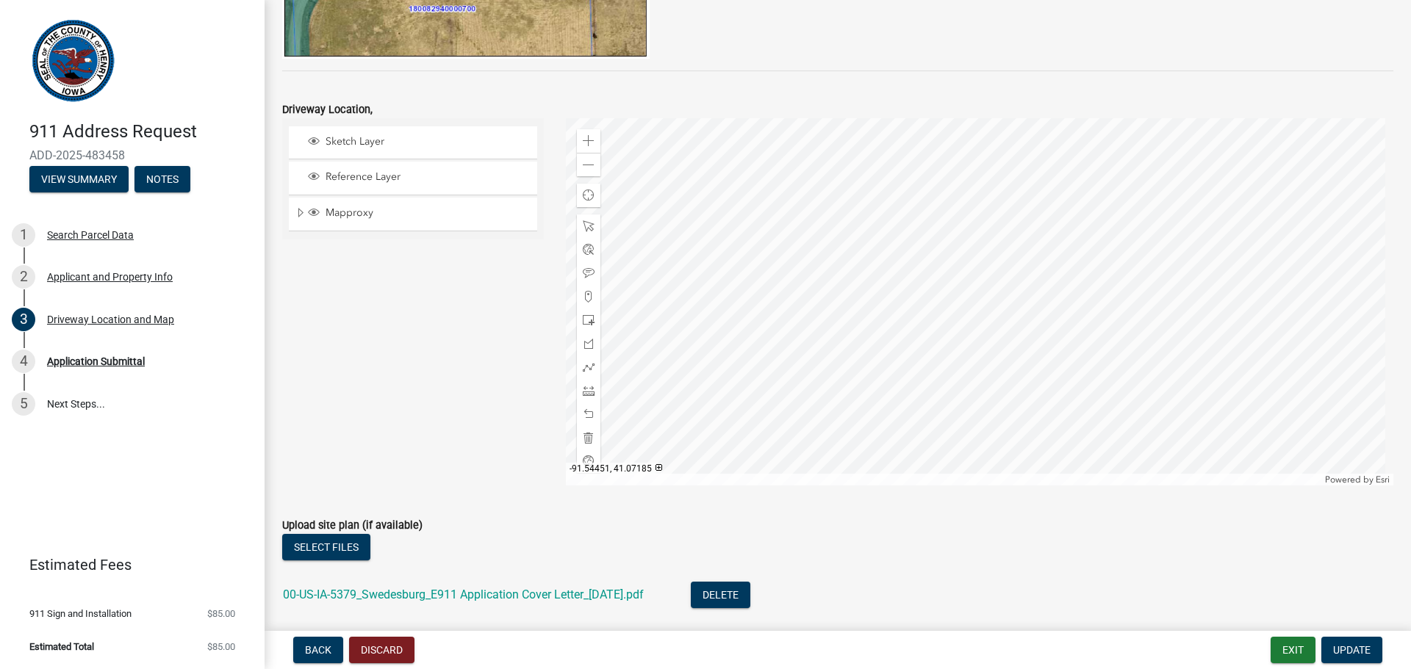
scroll to position [378, 0]
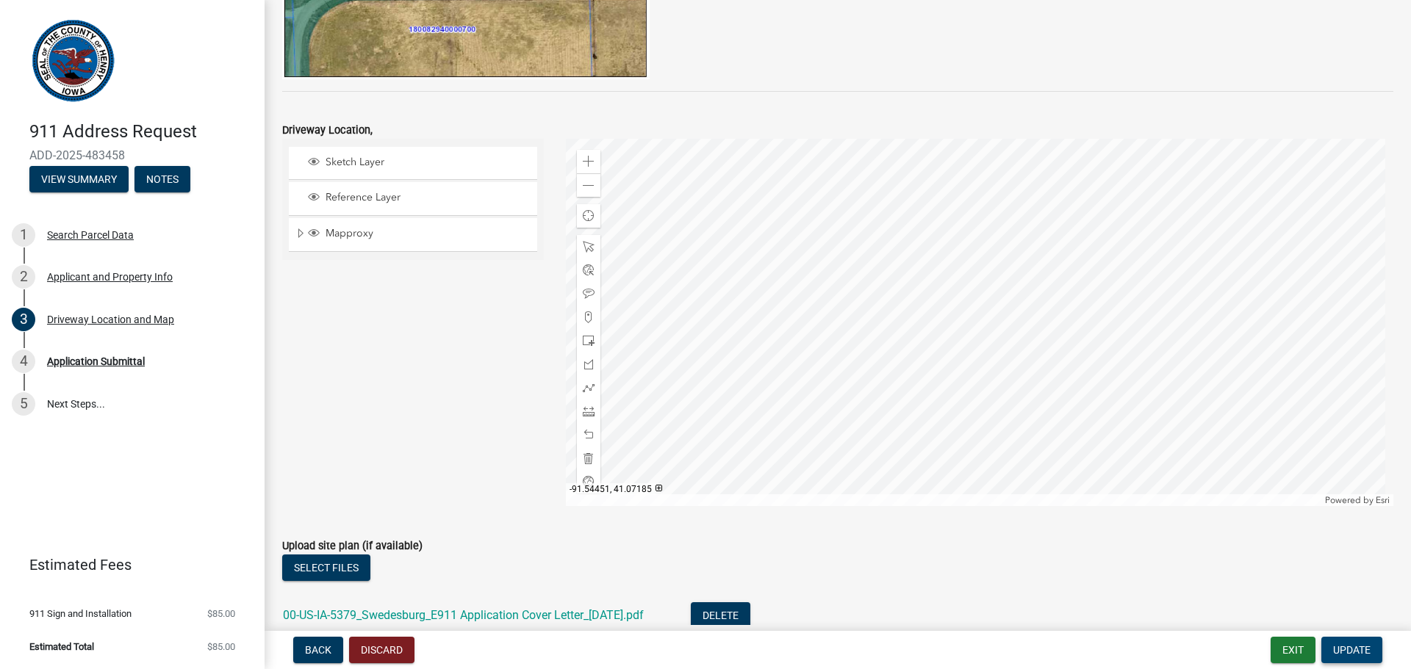
click at [1350, 654] on span "Update" at bounding box center [1351, 650] width 37 height 12
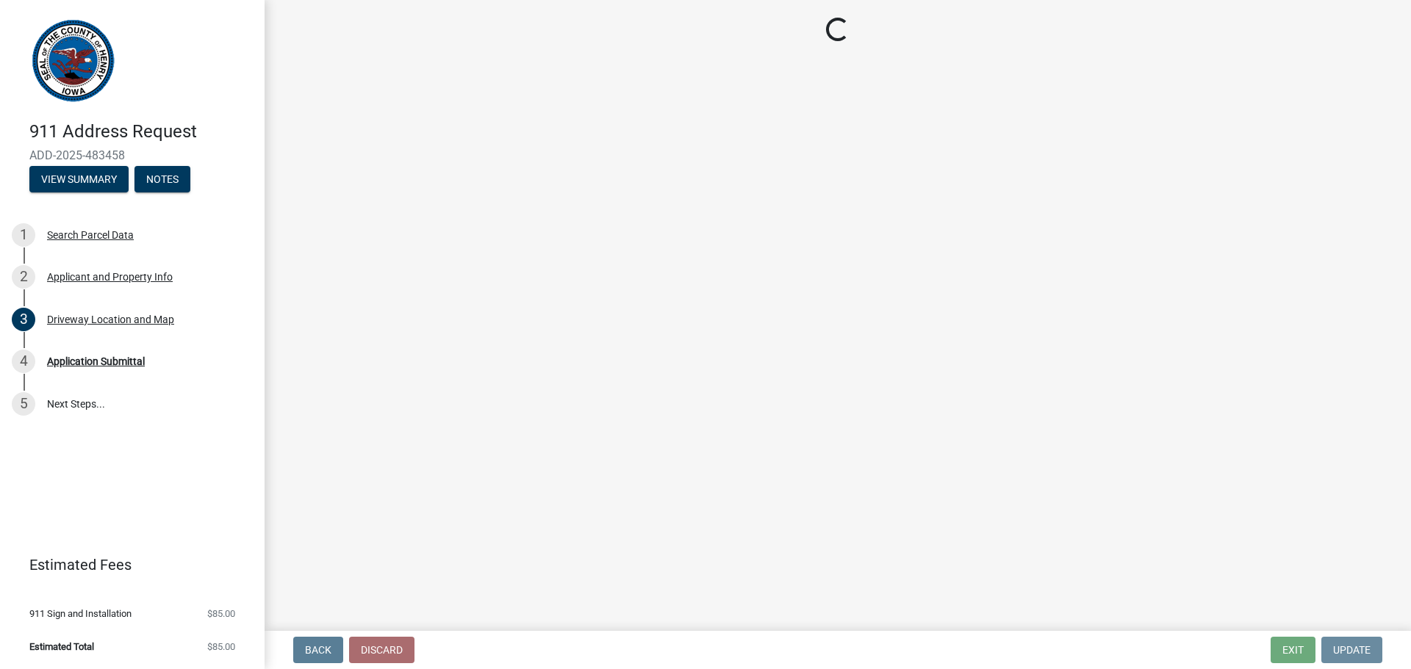
scroll to position [0, 0]
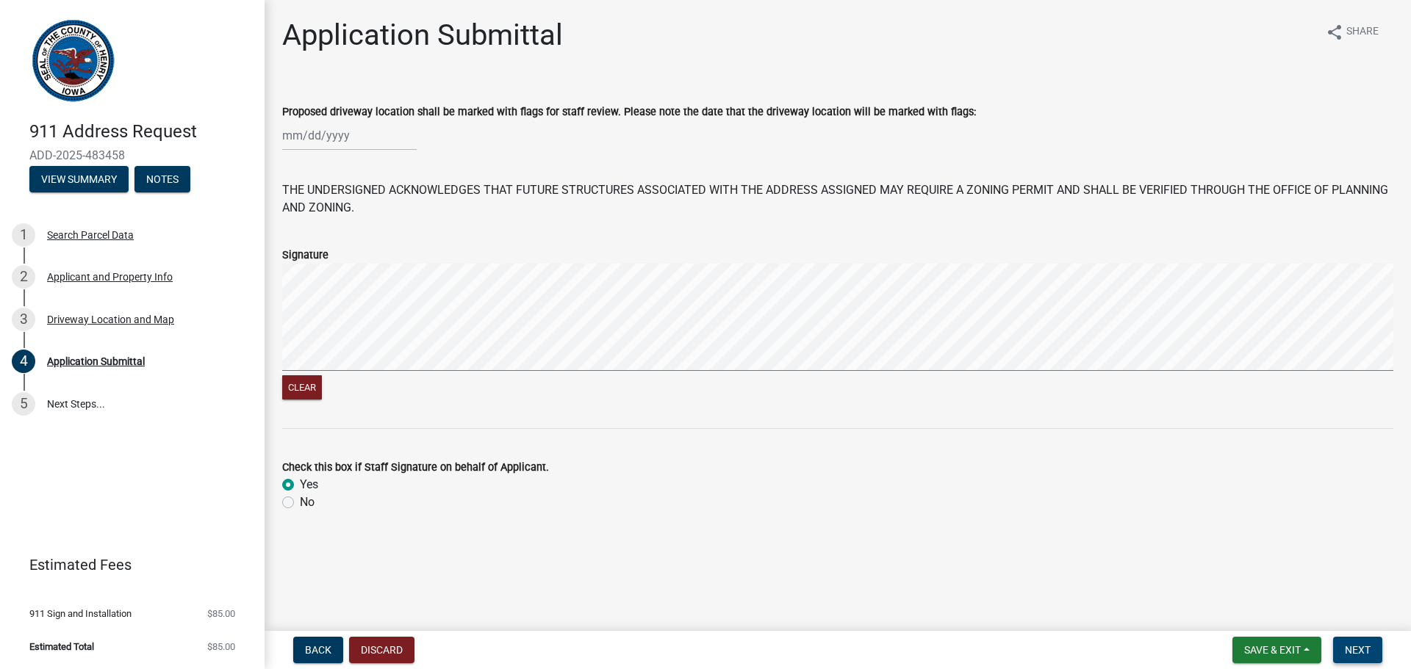
click at [1355, 651] on span "Next" at bounding box center [1358, 650] width 26 height 12
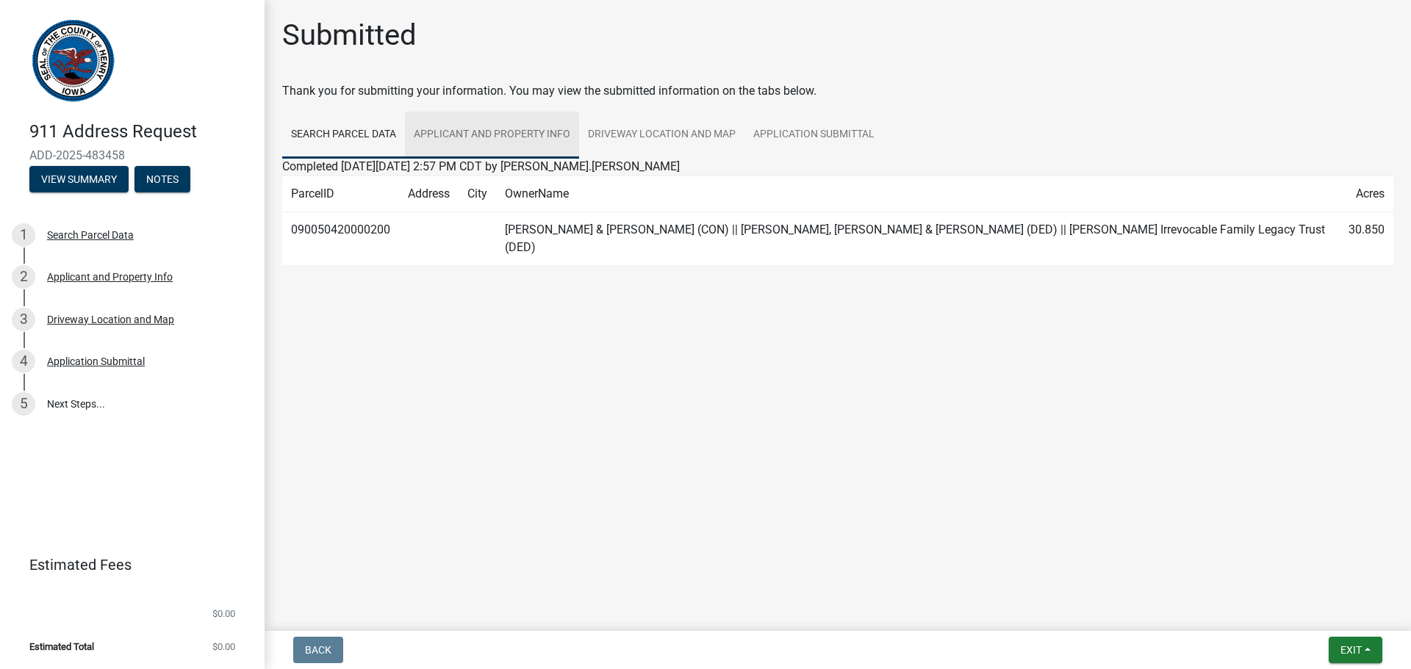
click at [454, 134] on link "Applicant and Property Info" at bounding box center [492, 135] width 174 height 47
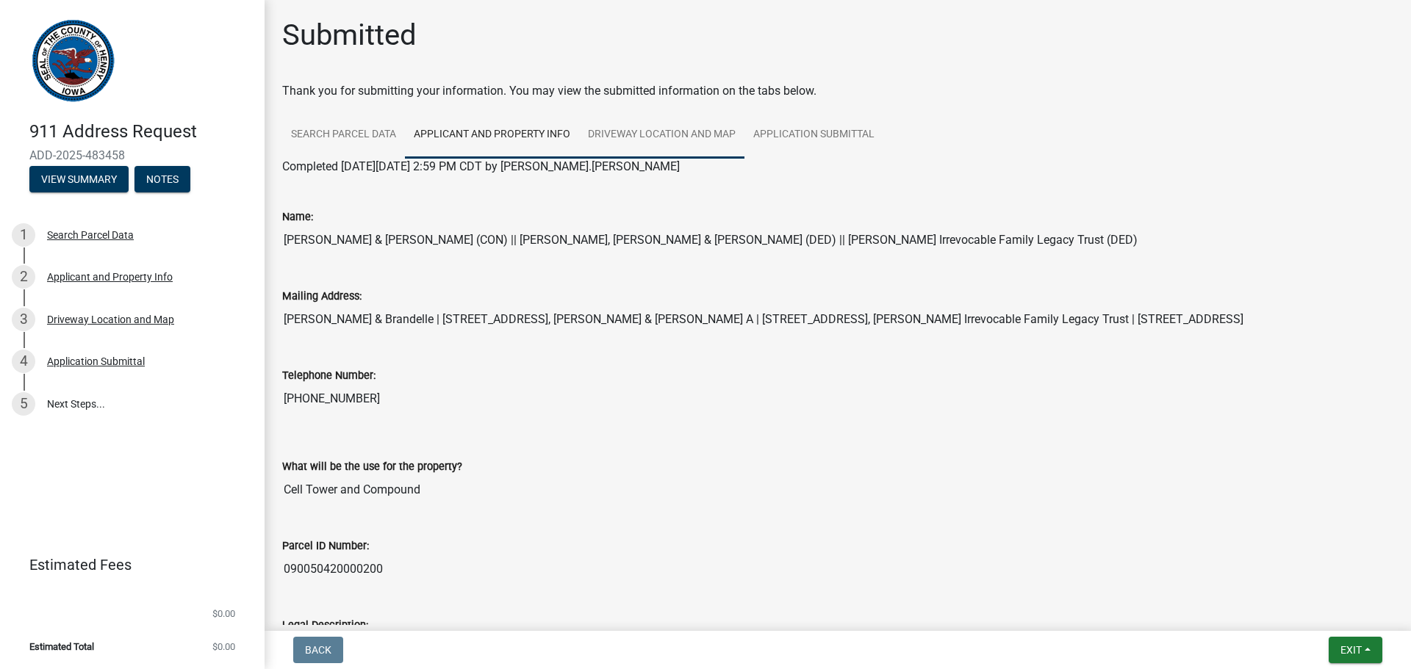
click at [658, 137] on link "Driveway Location and Map" at bounding box center [661, 135] width 165 height 47
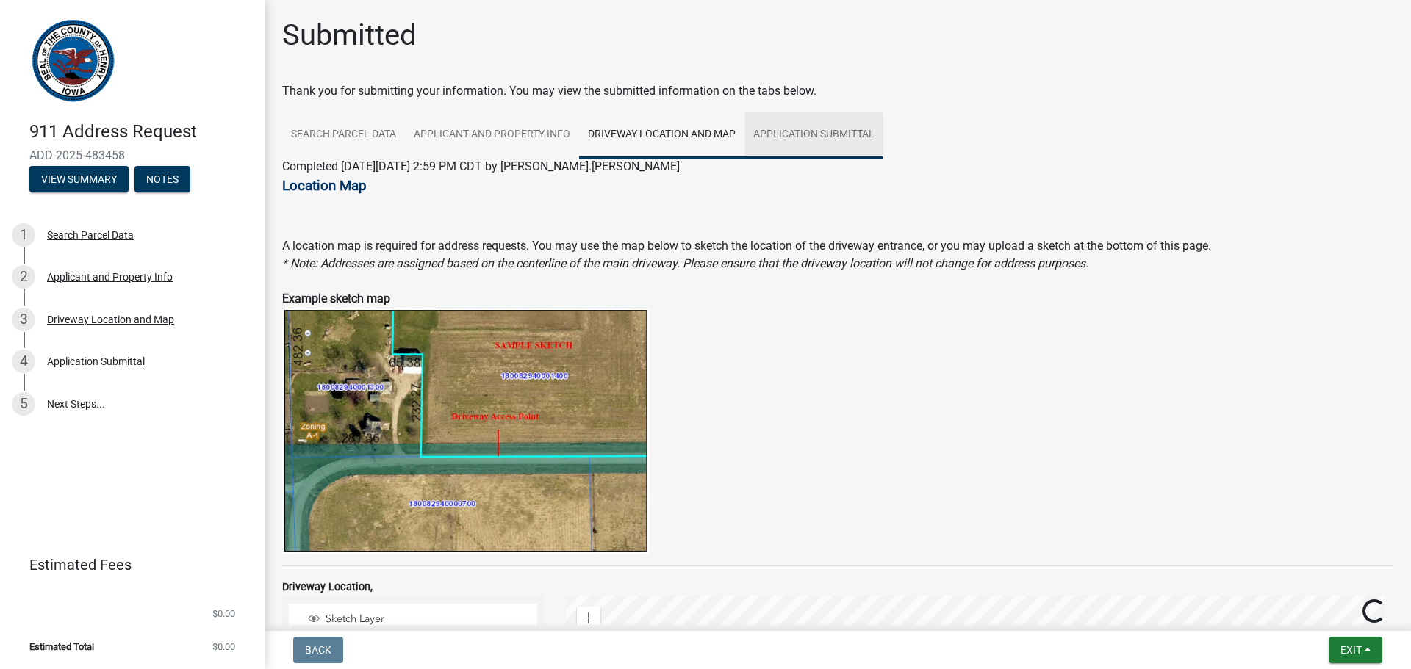
click at [768, 133] on link "Application Submittal" at bounding box center [813, 135] width 139 height 47
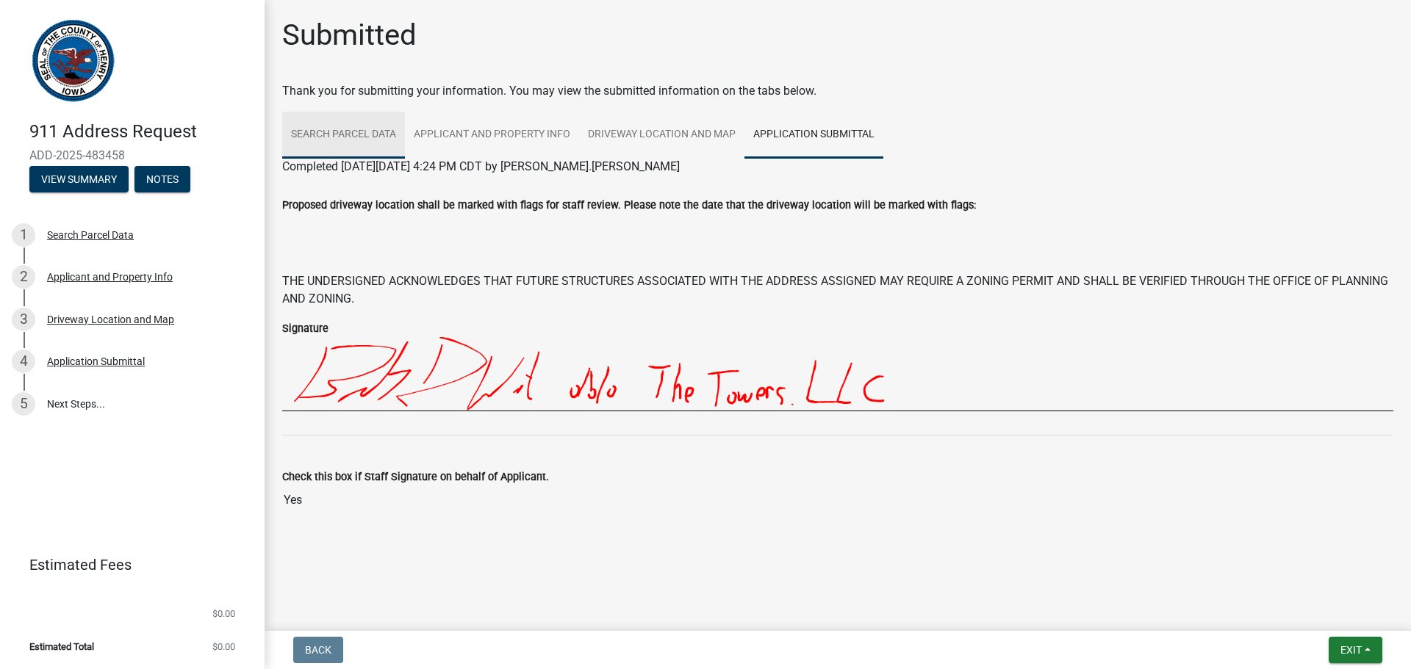
click at [342, 126] on link "Search Parcel Data" at bounding box center [343, 135] width 123 height 47
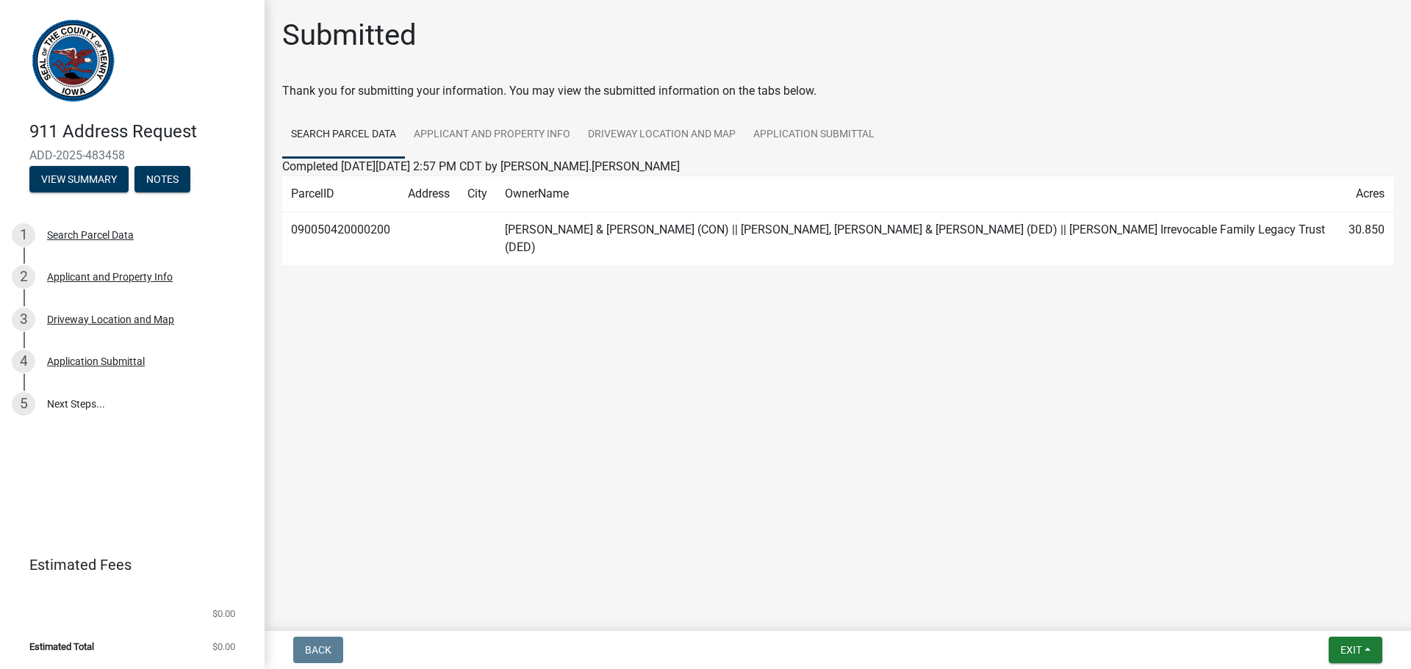
click at [439, 390] on main "Submitted Thank you for submitting your information. You may view the submitted…" at bounding box center [838, 312] width 1146 height 625
click at [799, 139] on link "Application Submittal" at bounding box center [813, 135] width 139 height 47
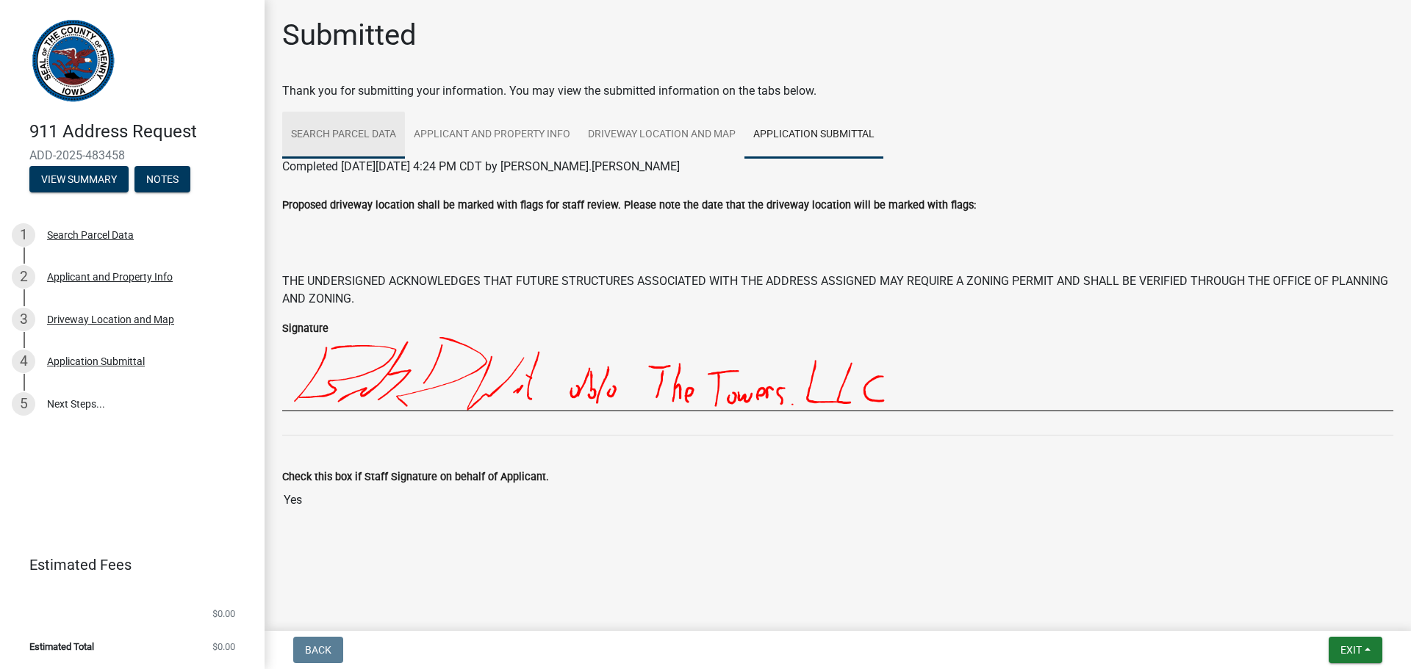
click at [330, 133] on link "Search Parcel Data" at bounding box center [343, 135] width 123 height 47
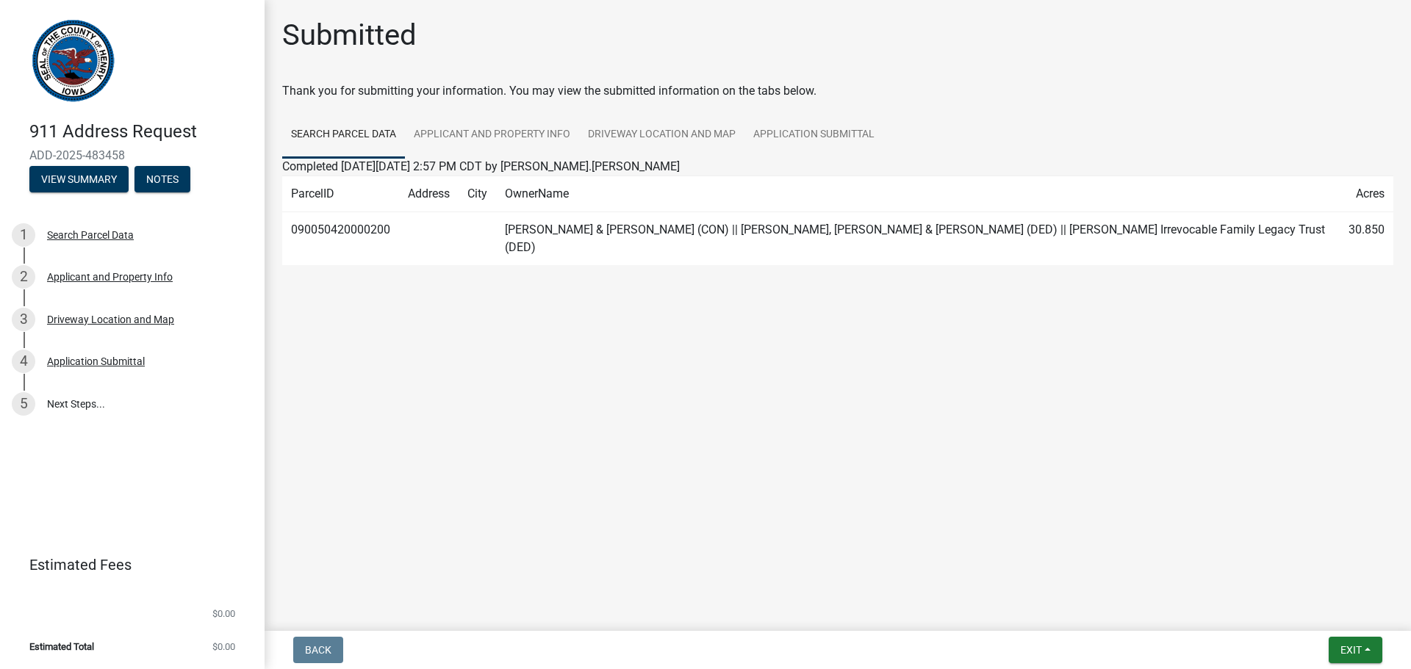
click at [381, 411] on main "Submitted Thank you for submitting your information. You may view the submitted…" at bounding box center [838, 312] width 1146 height 625
click at [1360, 641] on button "Exit" at bounding box center [1355, 650] width 54 height 26
click at [1326, 616] on button "Save & Exit" at bounding box center [1324, 611] width 118 height 35
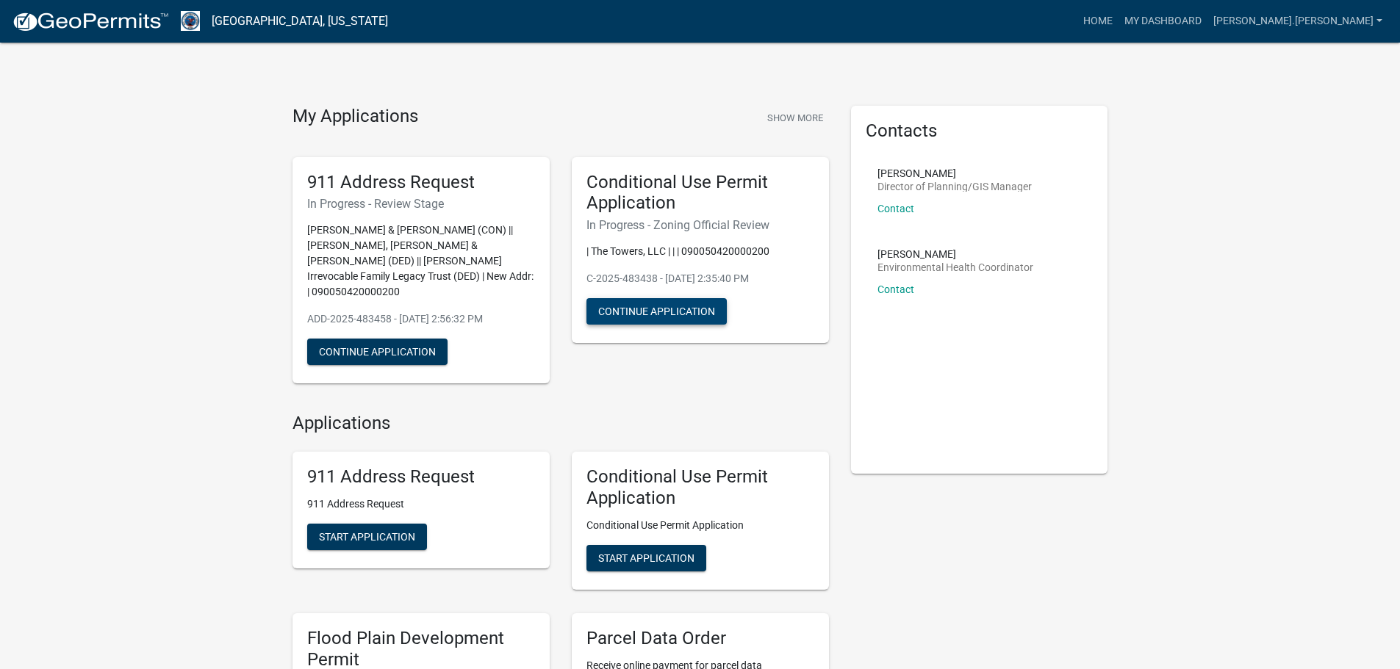
click at [678, 318] on button "Continue Application" at bounding box center [656, 311] width 140 height 26
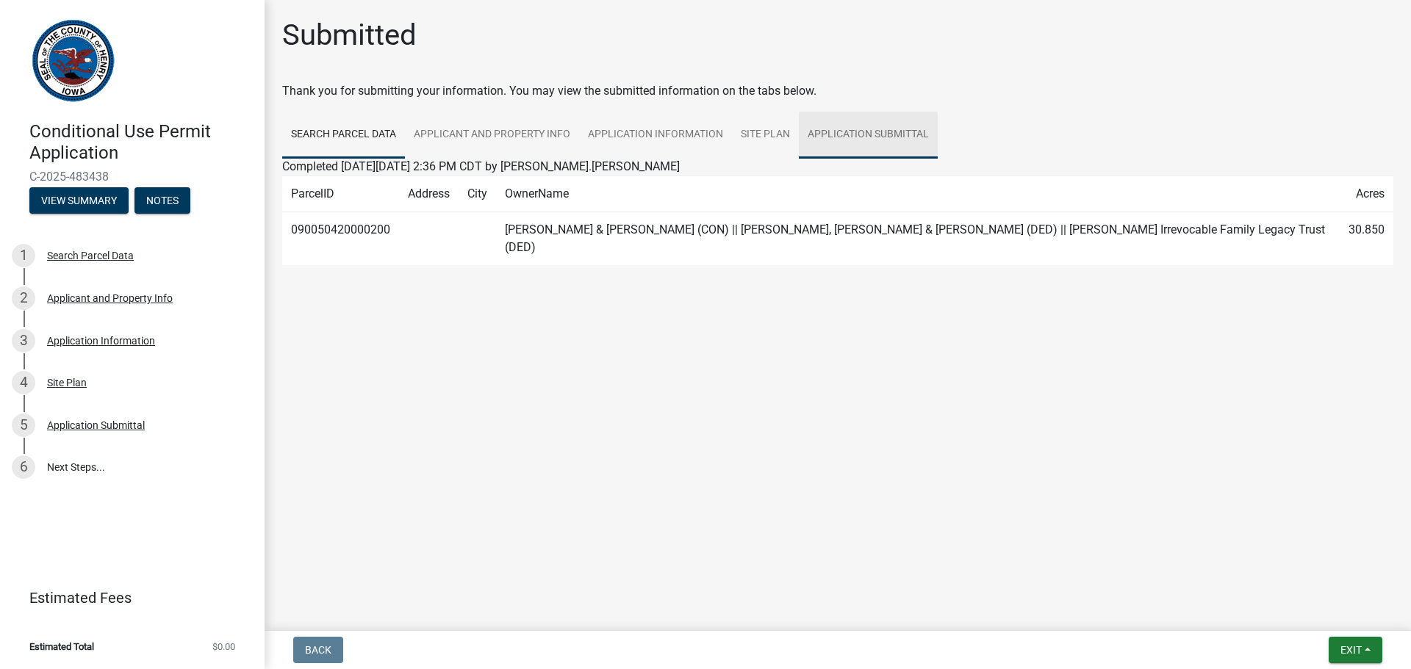
click at [846, 134] on link "Application Submittal" at bounding box center [868, 135] width 139 height 47
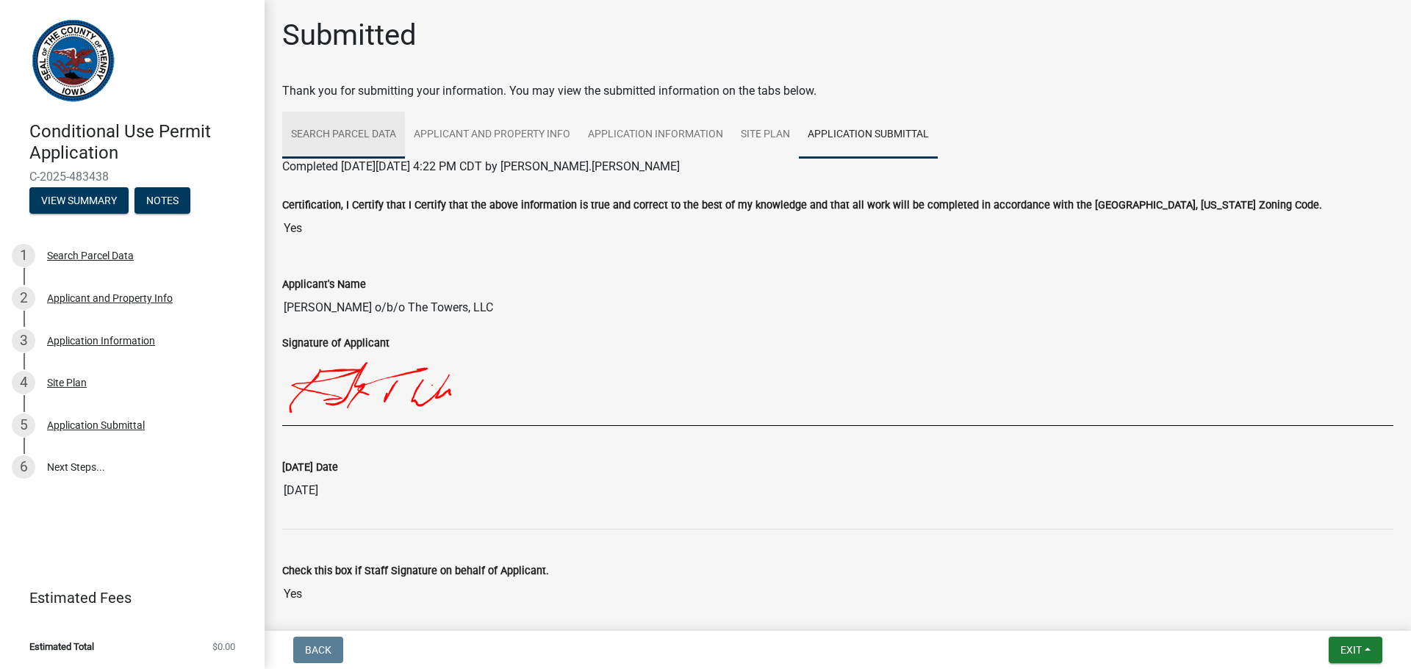
click at [339, 133] on link "Search Parcel Data" at bounding box center [343, 135] width 123 height 47
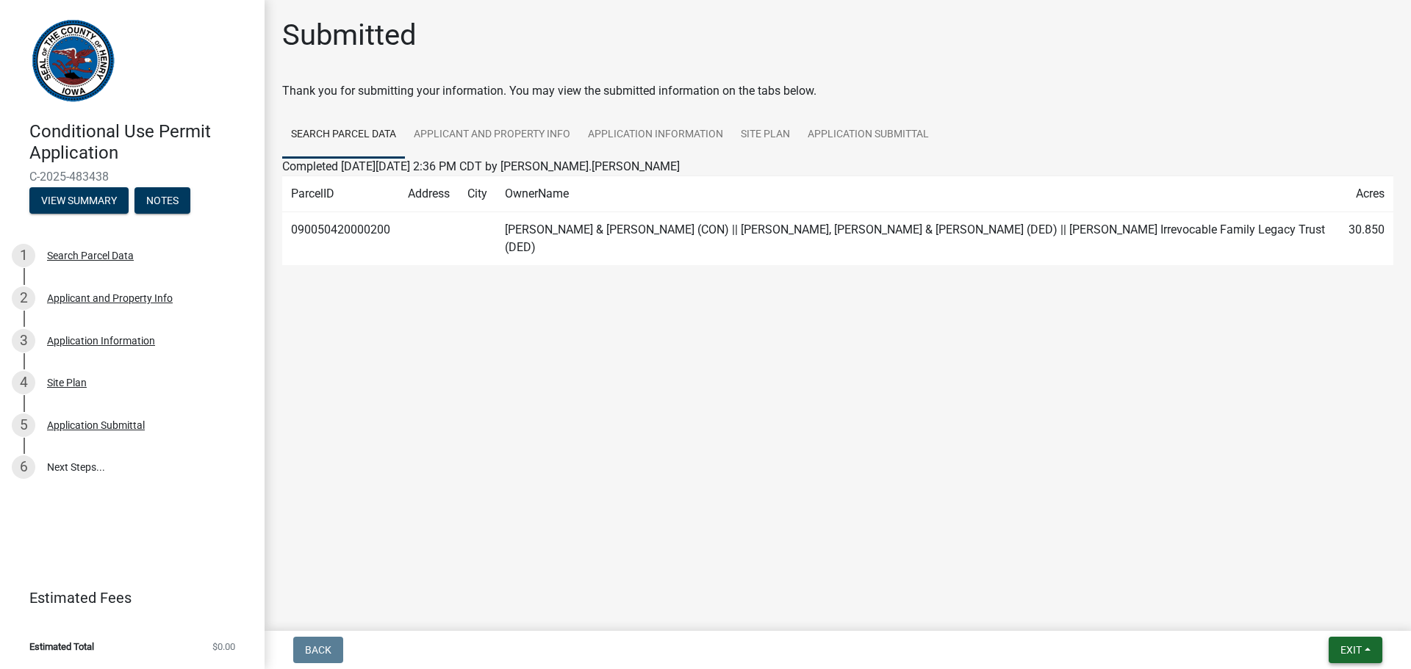
click at [1357, 644] on span "Exit" at bounding box center [1350, 650] width 21 height 12
click at [1320, 614] on button "Save & Exit" at bounding box center [1324, 611] width 118 height 35
